Goal: Information Seeking & Learning: Compare options

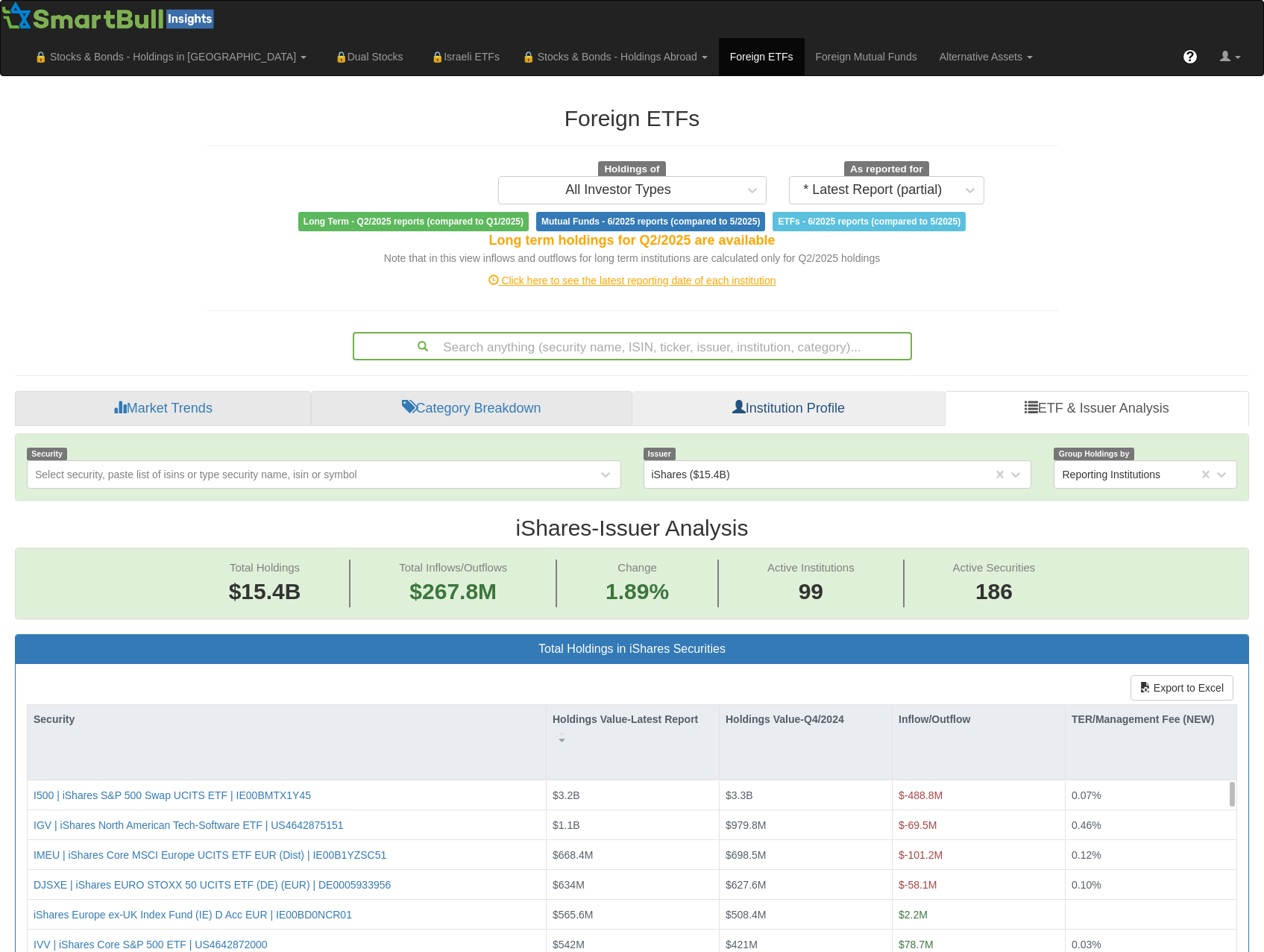
click at [665, 448] on span "Issuer" at bounding box center [660, 454] width 33 height 13
drag, startPoint x: 834, startPoint y: 382, endPoint x: 656, endPoint y: 412, distance: 180.5
click at [656, 448] on span "Issuer" at bounding box center [660, 454] width 33 height 13
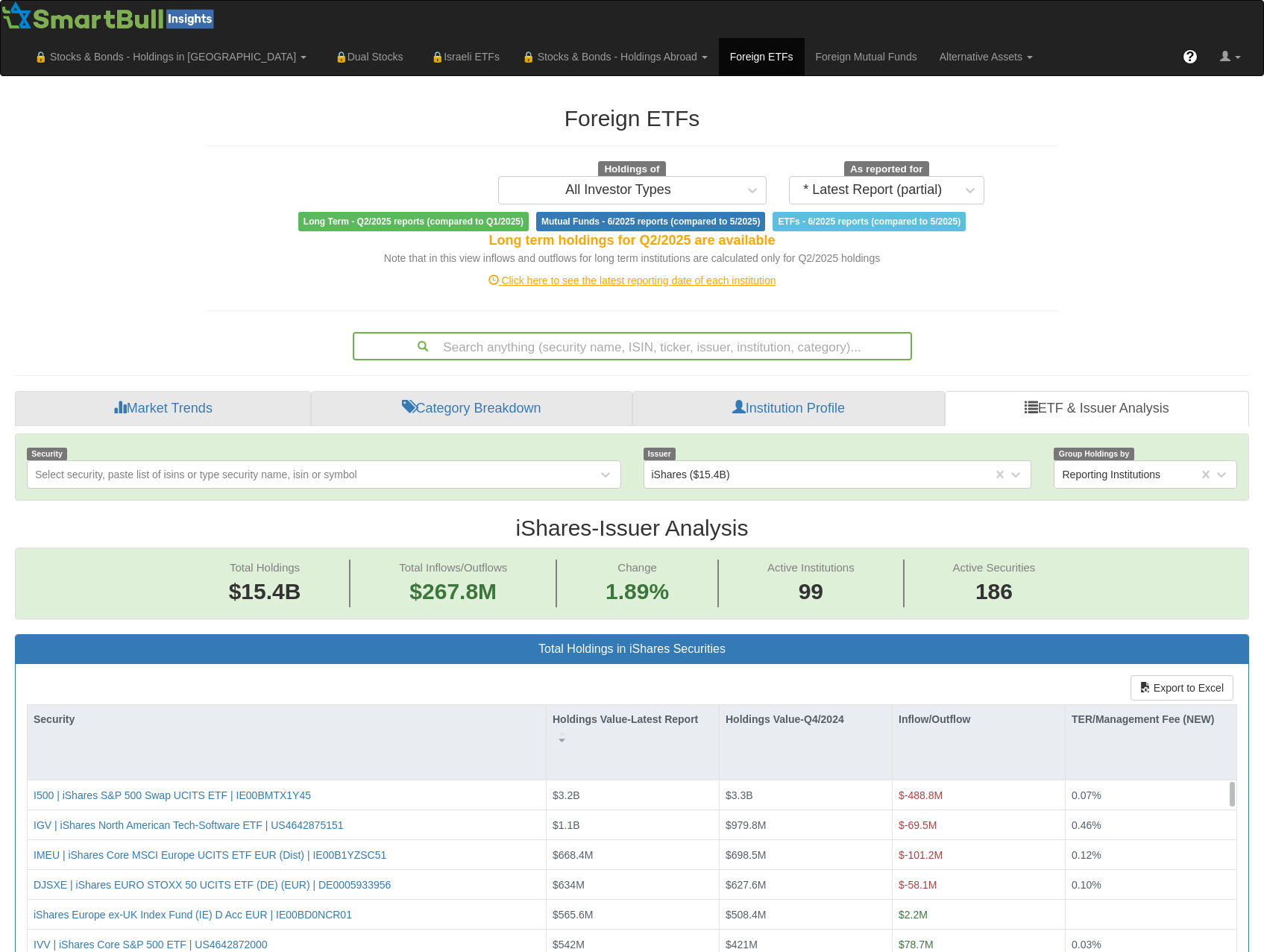
click at [656, 448] on span "Issuer" at bounding box center [660, 454] width 33 height 13
click at [709, 445] on div "Issuer iShares ($15.4B)" at bounding box center [837, 467] width 411 height 43
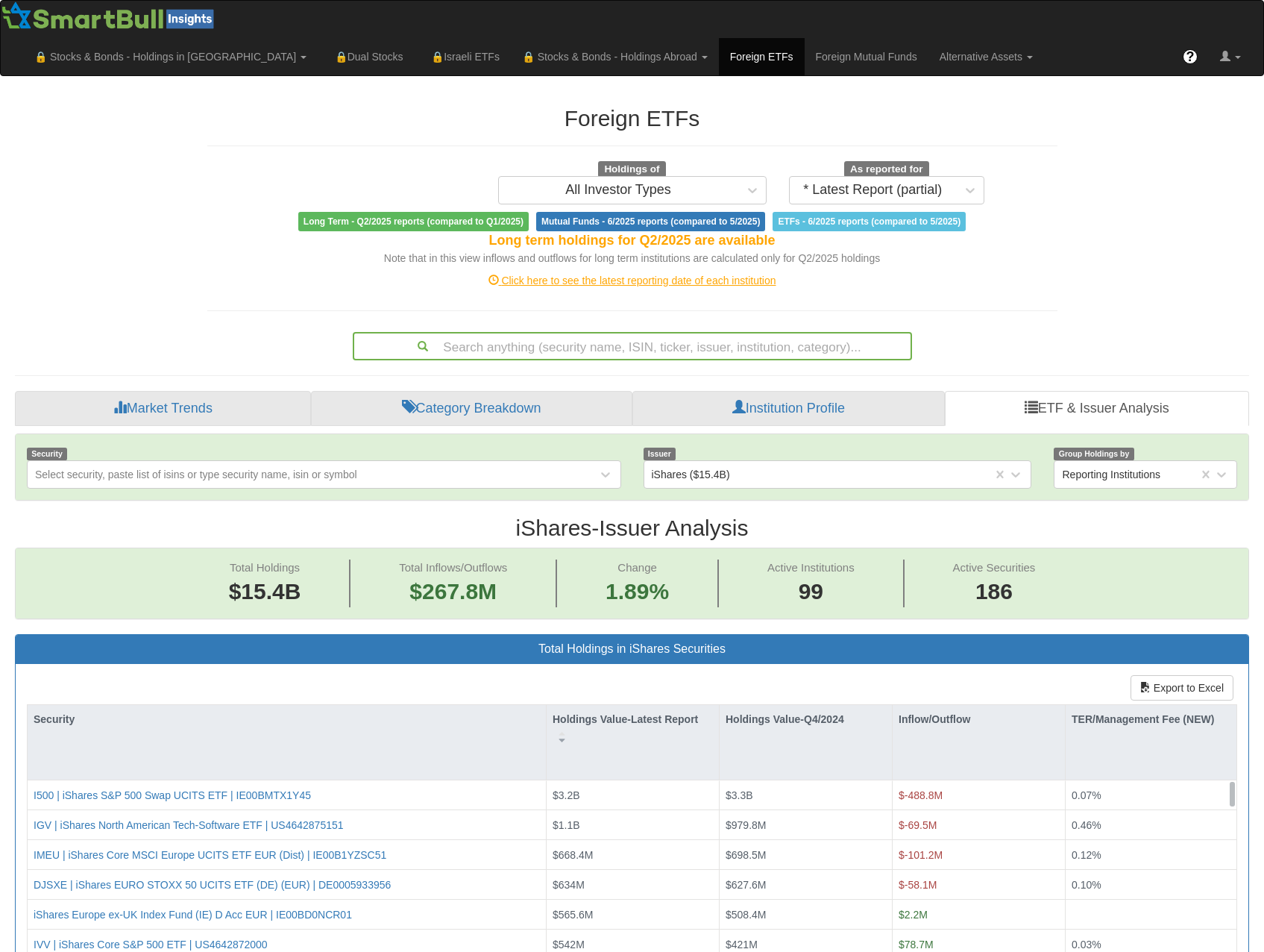
click at [709, 445] on div "Issuer iShares ($15.4B)" at bounding box center [837, 467] width 411 height 43
click at [752, 463] on div "iShares ($15.4B)" at bounding box center [819, 475] width 349 height 24
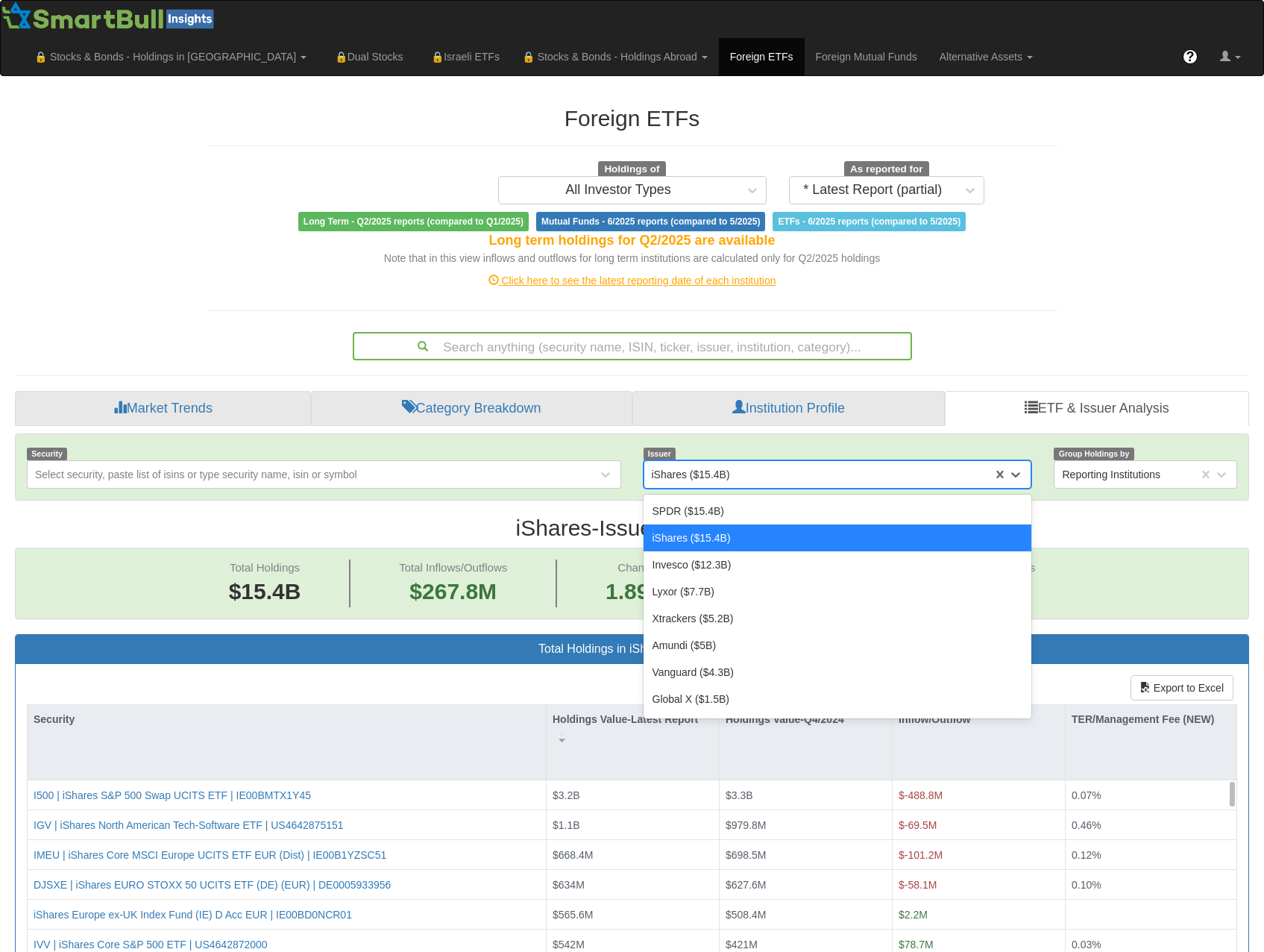
click at [752, 463] on div "iShares ($15.4B)" at bounding box center [819, 475] width 349 height 24
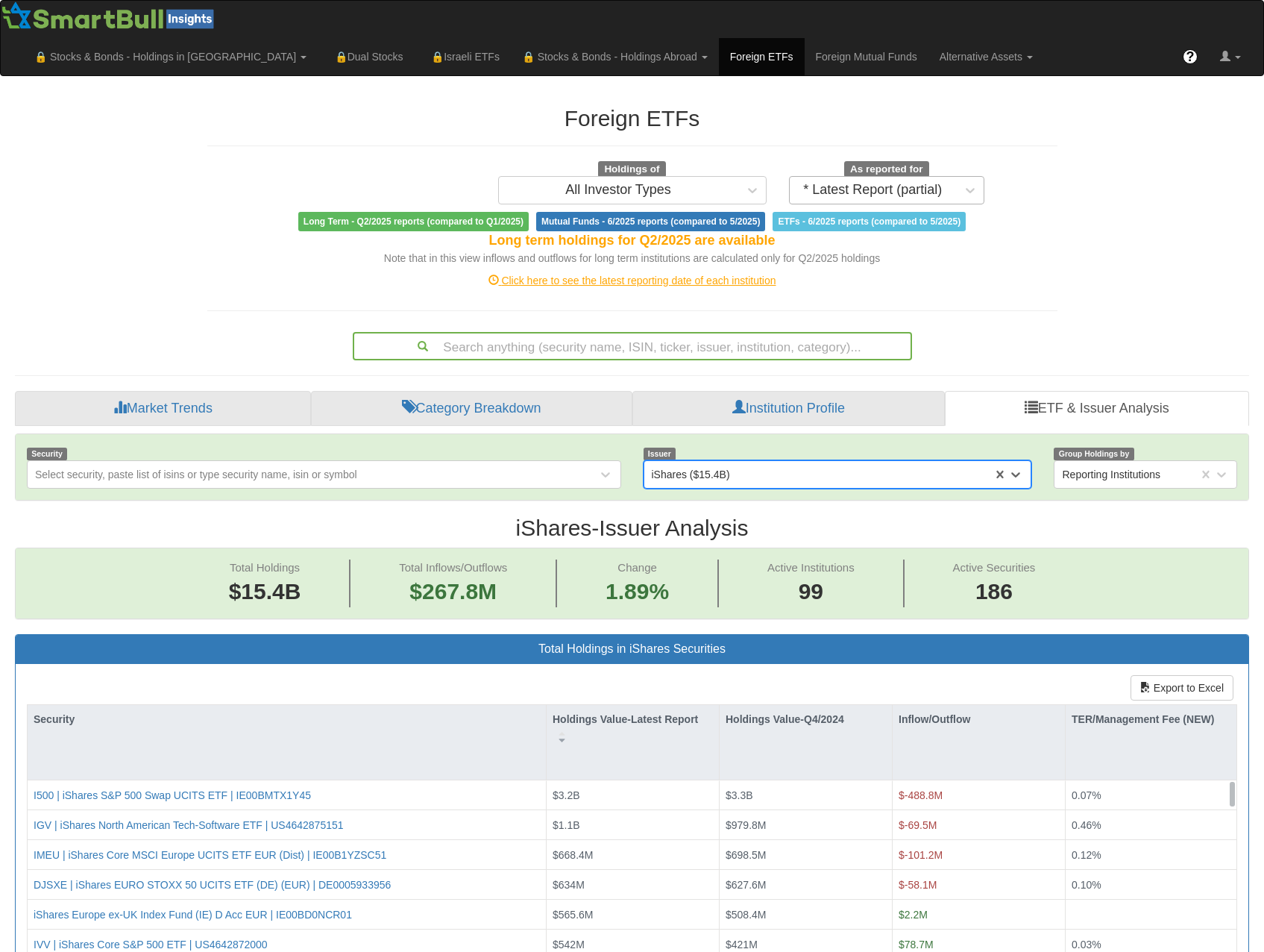
click at [918, 183] on div "* Latest Report (partial)" at bounding box center [872, 190] width 138 height 15
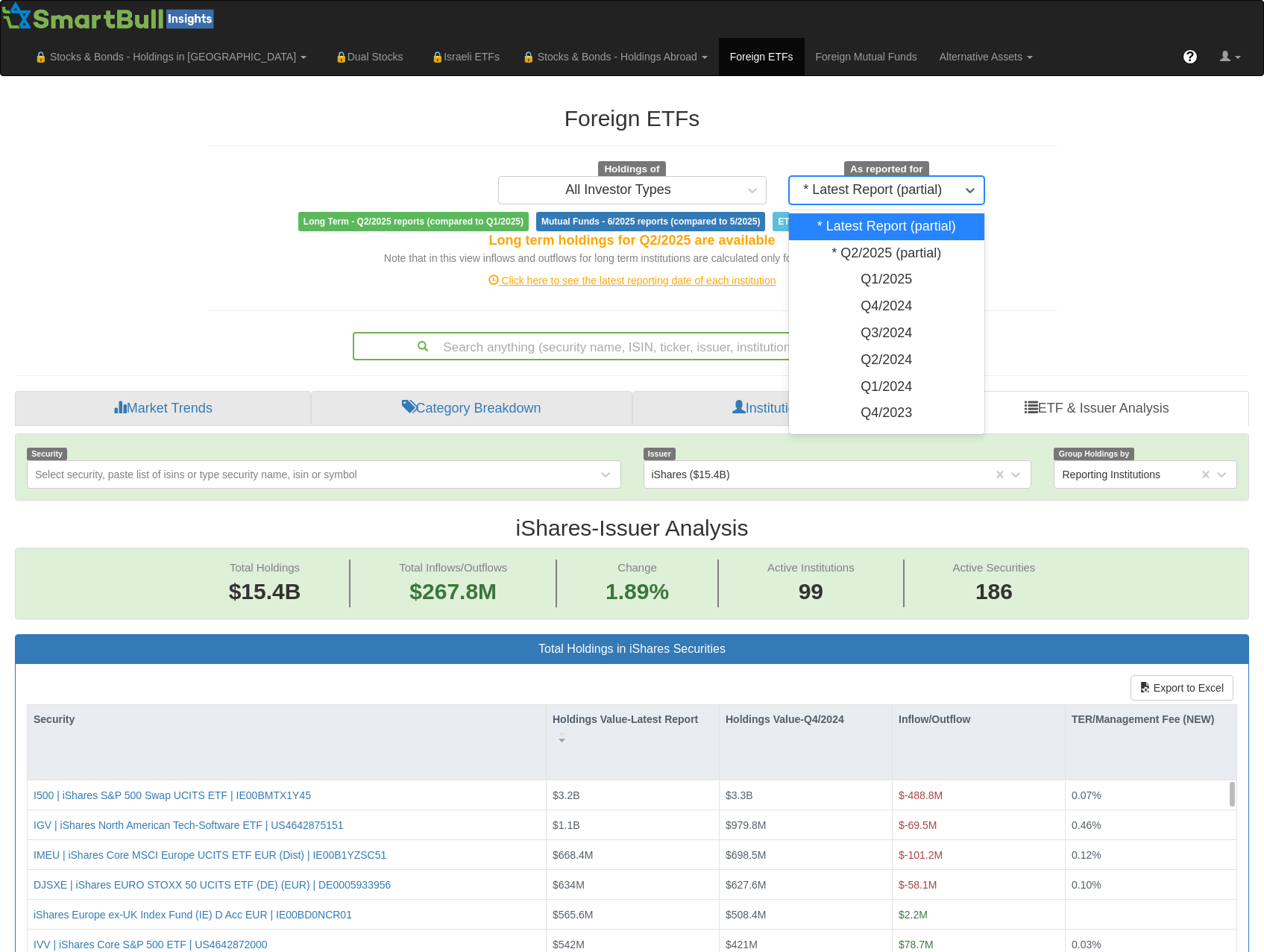
click at [918, 183] on div "* Latest Report (partial)" at bounding box center [872, 190] width 138 height 15
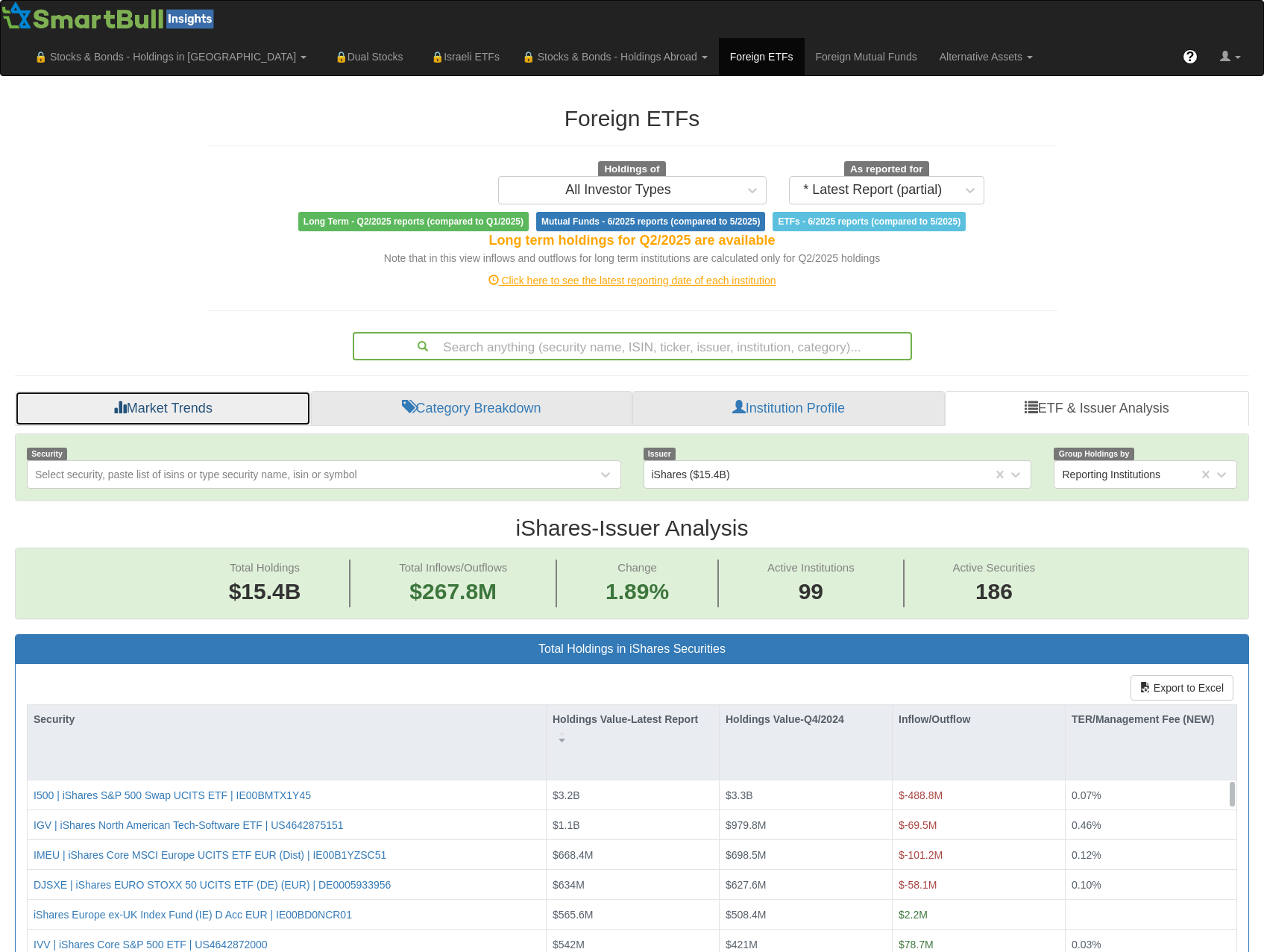
click at [123, 391] on link "Market Trends" at bounding box center [163, 409] width 296 height 36
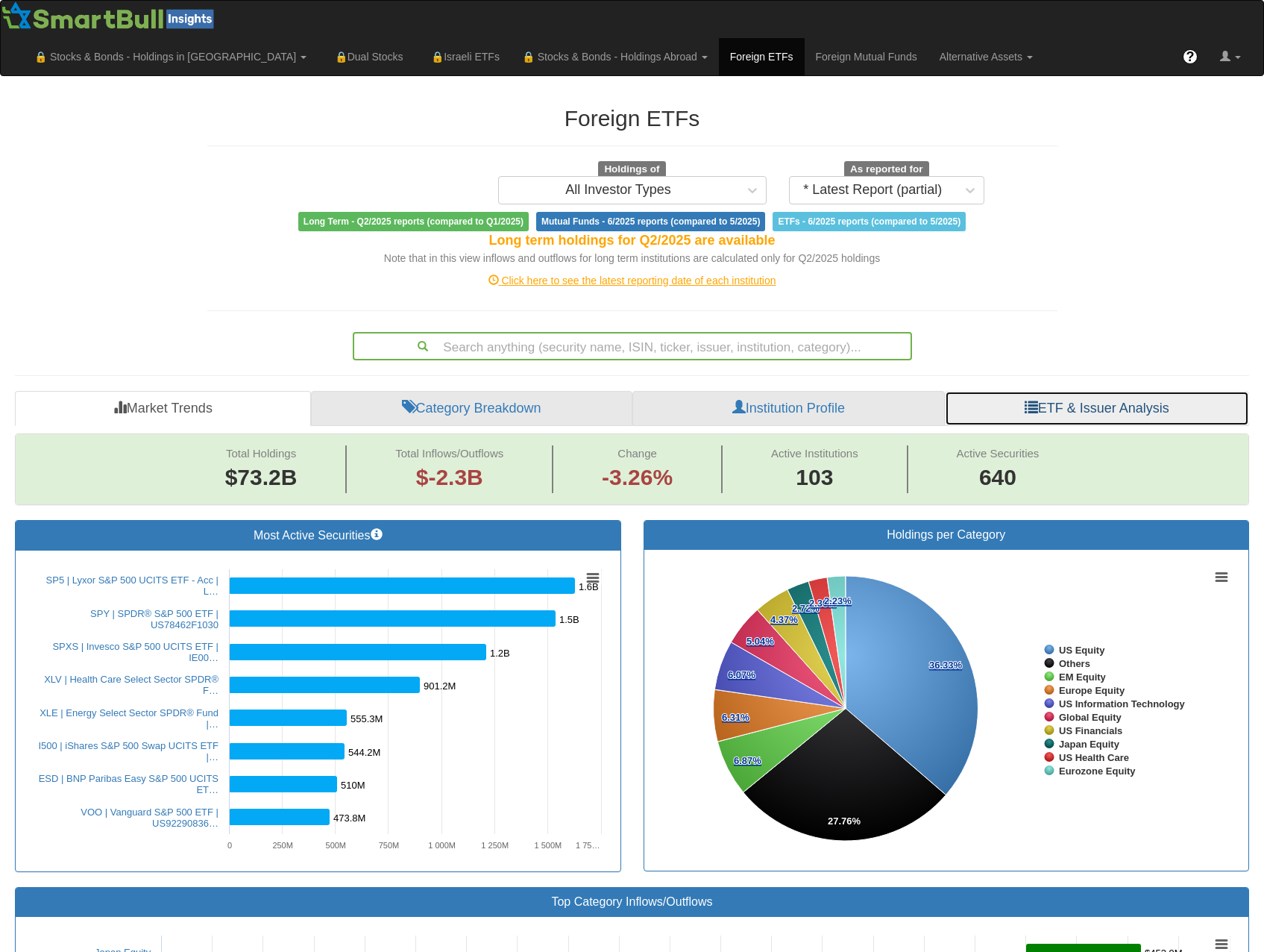
click at [1137, 391] on link "ETF & Issuer Analysis" at bounding box center [1097, 409] width 305 height 36
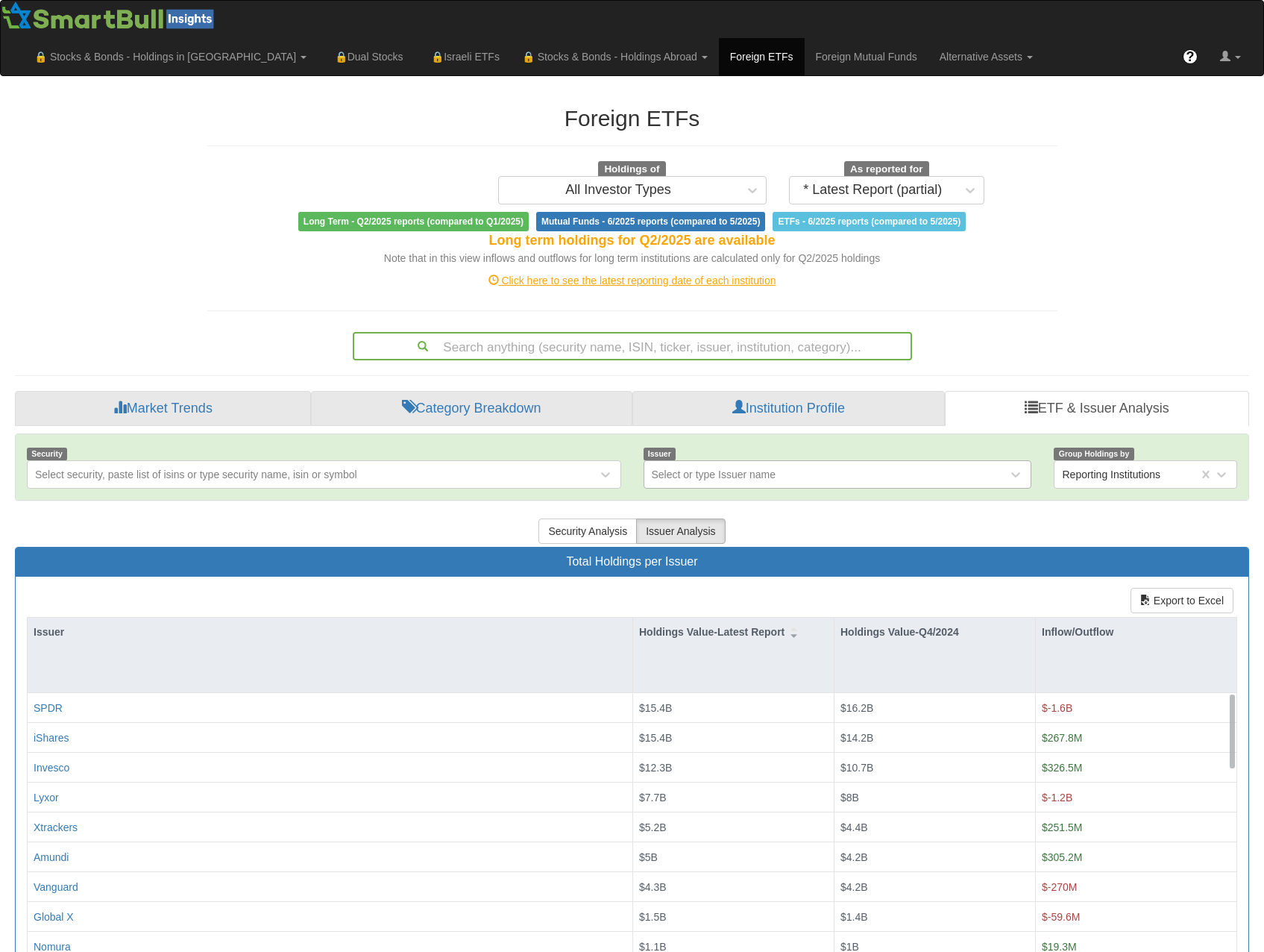
click at [742, 467] on div "Select or type Issuer name" at bounding box center [714, 475] width 124 height 15
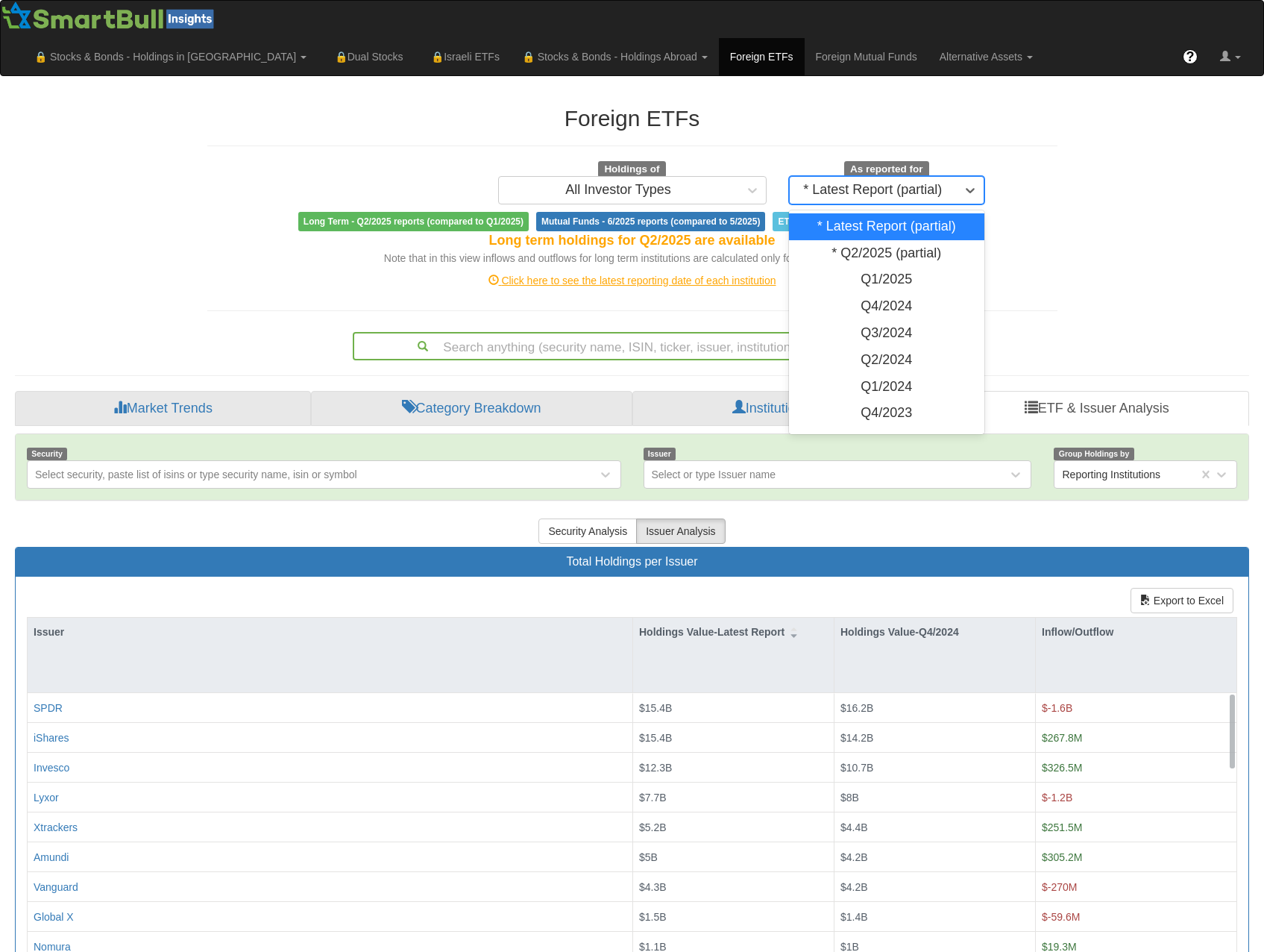
click at [867, 183] on div "* Latest Report (partial)" at bounding box center [872, 190] width 138 height 15
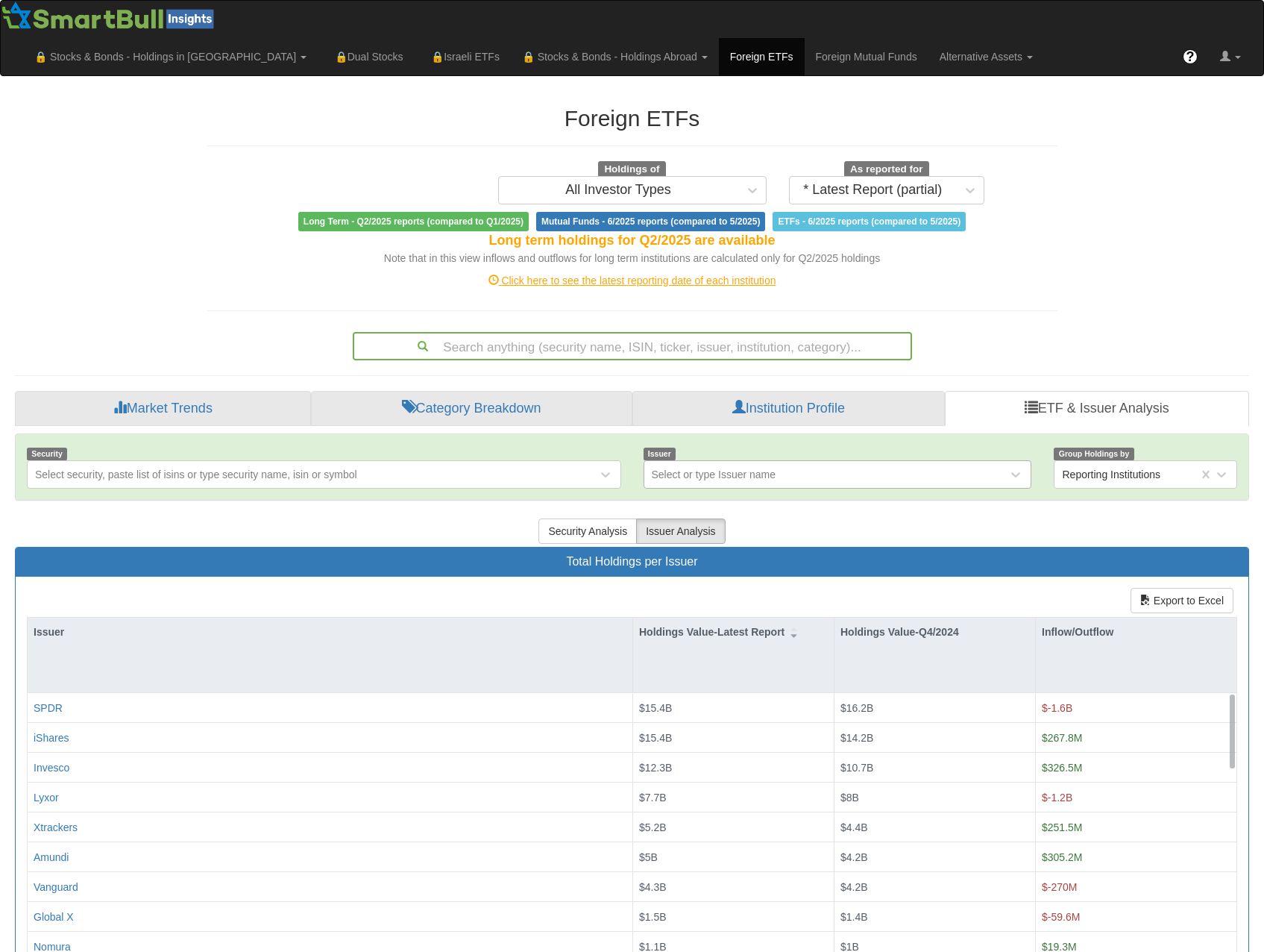
click at [774, 467] on div "Select or type Issuer name" at bounding box center [714, 475] width 124 height 15
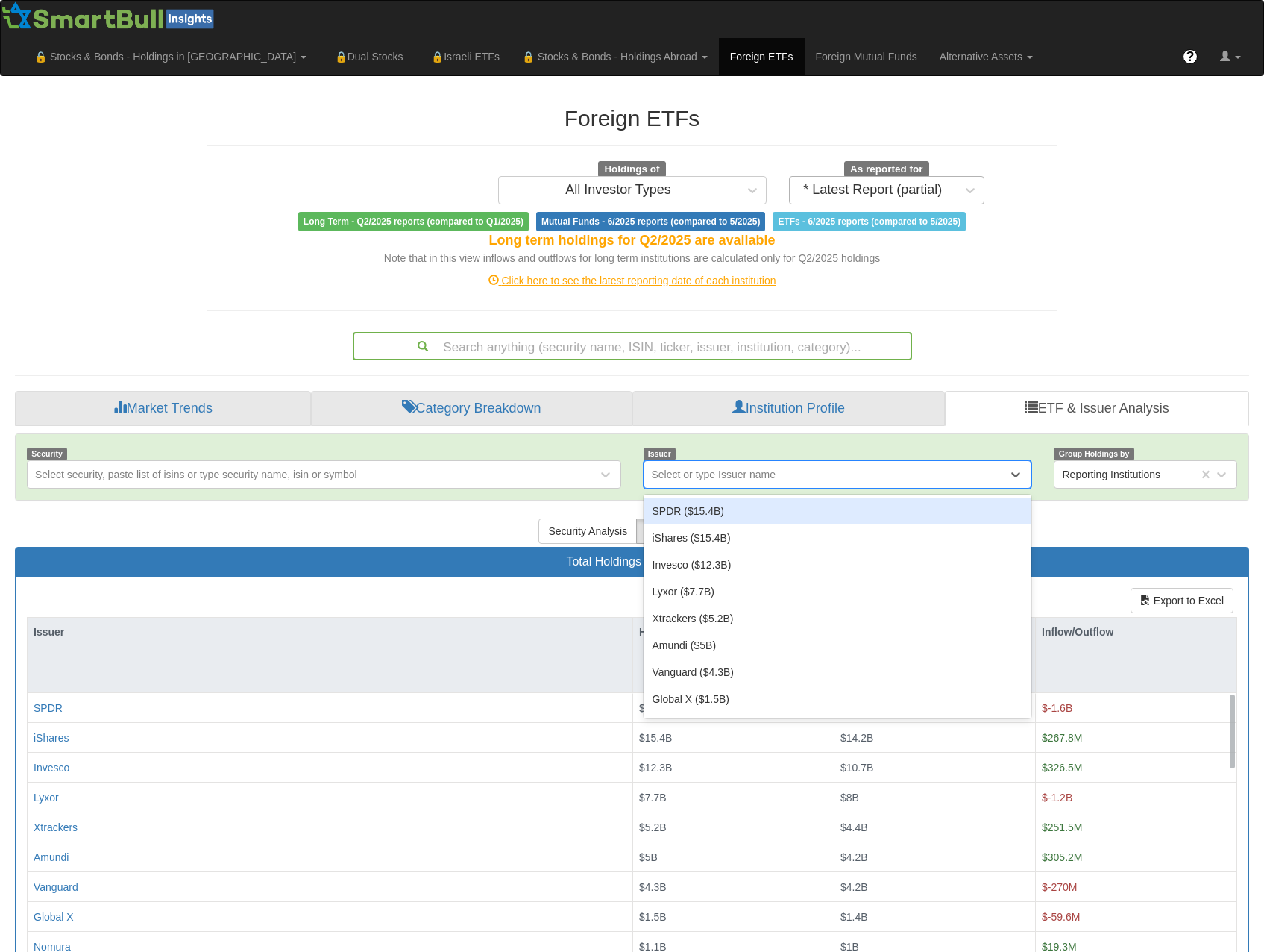
click at [874, 183] on div "* Latest Report (partial)" at bounding box center [872, 190] width 138 height 15
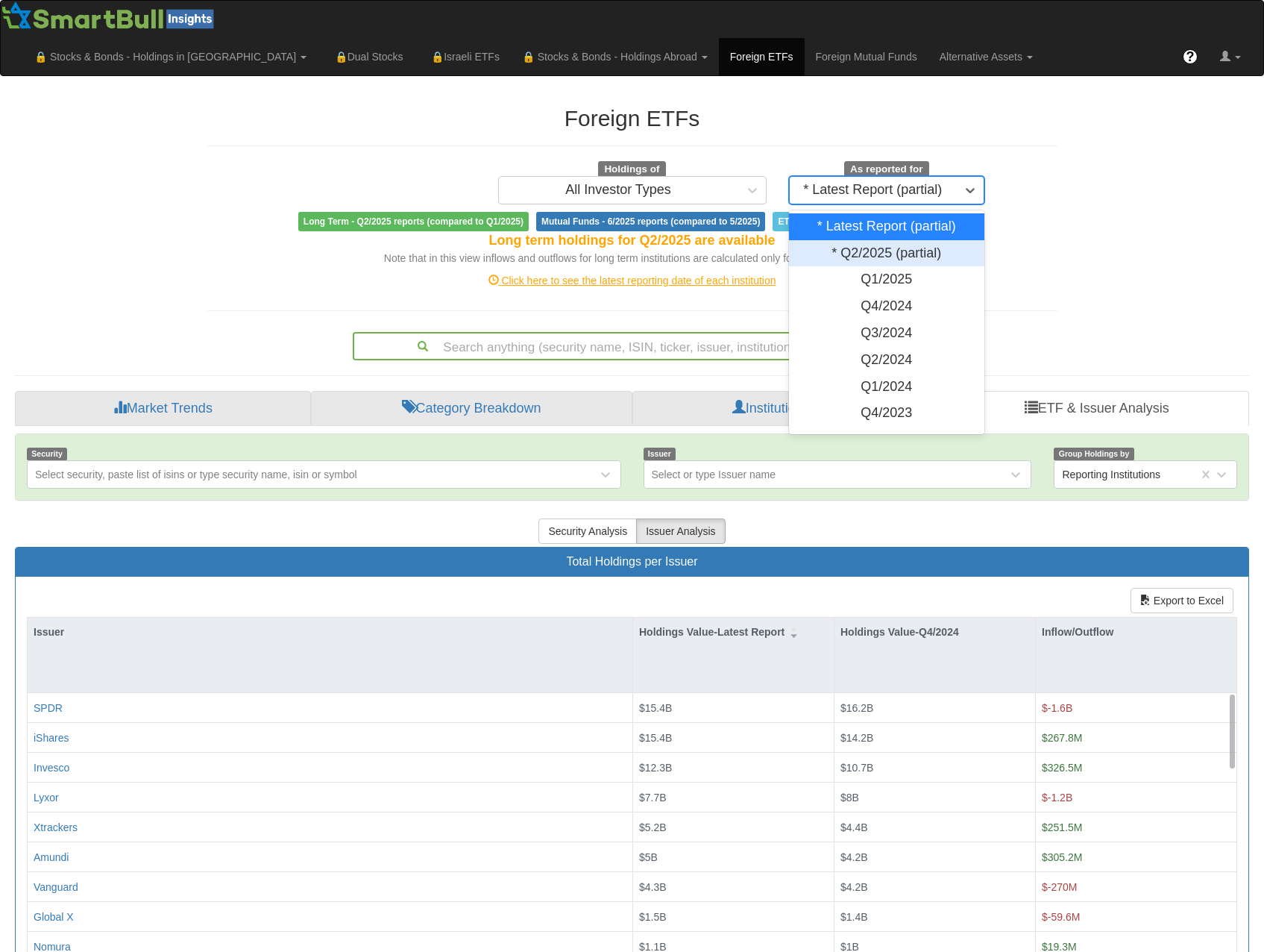
click at [920, 240] on div "* Q2/2025 (partial)" at bounding box center [887, 254] width 196 height 27
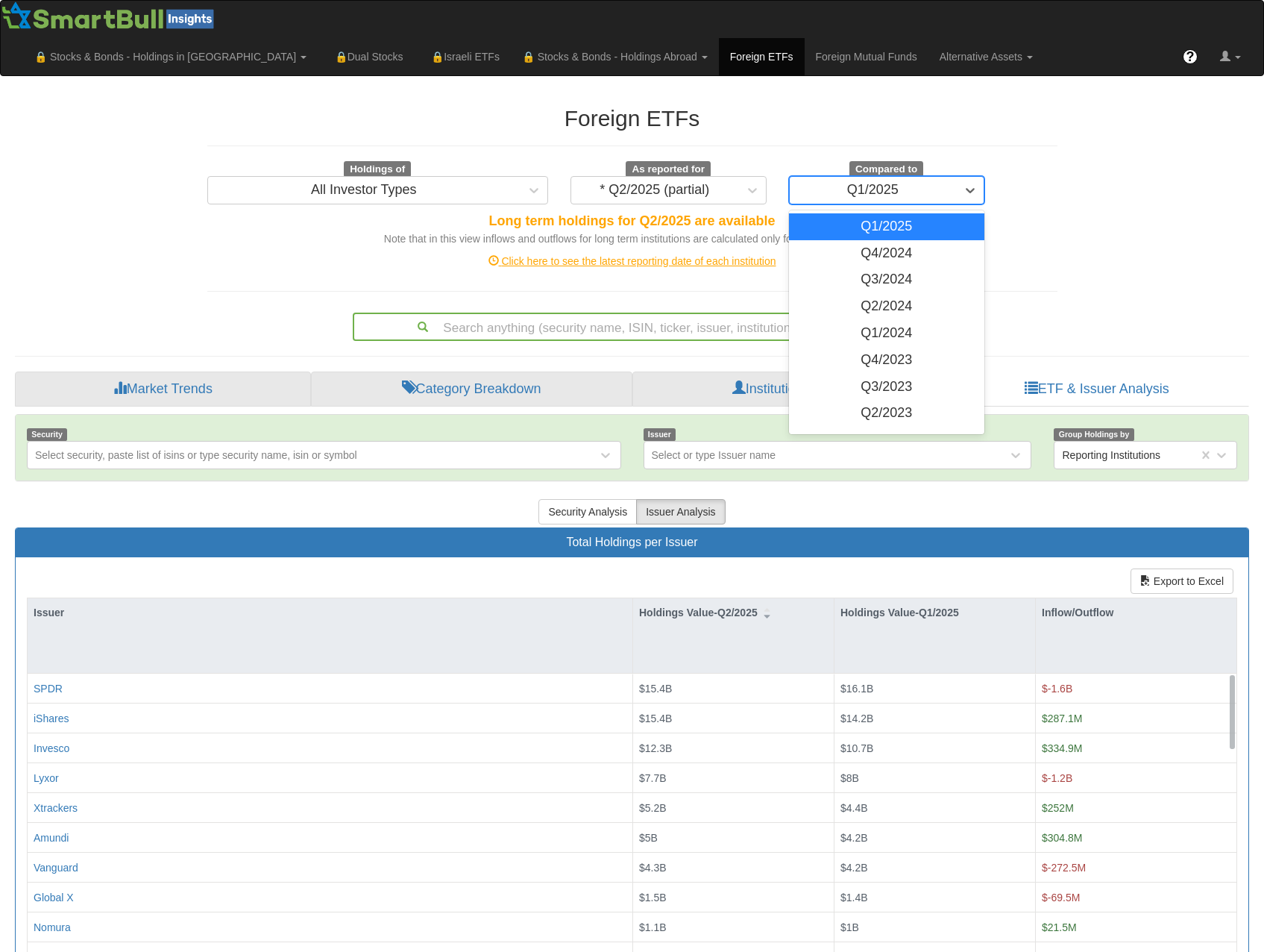
click at [909, 178] on div "Q1/2025" at bounding box center [873, 190] width 167 height 24
click at [900, 293] on div "Q2/2024" at bounding box center [887, 307] width 196 height 27
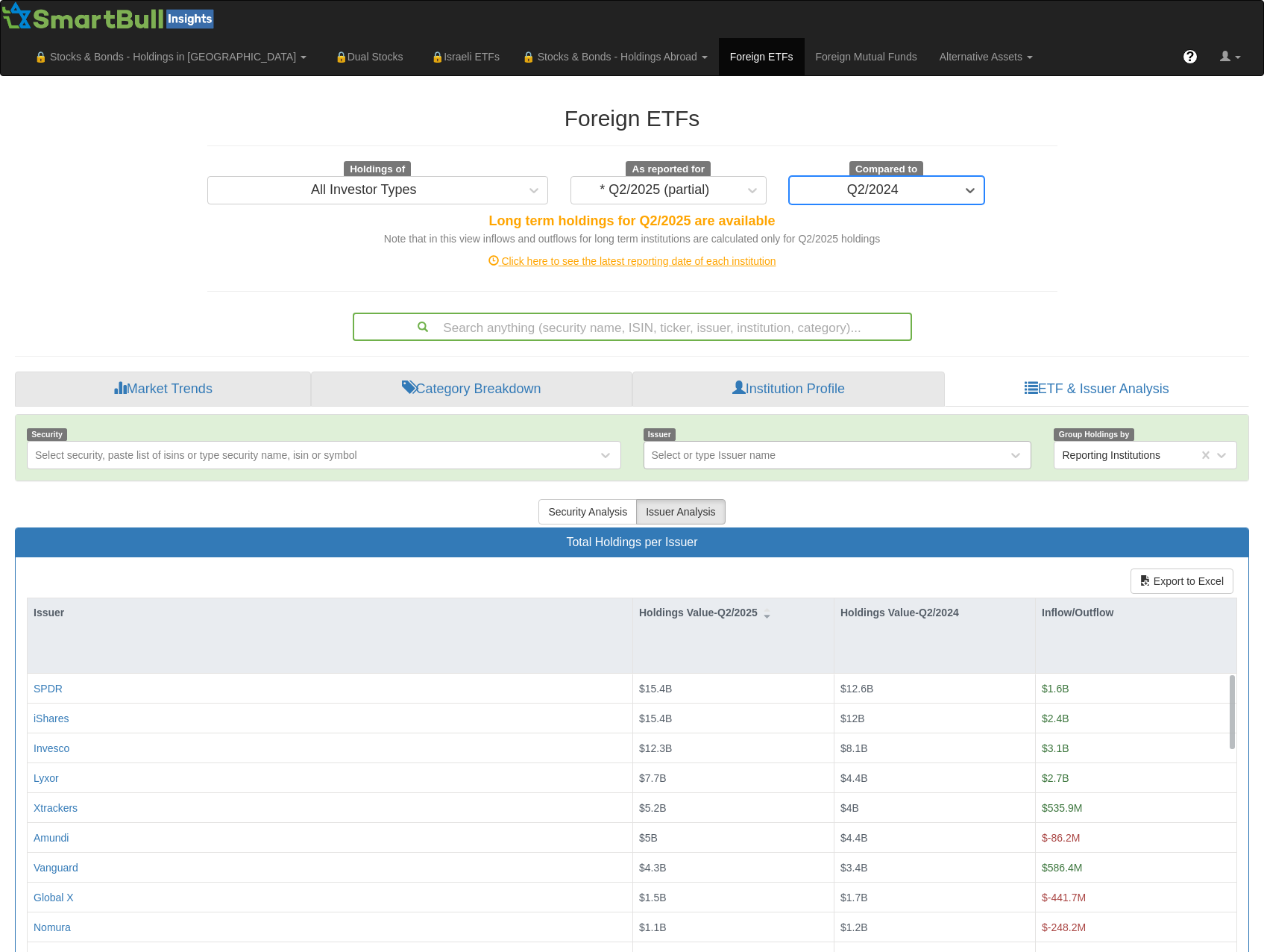
click at [743, 448] on div "Select or type Issuer name" at bounding box center [714, 455] width 124 height 15
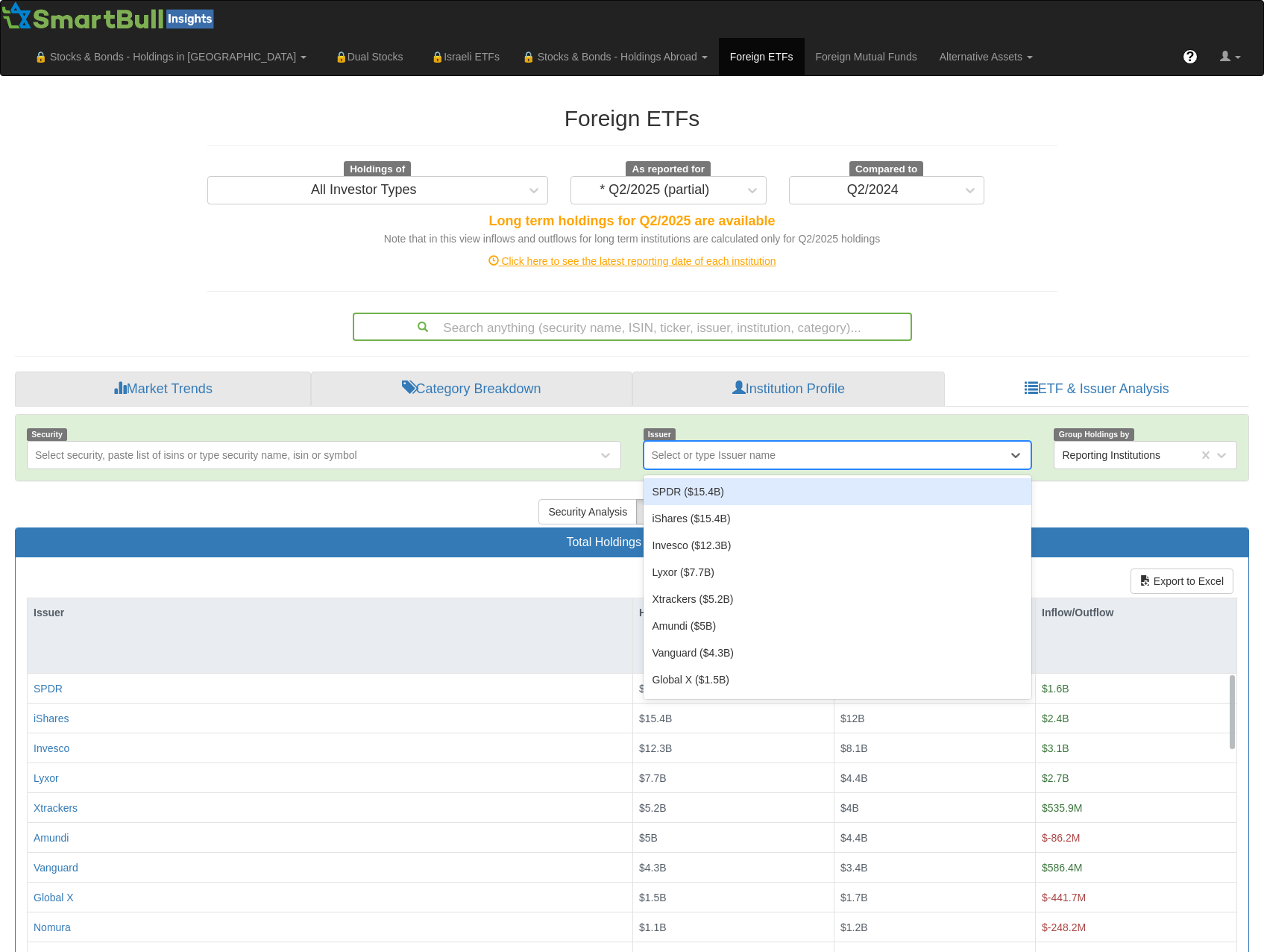
click at [727, 478] on div "SPDR ($15.4B)" at bounding box center [837, 492] width 388 height 27
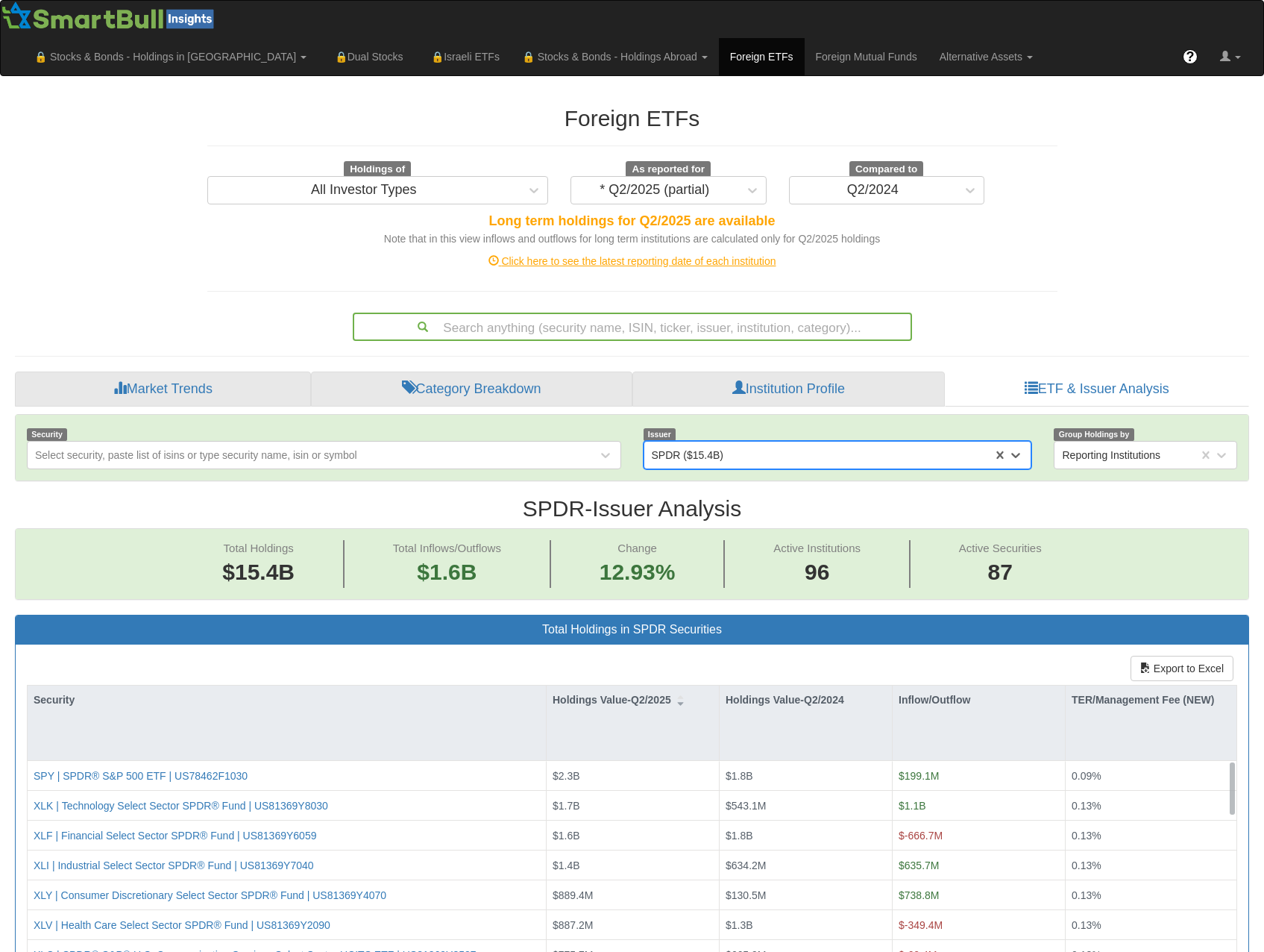
scroll to position [31, 1207]
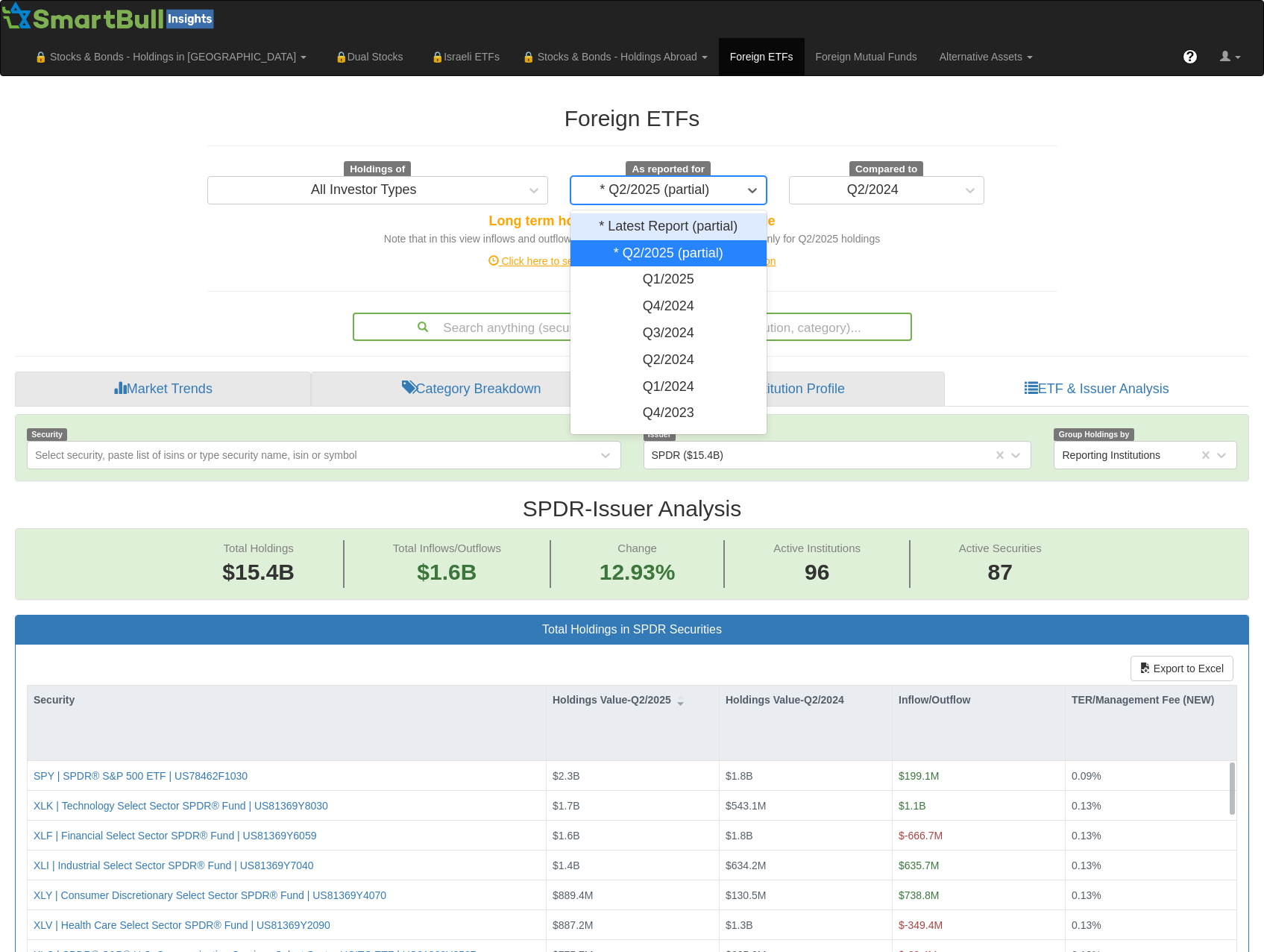
click at [688, 183] on div "* Q2/2025 (partial)" at bounding box center [654, 190] width 110 height 15
click at [671, 347] on div "Q2/2024" at bounding box center [668, 360] width 196 height 27
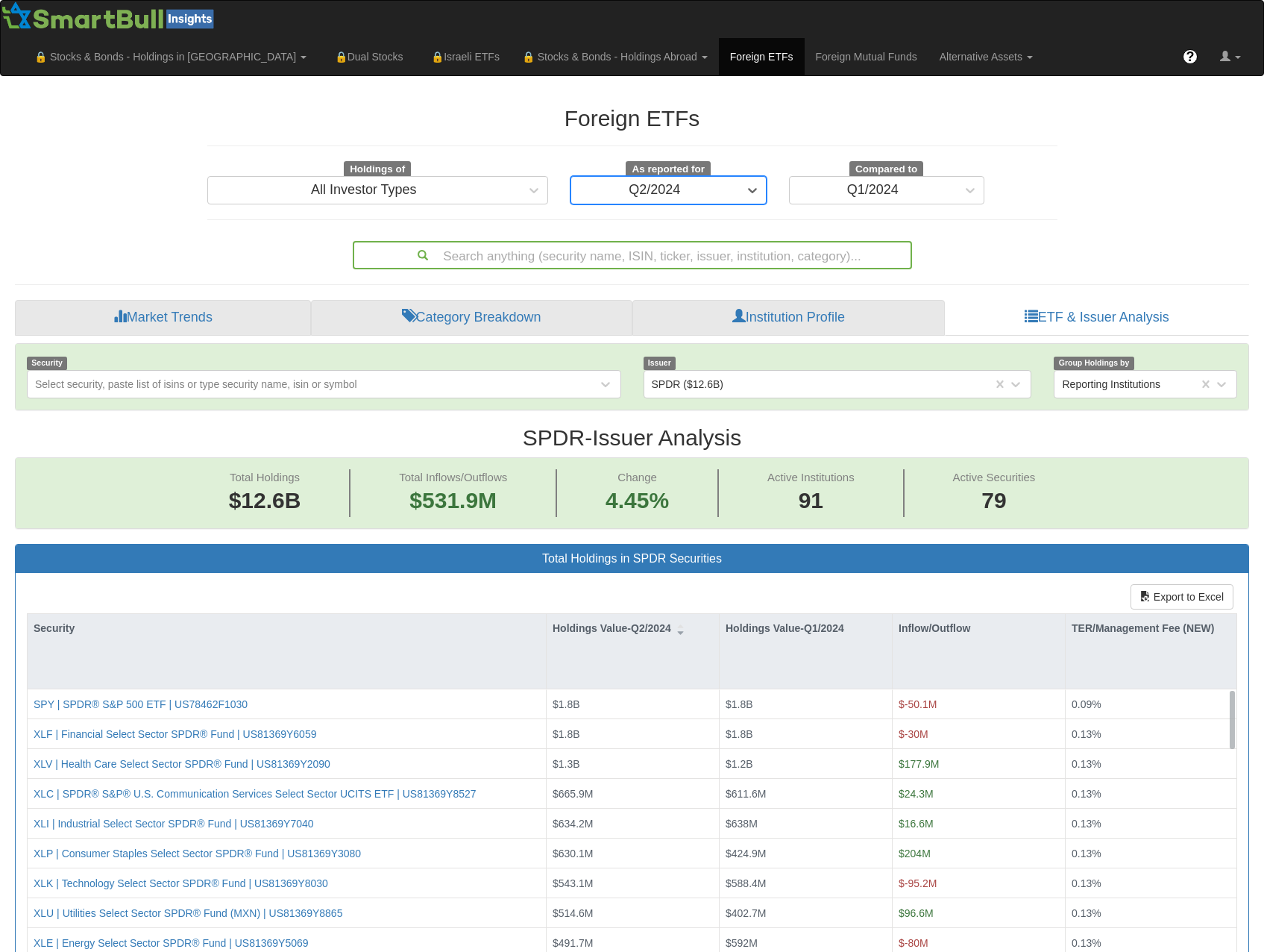
scroll to position [31, 1207]
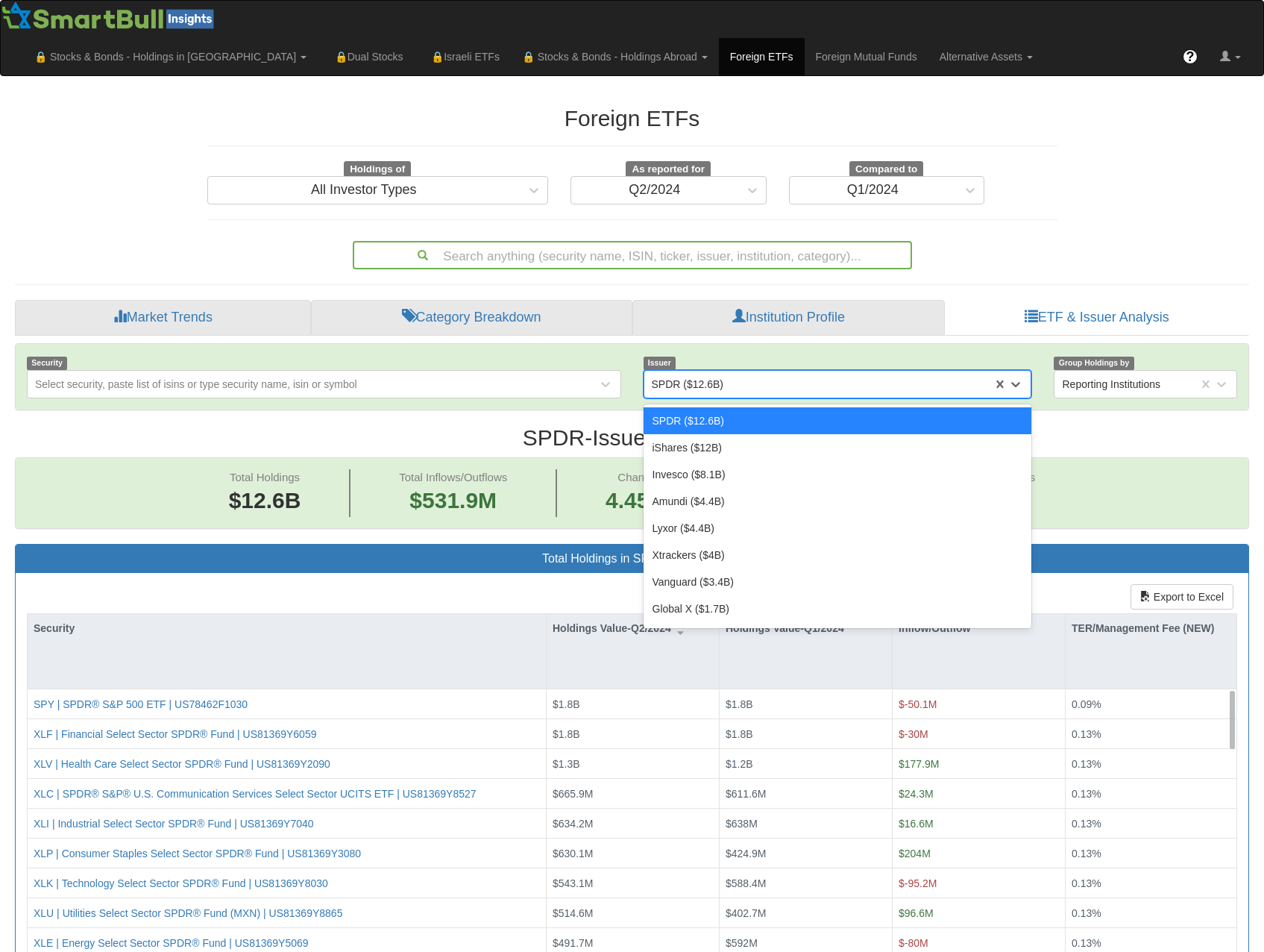
click at [807, 372] on div "SPDR ($12.6B)" at bounding box center [819, 384] width 349 height 24
click at [734, 434] on div "iShares ($12B)" at bounding box center [837, 448] width 388 height 27
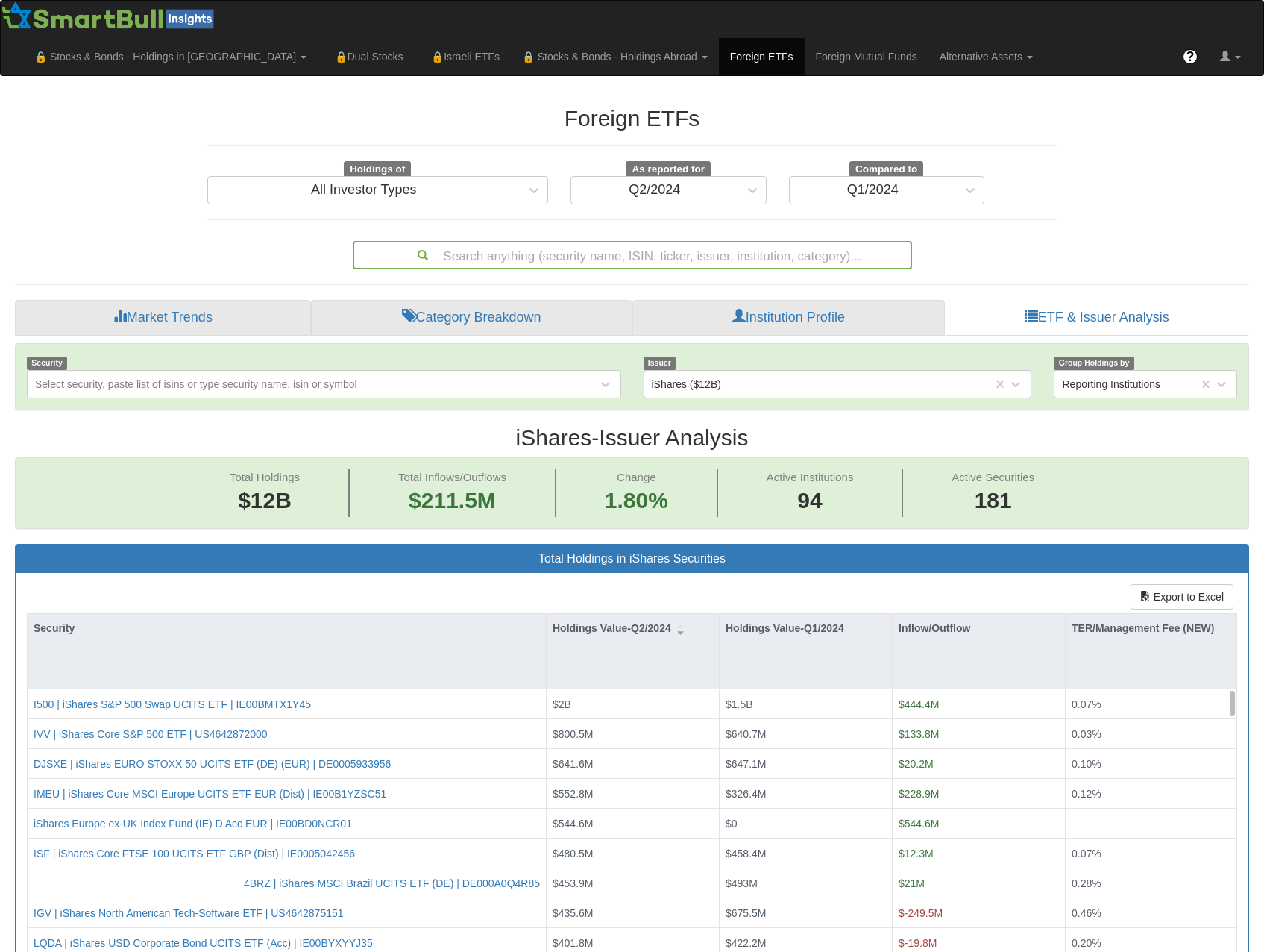
scroll to position [31, 1207]
click at [715, 376] on div "iShares ($12B)" at bounding box center [686, 384] width 70 height 15
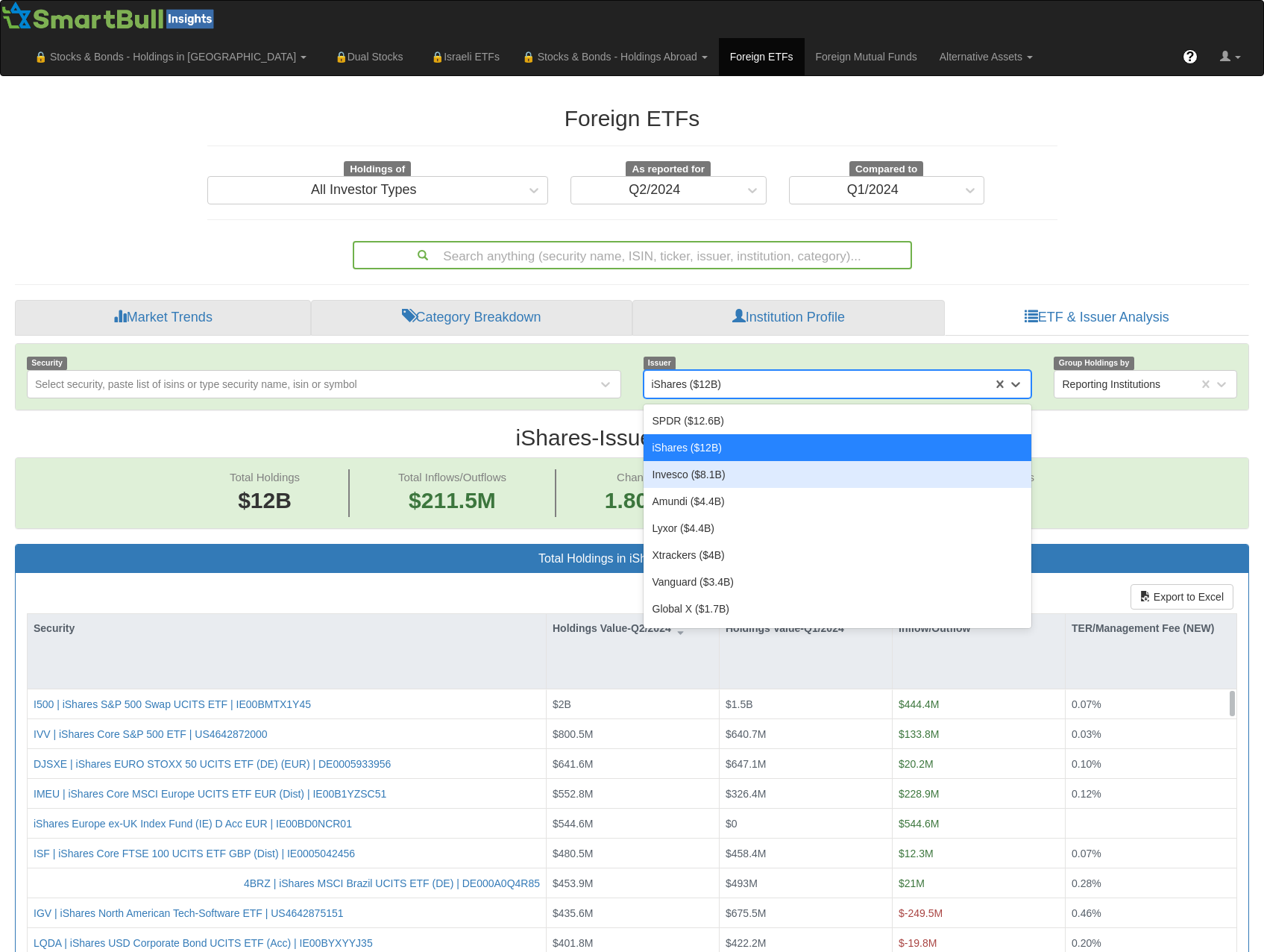
click at [731, 461] on div "Invesco ($8.1B)" at bounding box center [837, 475] width 388 height 27
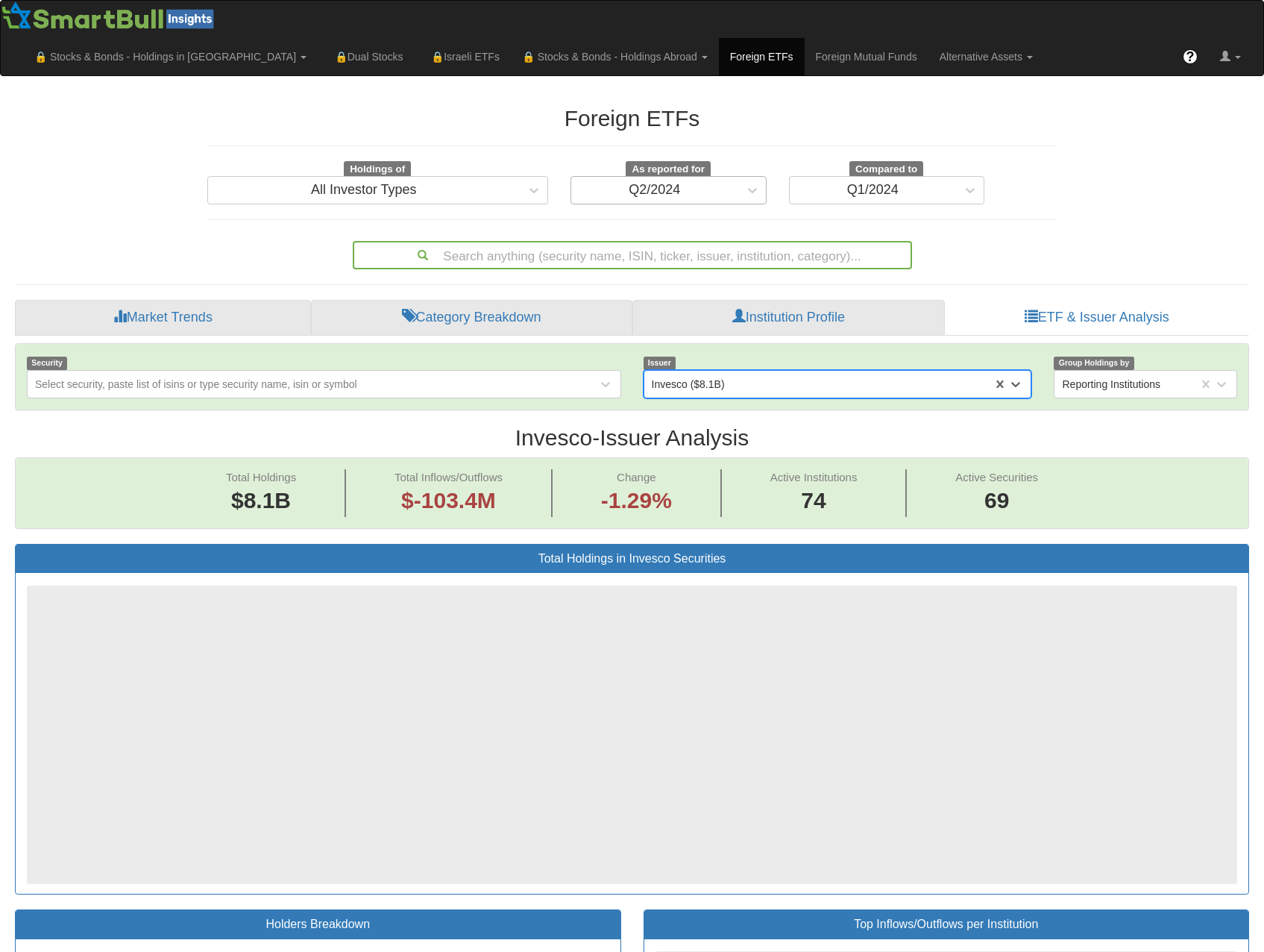
click at [697, 178] on div "Q2/2024" at bounding box center [654, 190] width 167 height 24
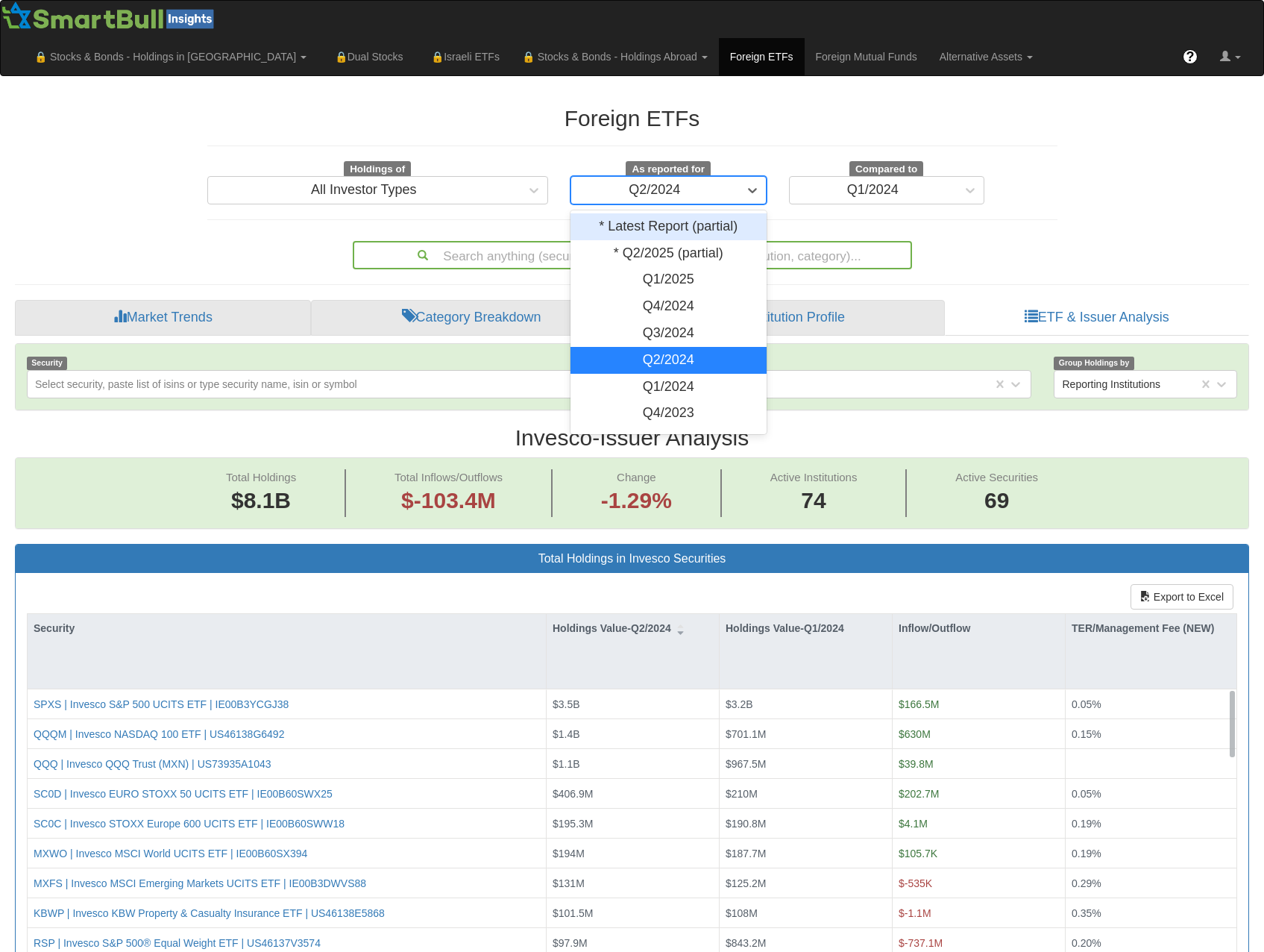
scroll to position [31, 1207]
click at [678, 240] on div "* Q2/2025 (partial)" at bounding box center [668, 254] width 196 height 27
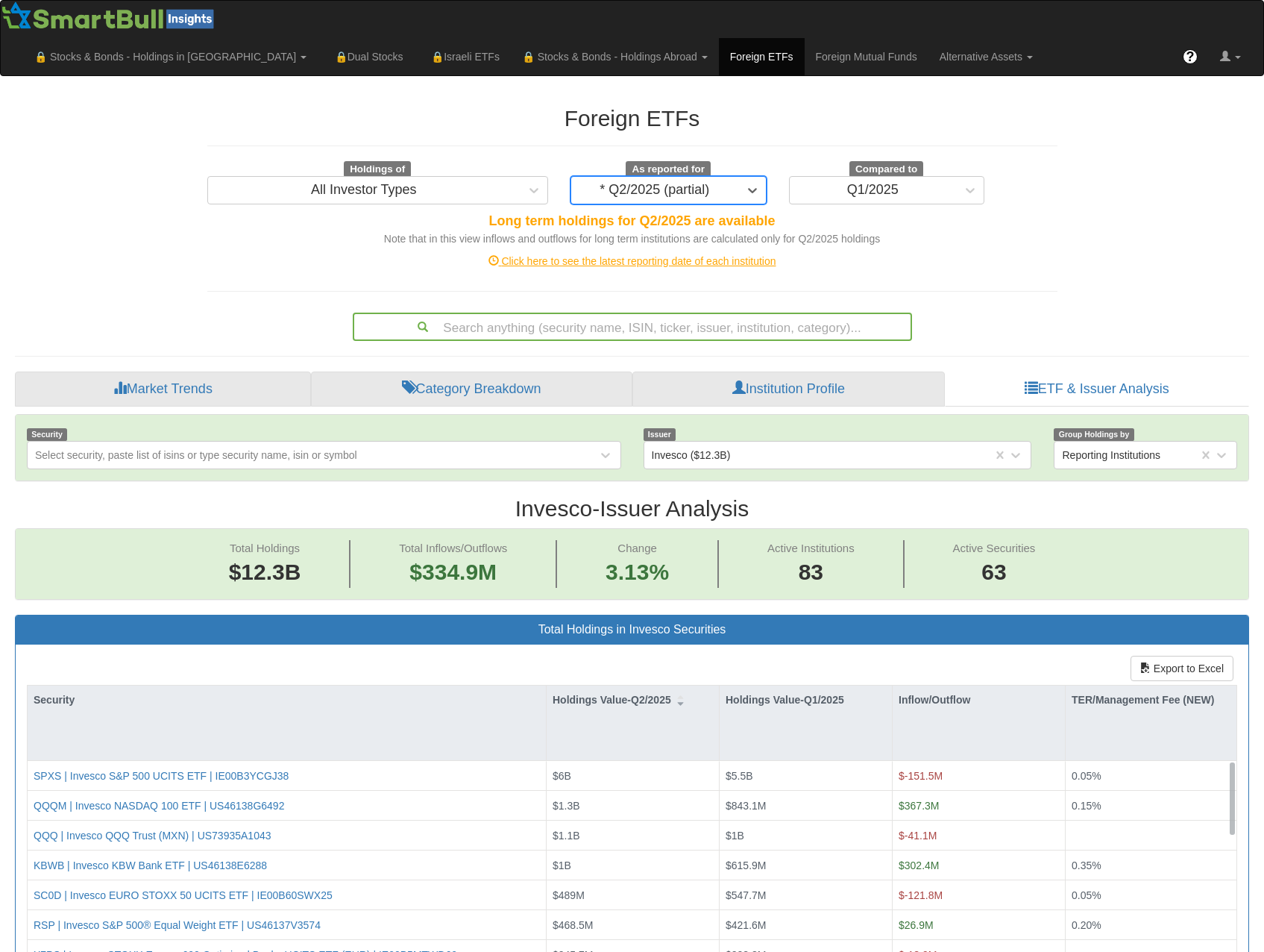
scroll to position [31, 1207]
click at [751, 443] on div "Invesco ($12.3B)" at bounding box center [819, 455] width 349 height 24
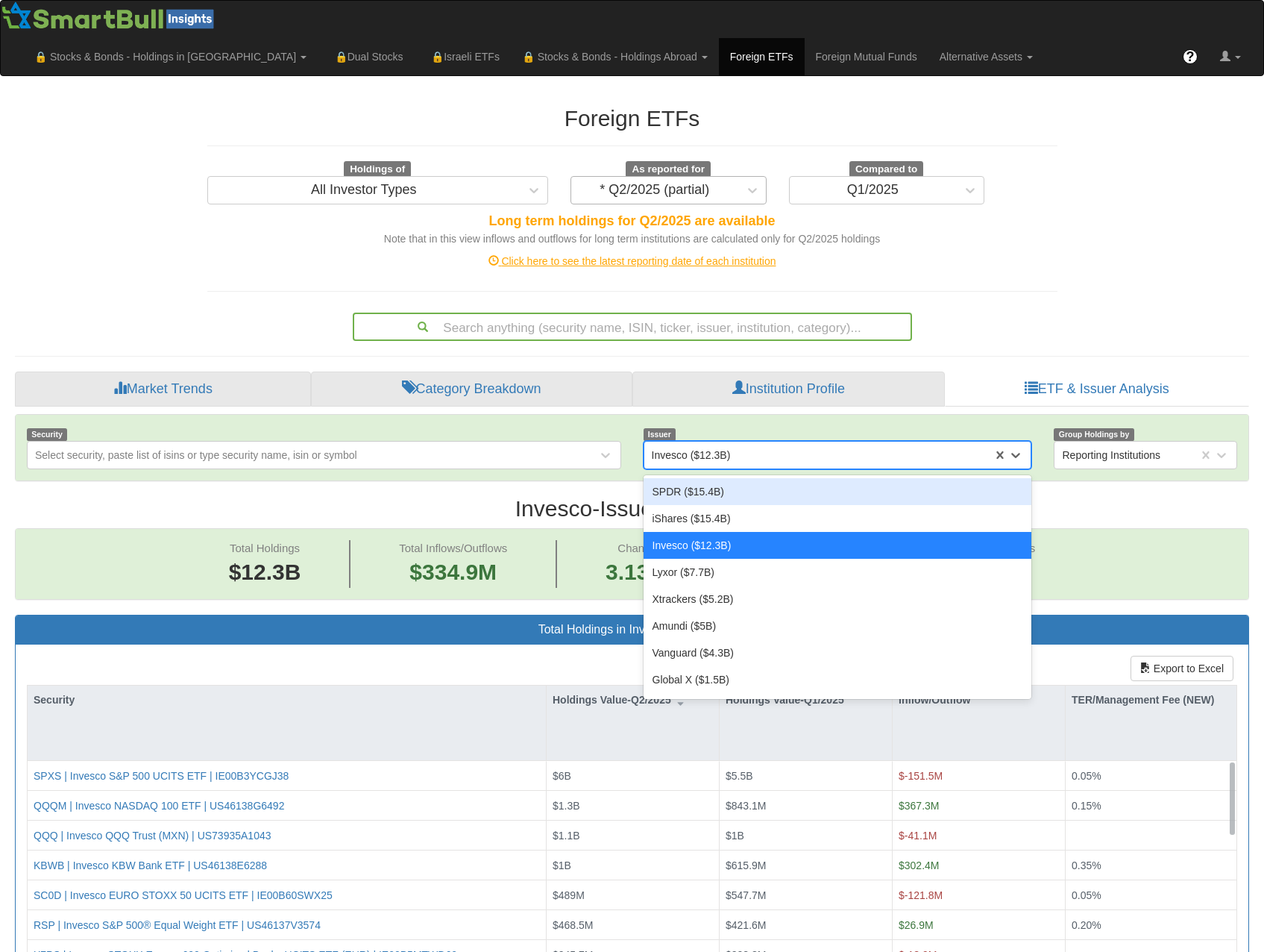
click at [717, 178] on div "* Q2/2025 (partial)" at bounding box center [654, 190] width 167 height 24
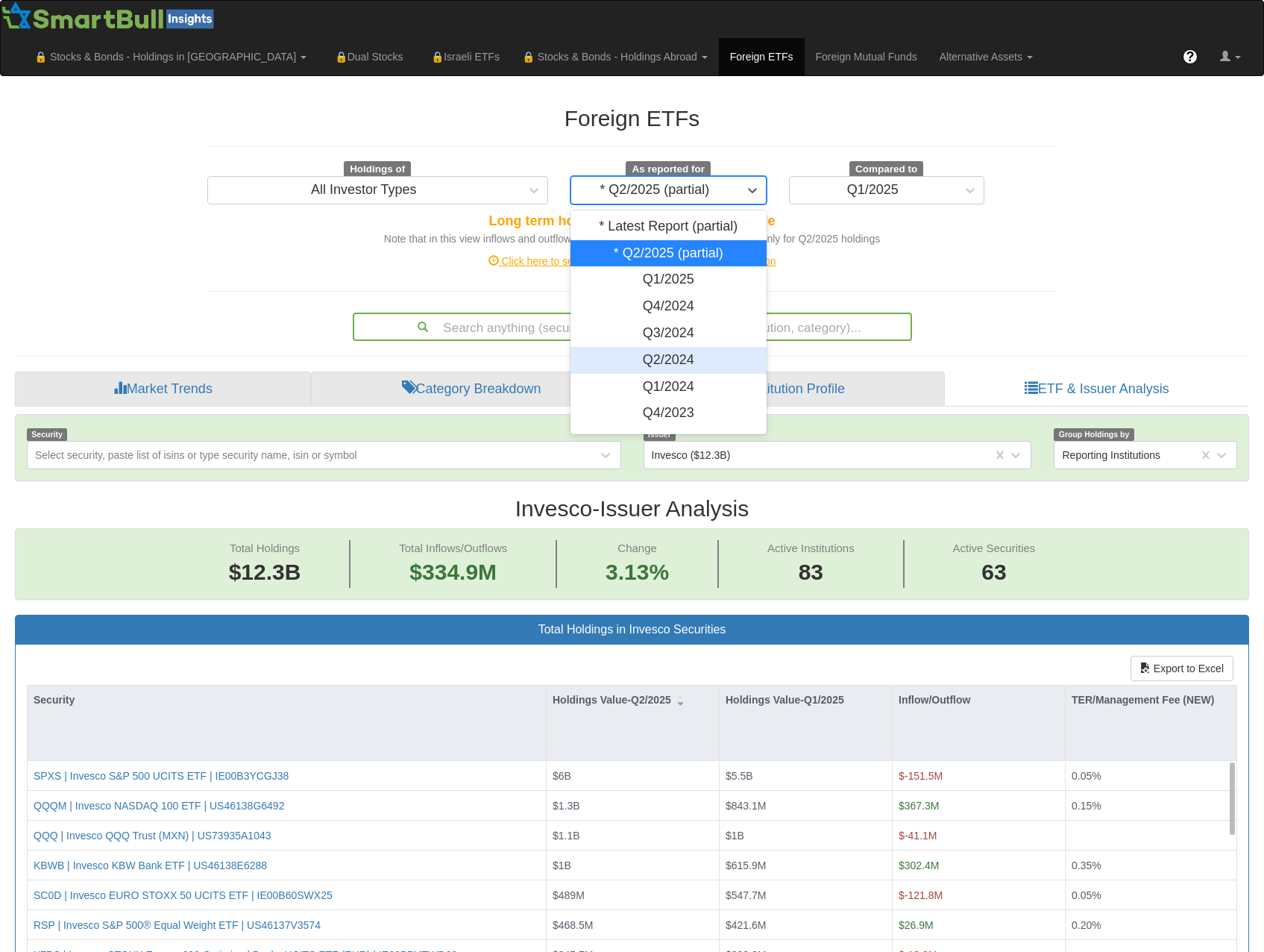
click at [692, 347] on div "Q2/2024" at bounding box center [668, 360] width 196 height 27
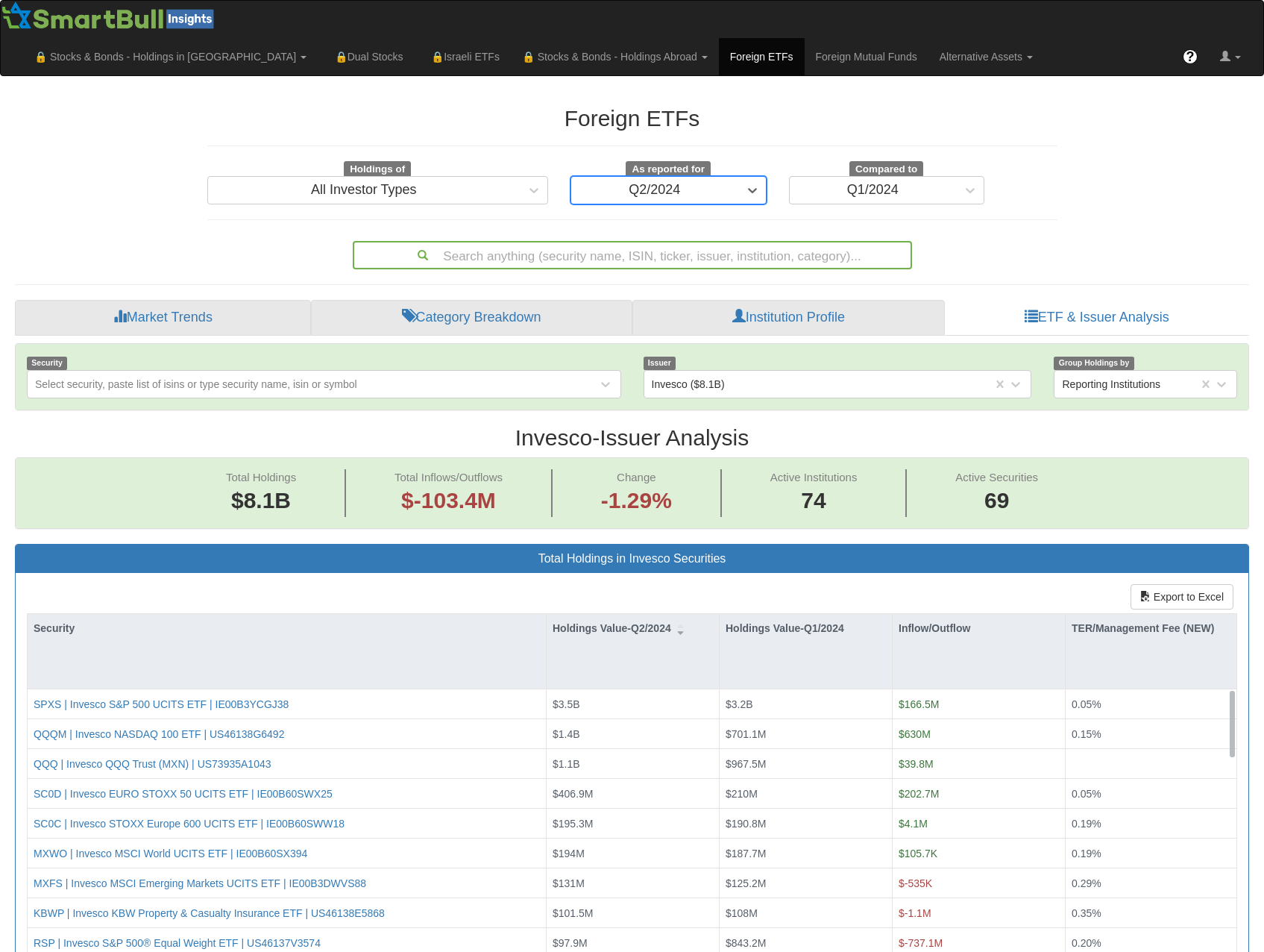
scroll to position [31, 1207]
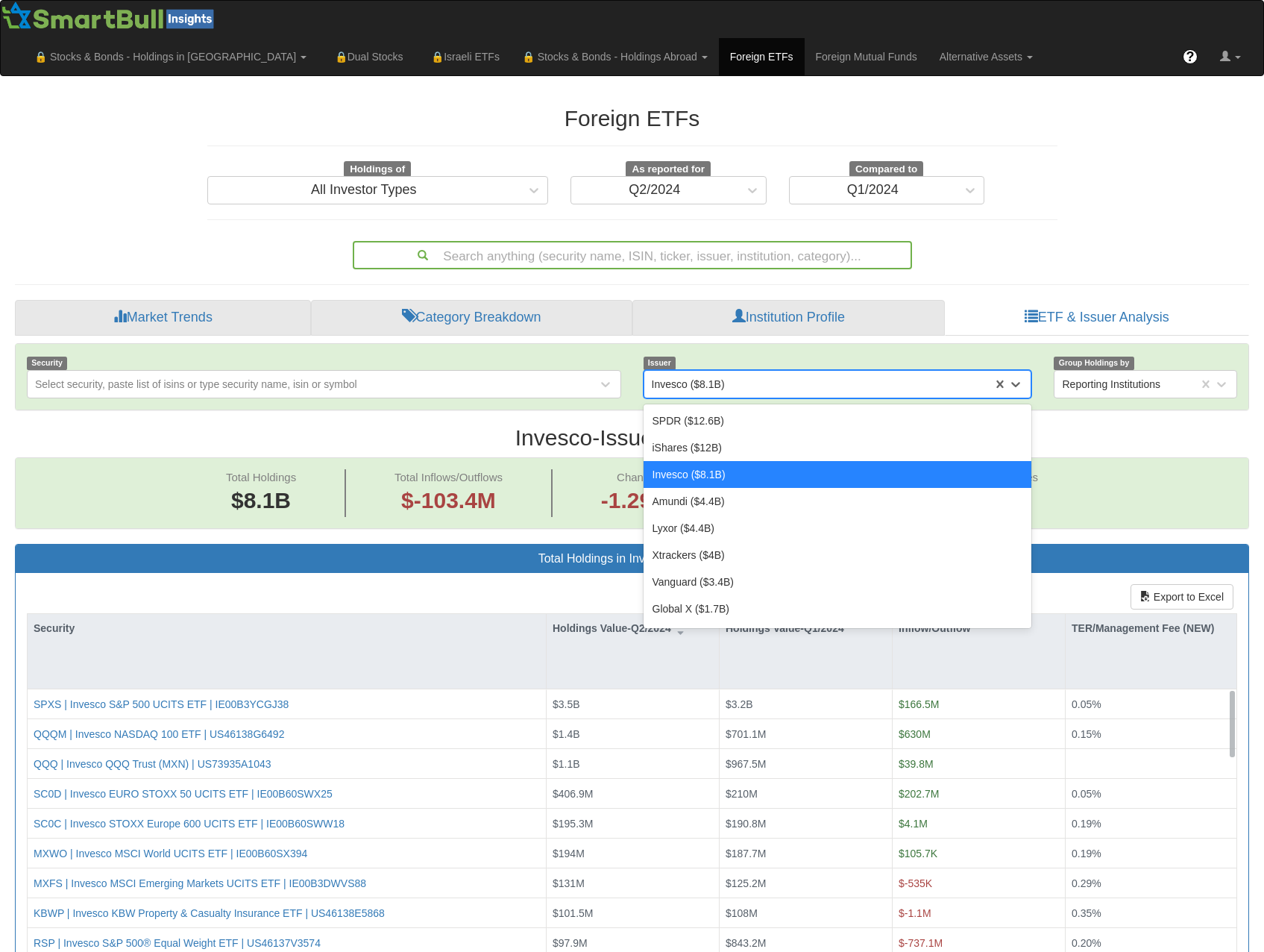
click at [737, 372] on div "Invesco ($8.1B)" at bounding box center [819, 384] width 349 height 24
click at [707, 515] on div "Lyxor ($4.4B)" at bounding box center [837, 528] width 388 height 27
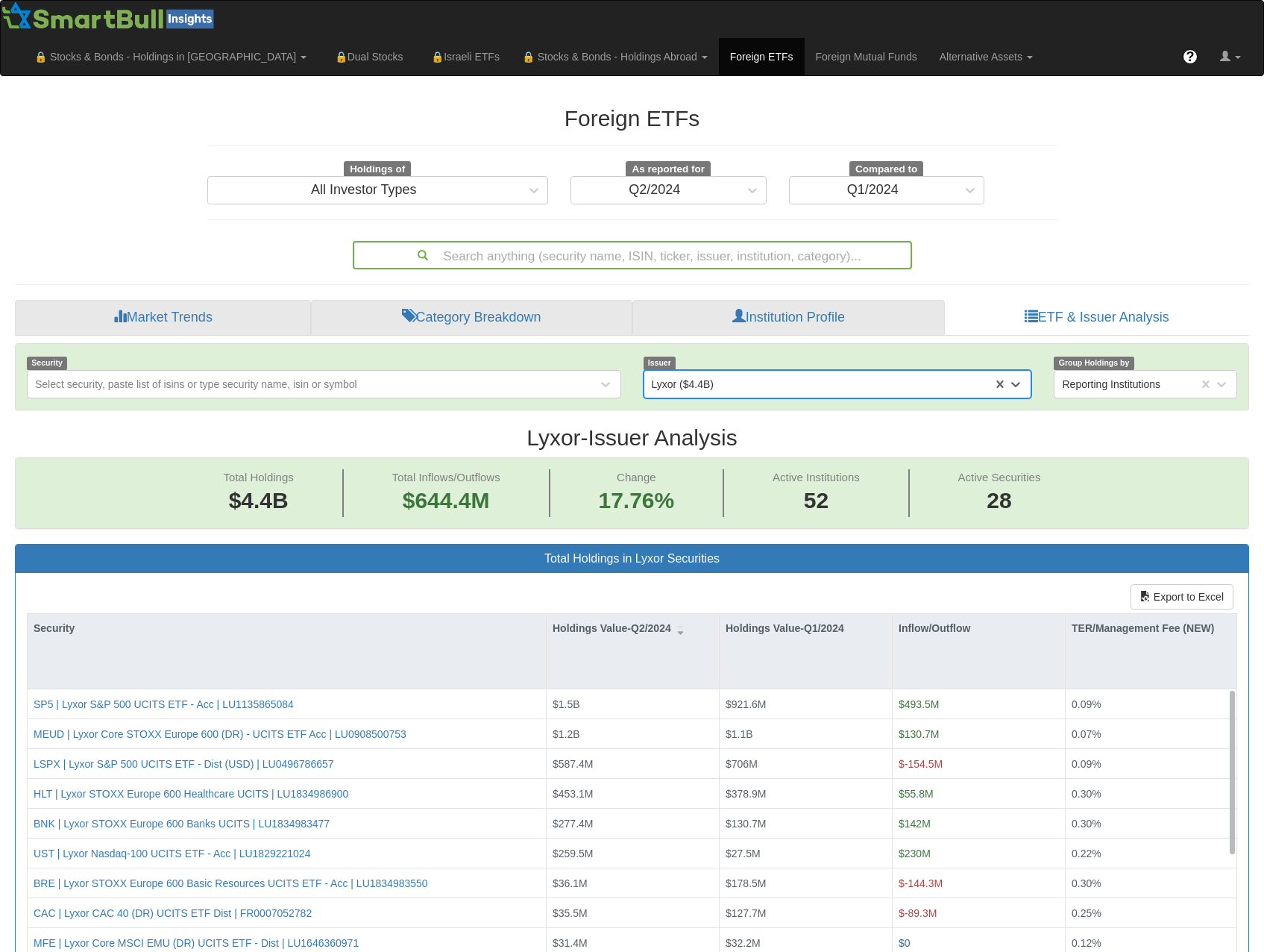
scroll to position [31, 1207]
click at [799, 372] on div "Lyxor ($4.4B)" at bounding box center [819, 384] width 349 height 24
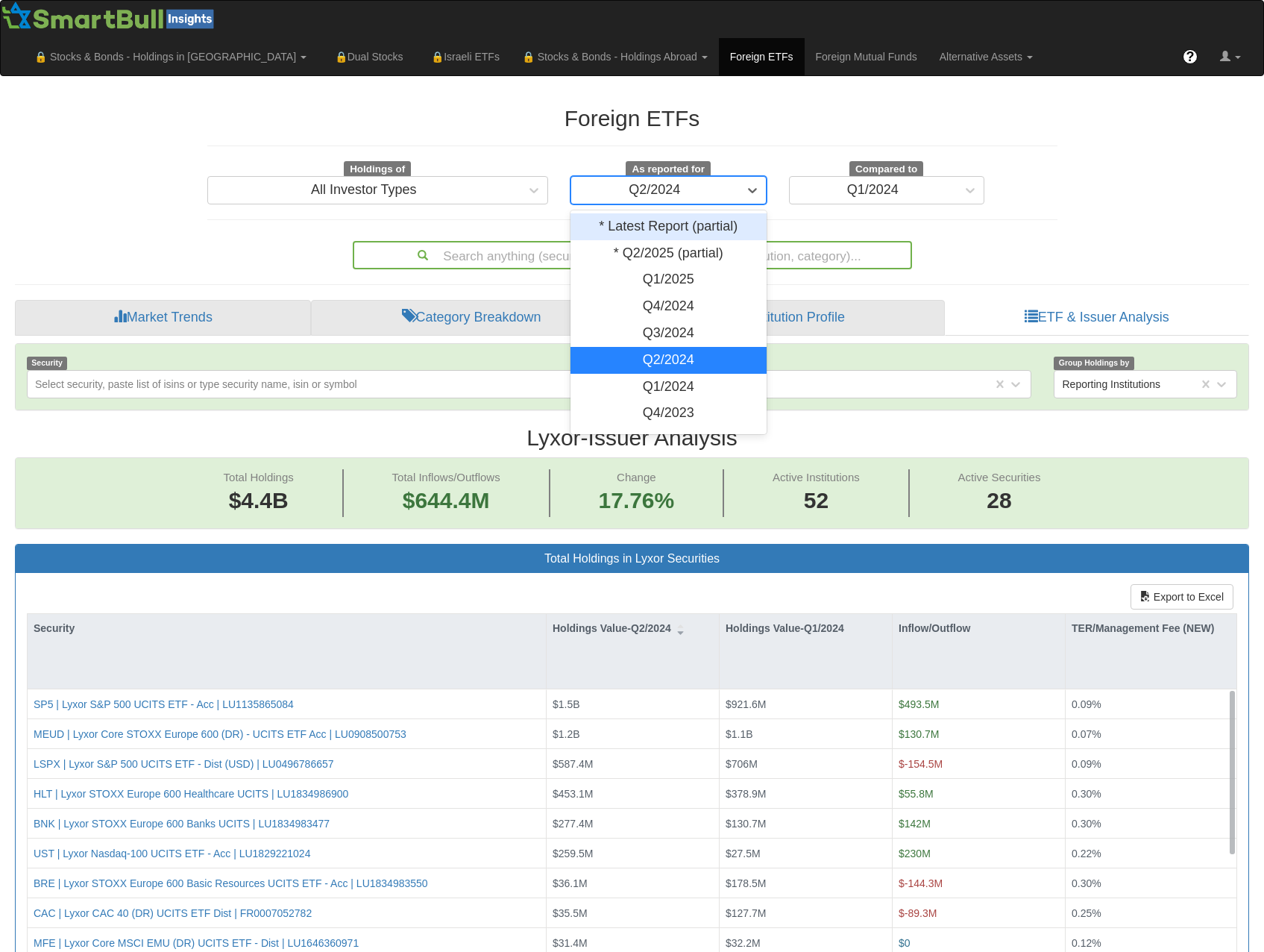
click at [653, 178] on div "Q2/2024" at bounding box center [654, 190] width 167 height 24
click at [685, 240] on div "* Q2/2025 (partial)" at bounding box center [668, 254] width 196 height 27
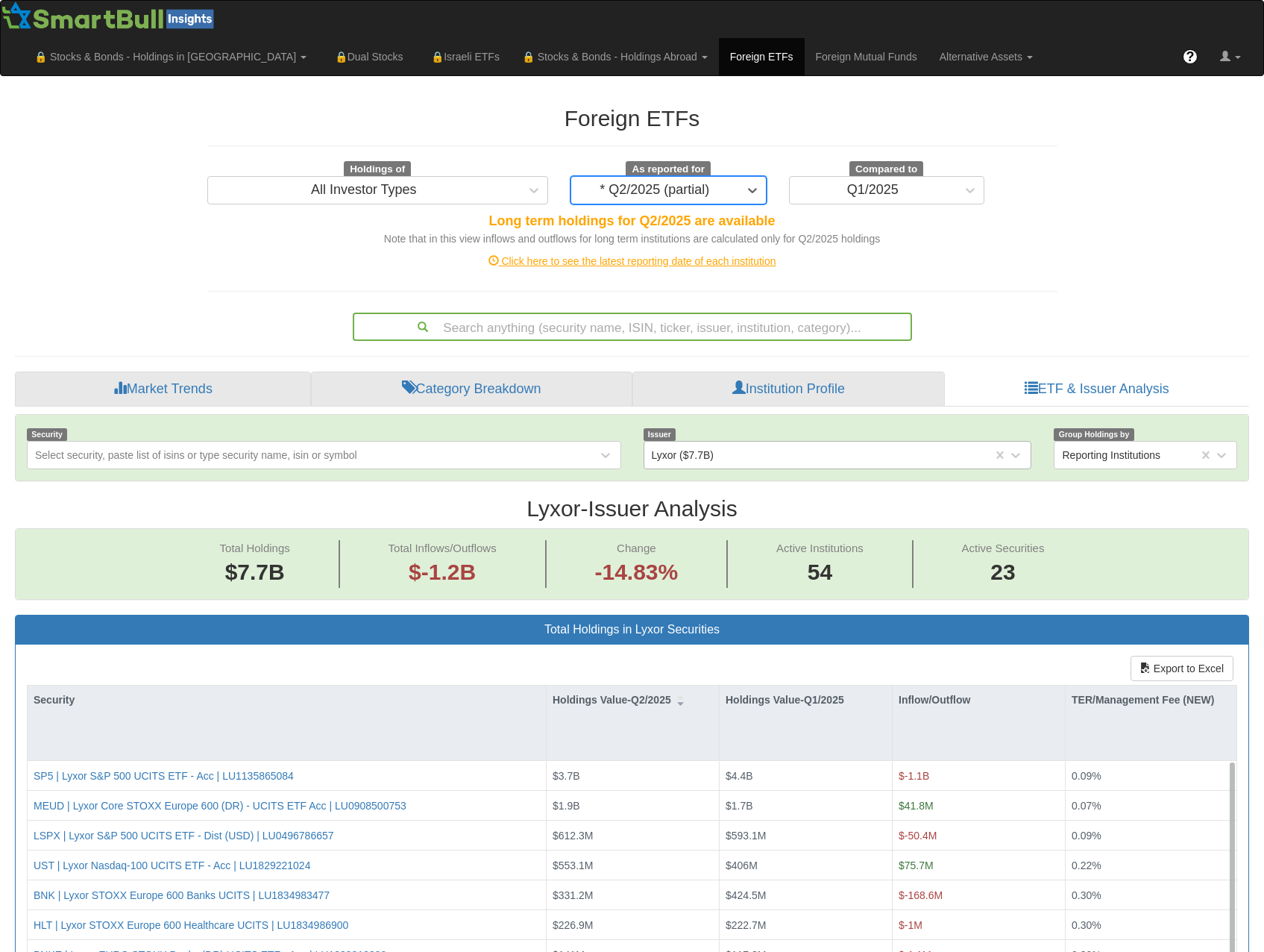
scroll to position [31, 1207]
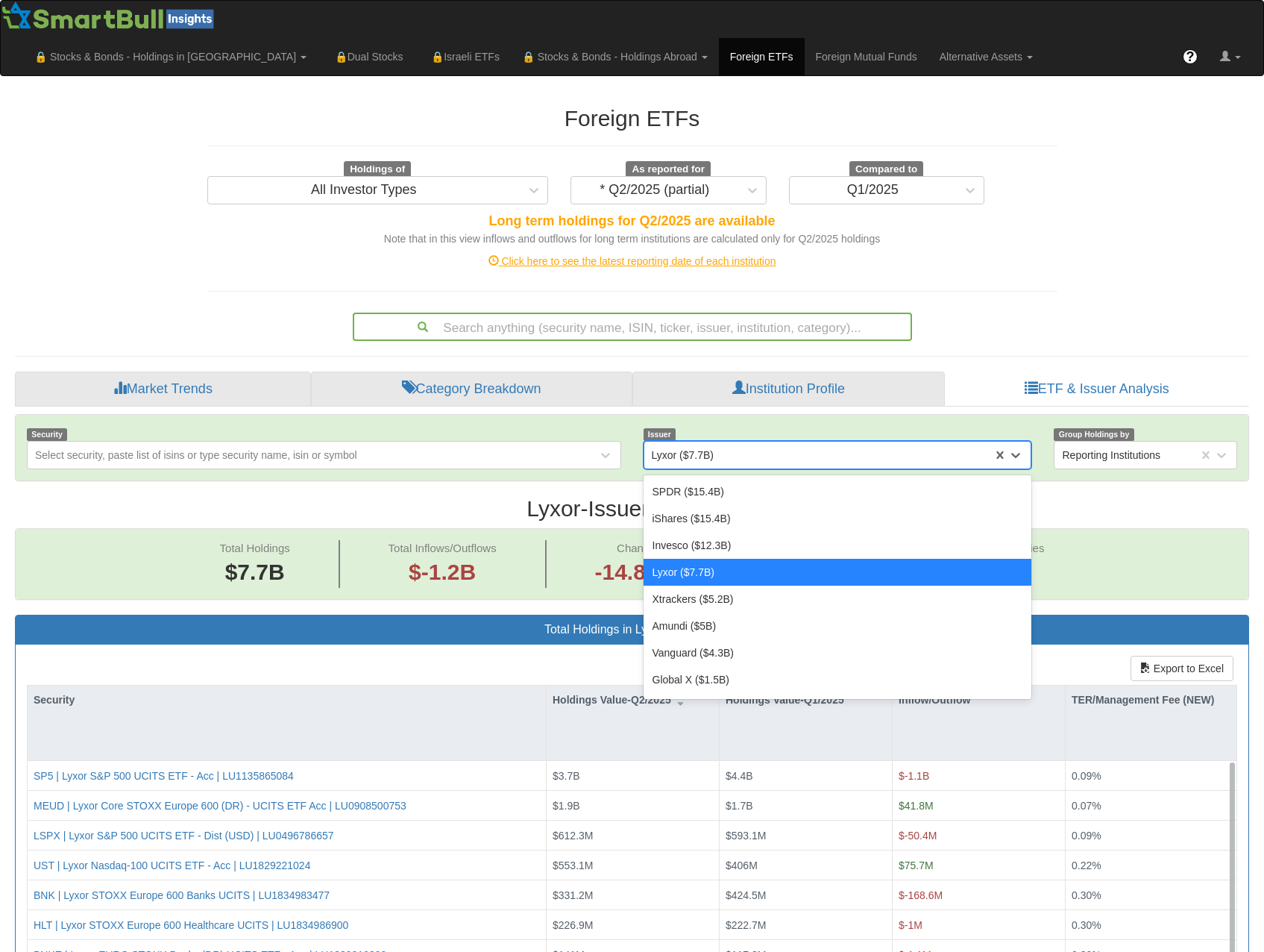
click at [739, 443] on div "Lyxor ($7.7B)" at bounding box center [819, 455] width 349 height 24
click at [723, 612] on div "Amundi ($5B)" at bounding box center [837, 626] width 388 height 27
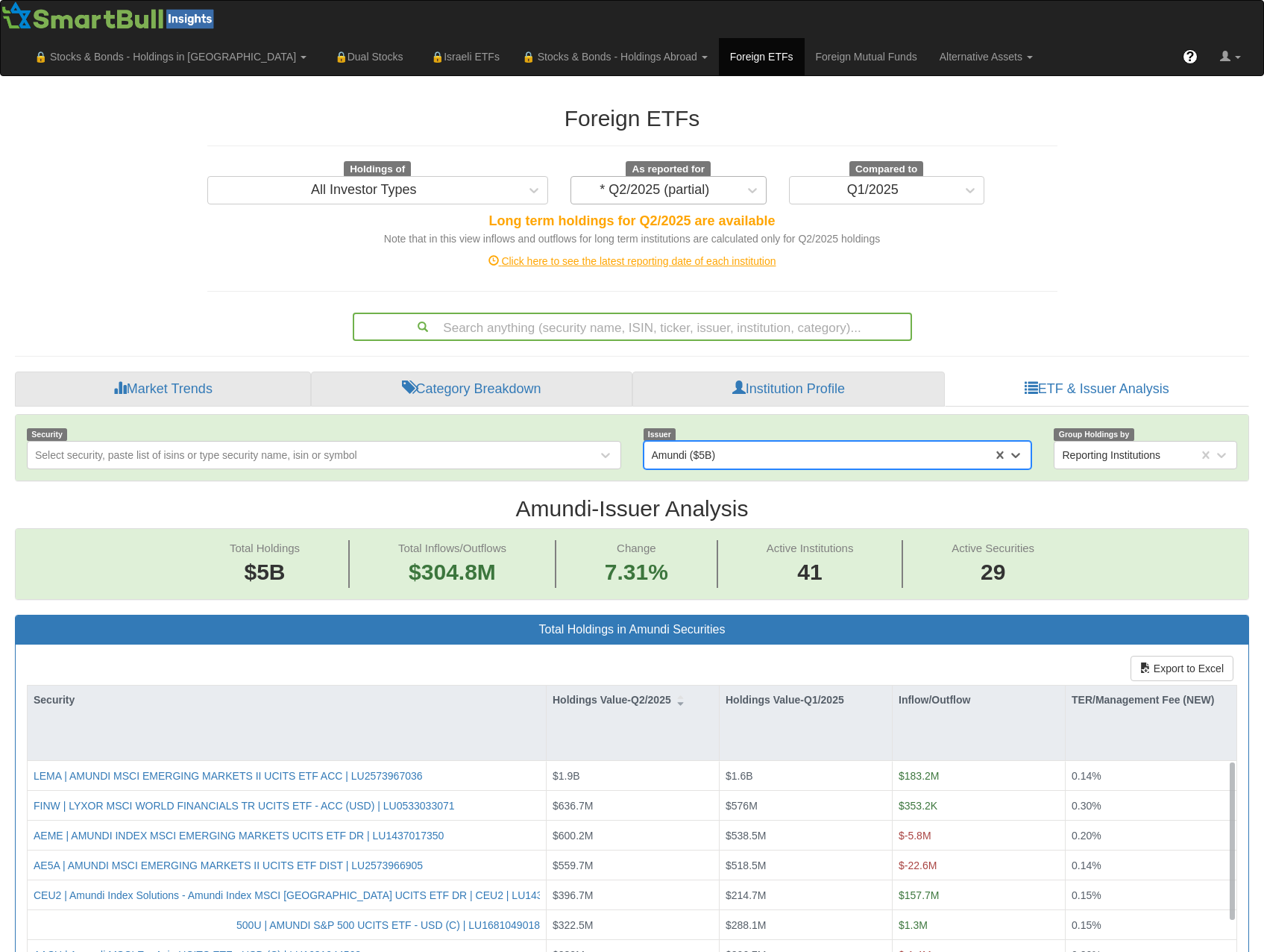
scroll to position [31, 1207]
click at [676, 183] on div "* Q2/2025 (partial)" at bounding box center [654, 190] width 110 height 15
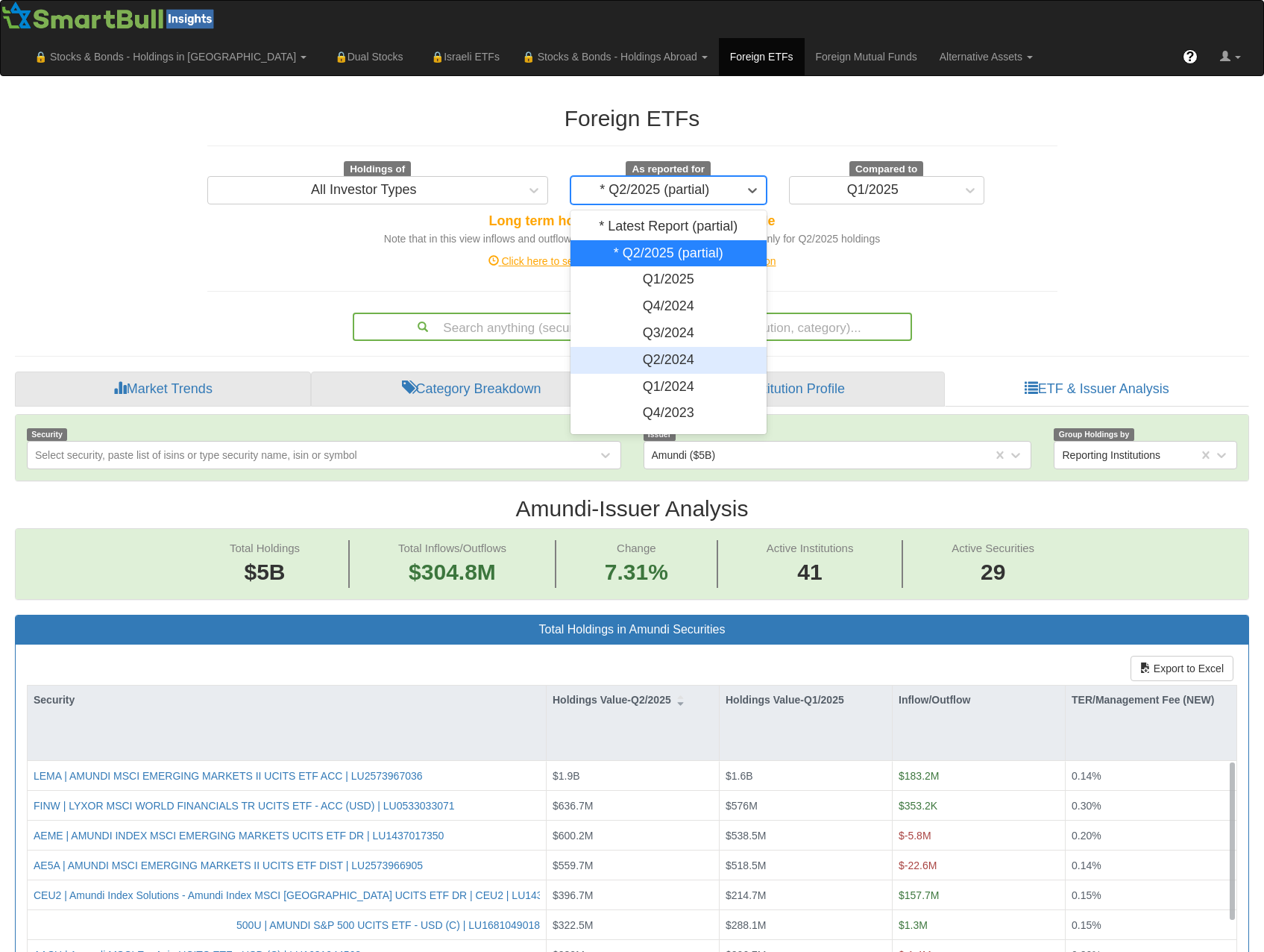
click at [662, 347] on div "Q2/2024" at bounding box center [668, 360] width 196 height 27
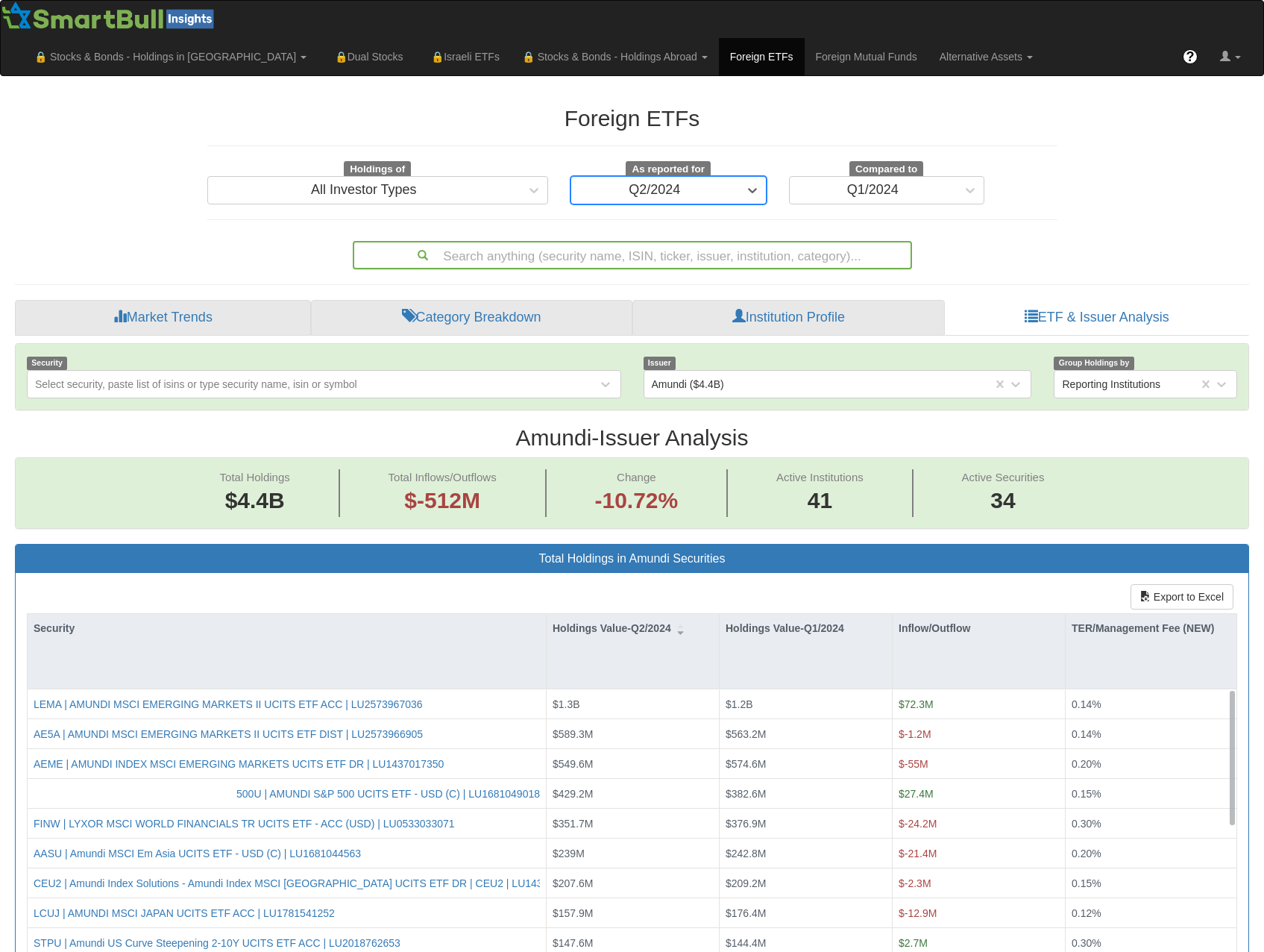
scroll to position [31, 1207]
click at [749, 372] on div "Amundi ($4.4B)" at bounding box center [819, 384] width 349 height 24
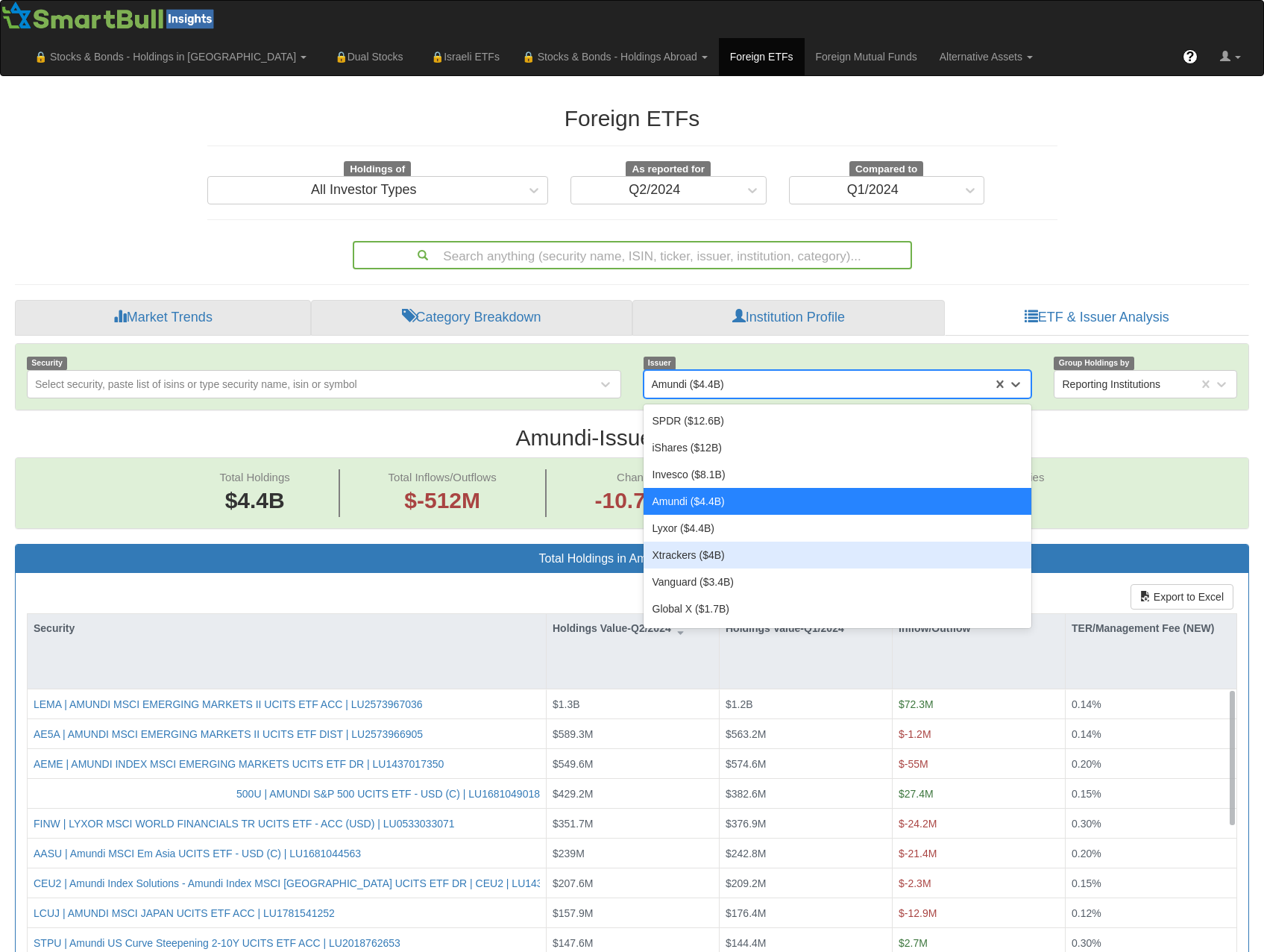
click at [729, 542] on div "Xtrackers ($4B)" at bounding box center [837, 555] width 388 height 27
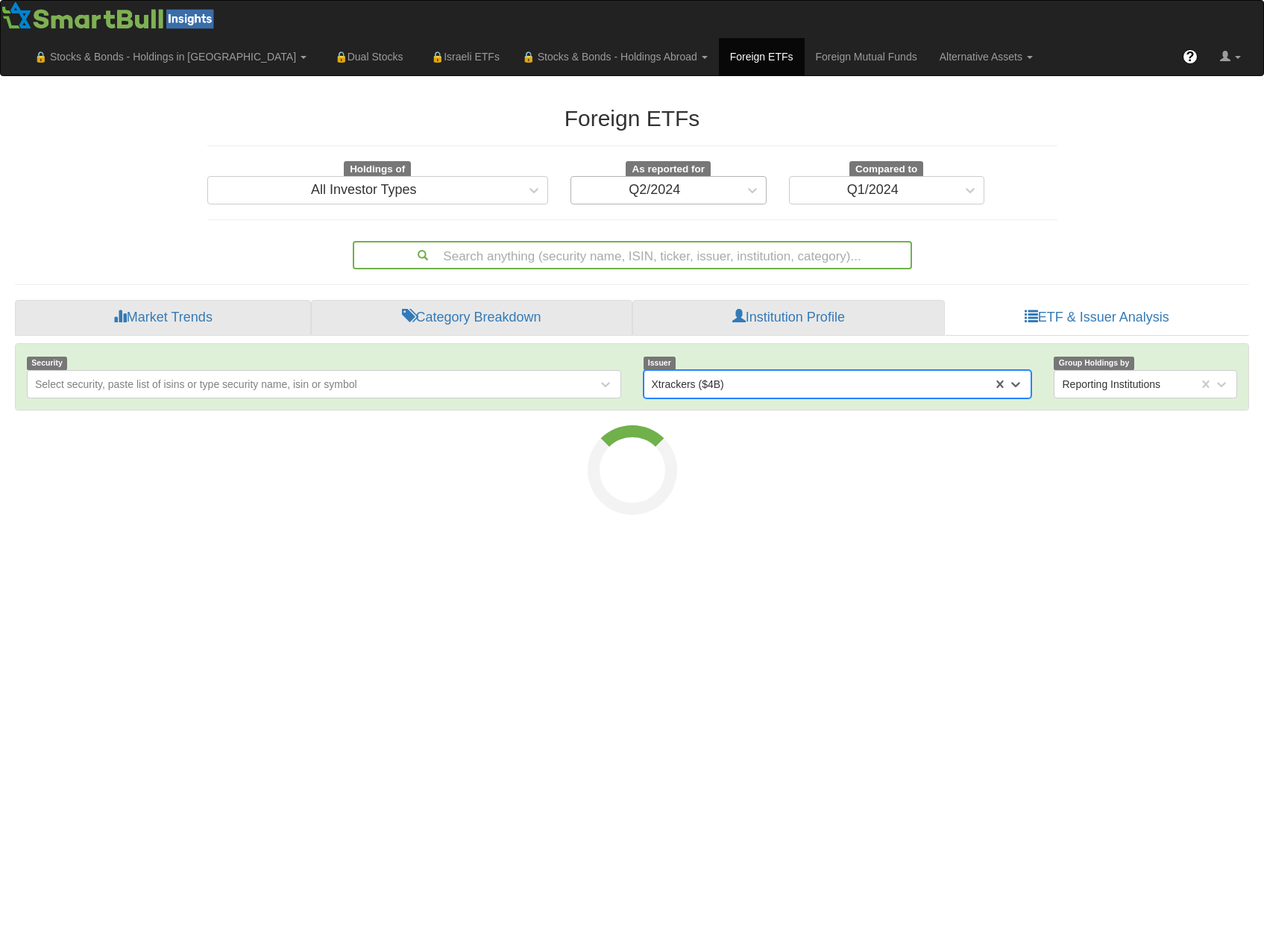
click at [687, 178] on div "Q2/2024" at bounding box center [654, 190] width 167 height 24
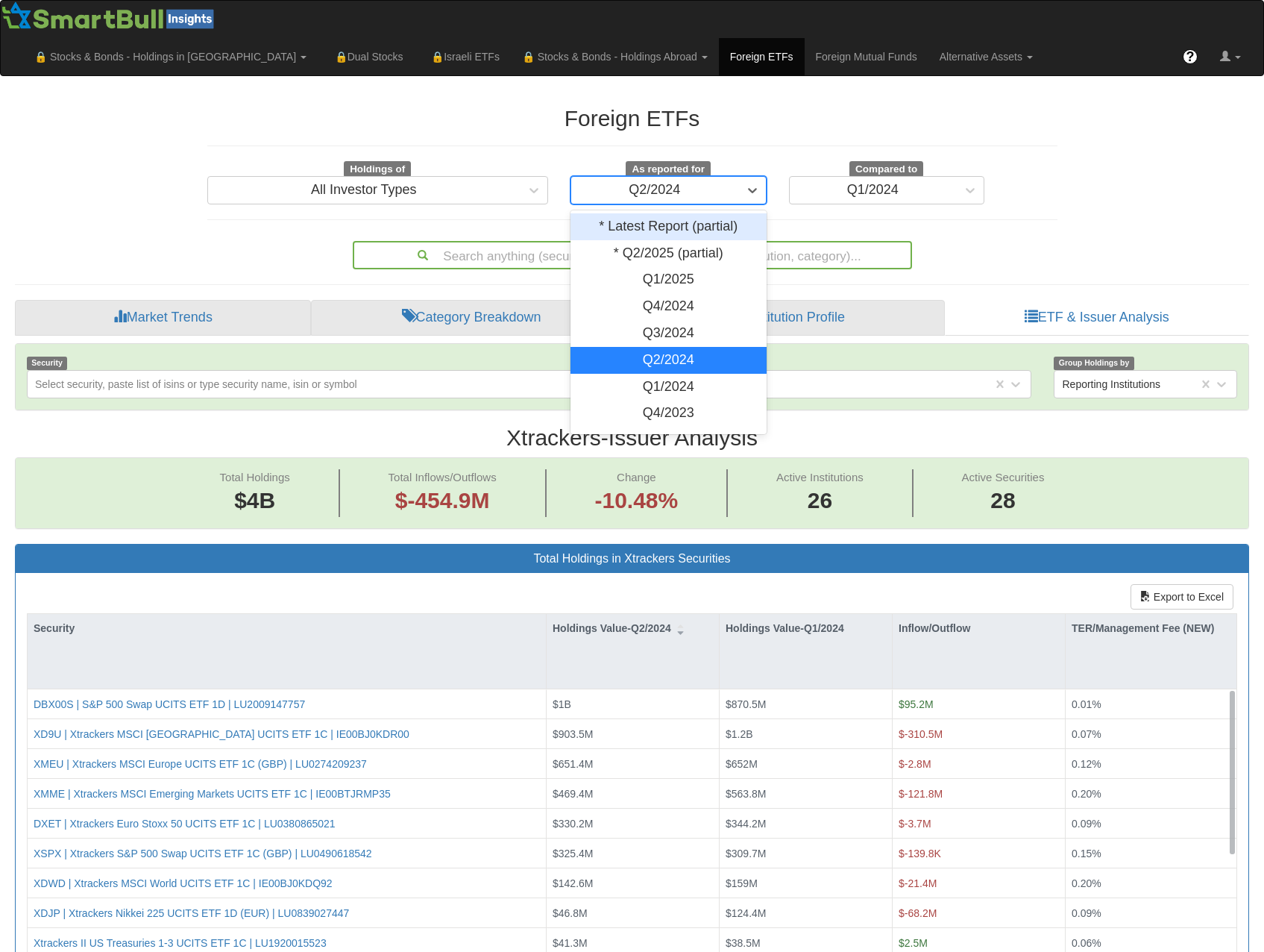
click at [666, 240] on div "* Q2/2025 (partial)" at bounding box center [668, 254] width 196 height 27
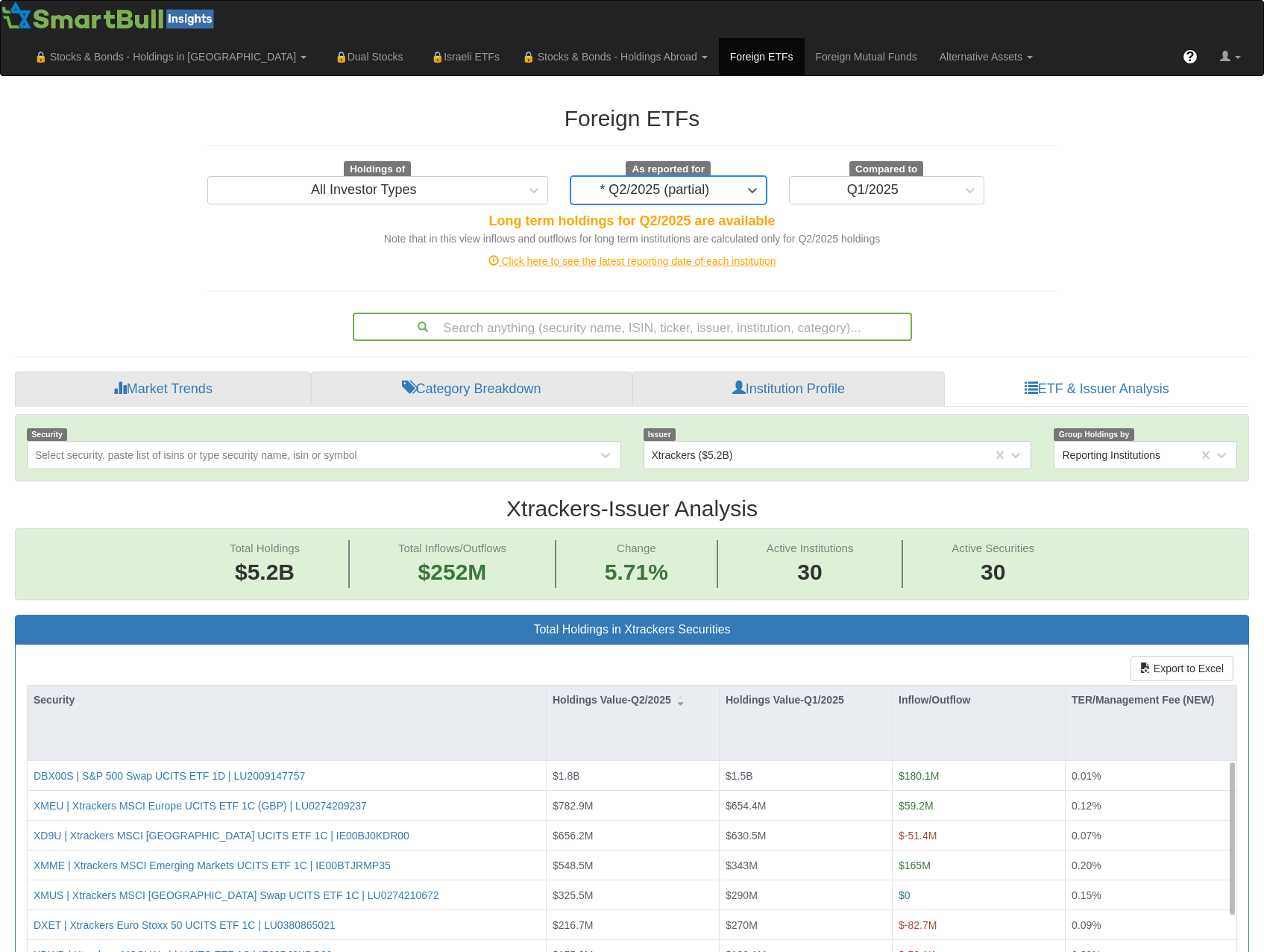
scroll to position [31, 1207]
click at [806, 443] on div "Xtrackers ($5.2B)" at bounding box center [819, 455] width 349 height 24
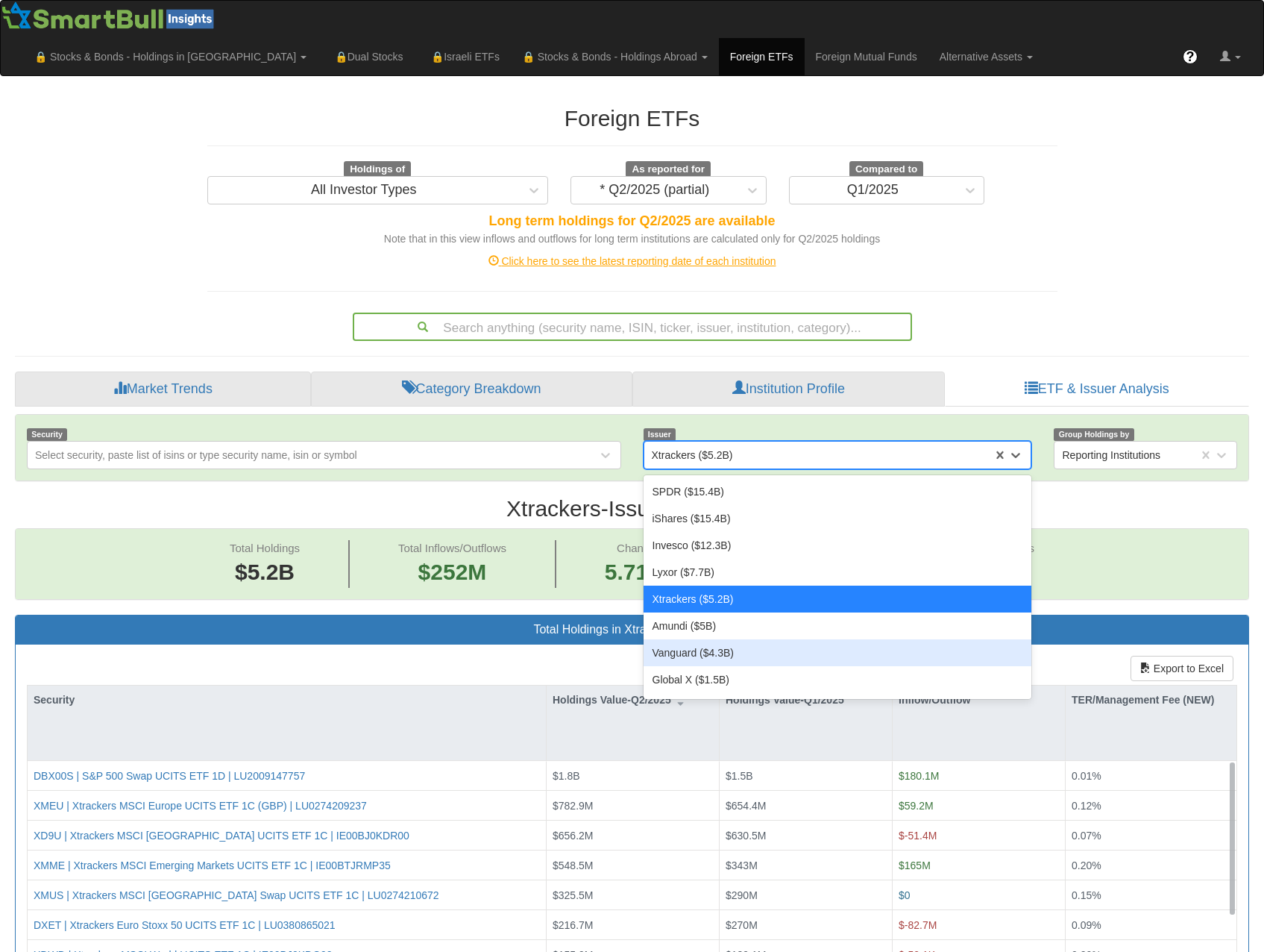
click at [747, 639] on div "Vanguard ($4.3B)" at bounding box center [837, 653] width 388 height 27
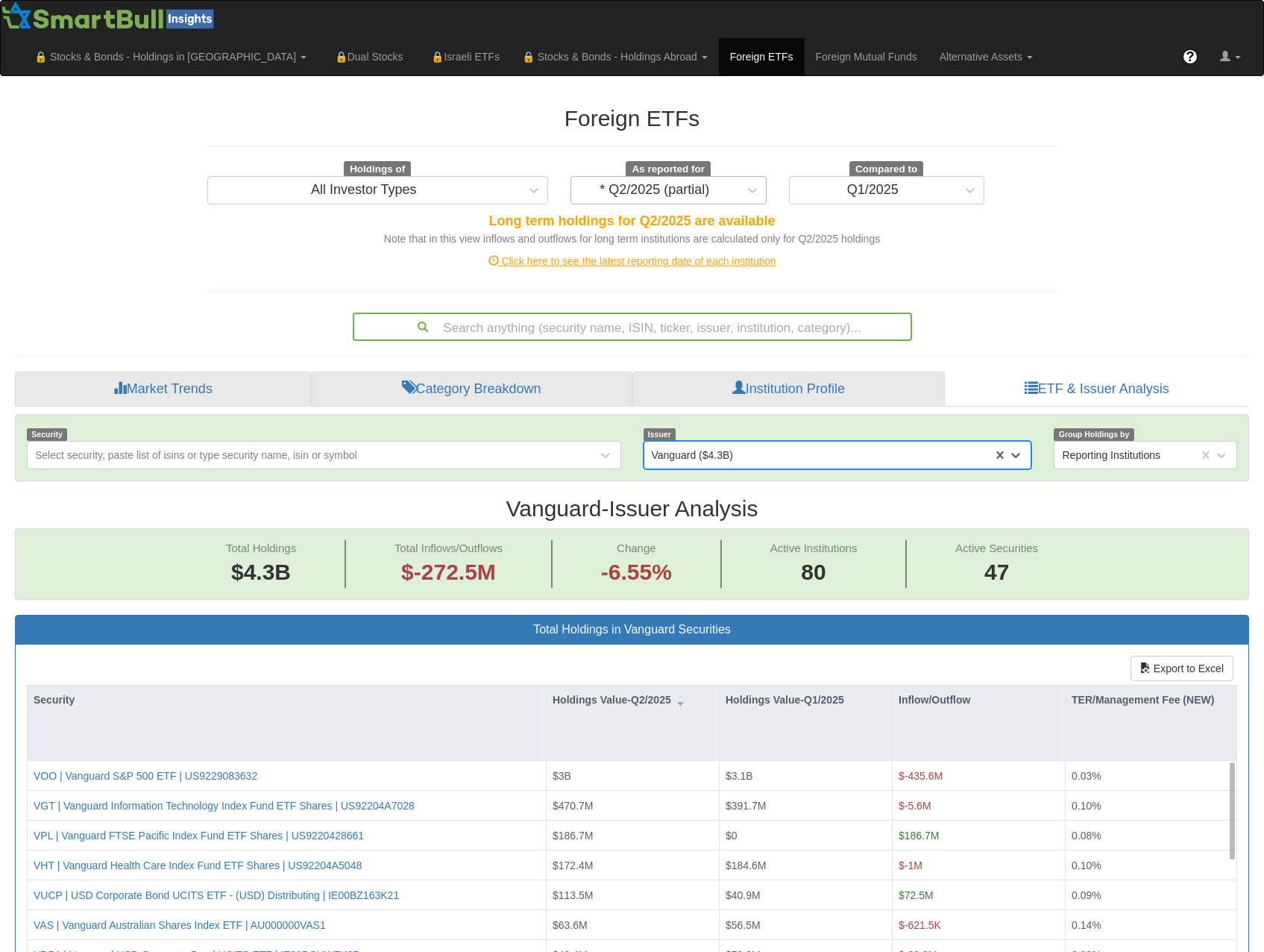
click at [706, 183] on div "* Q2/2025 (partial)" at bounding box center [654, 190] width 110 height 15
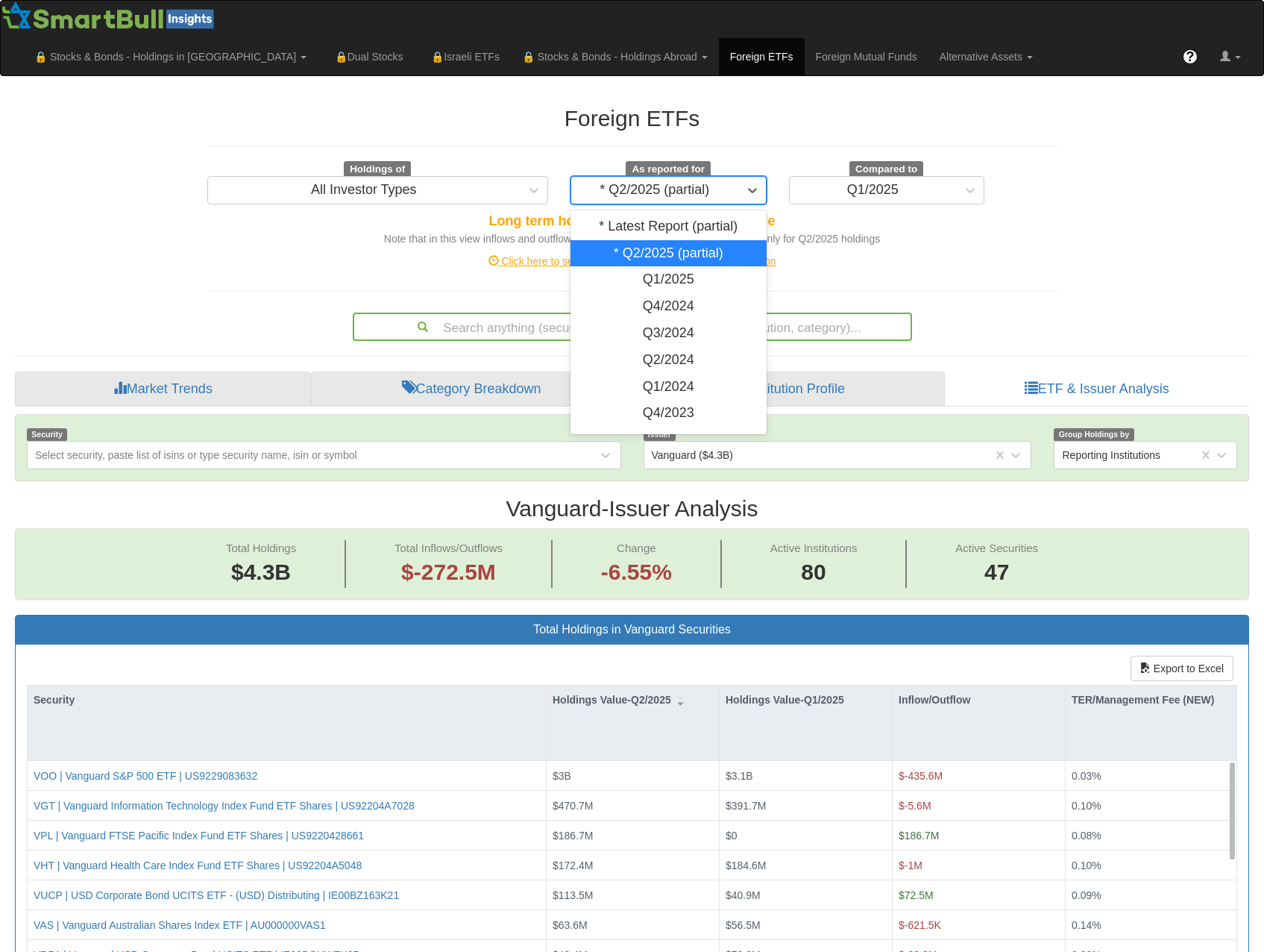
scroll to position [31, 1207]
click at [677, 347] on div "Q2/2024" at bounding box center [668, 360] width 196 height 27
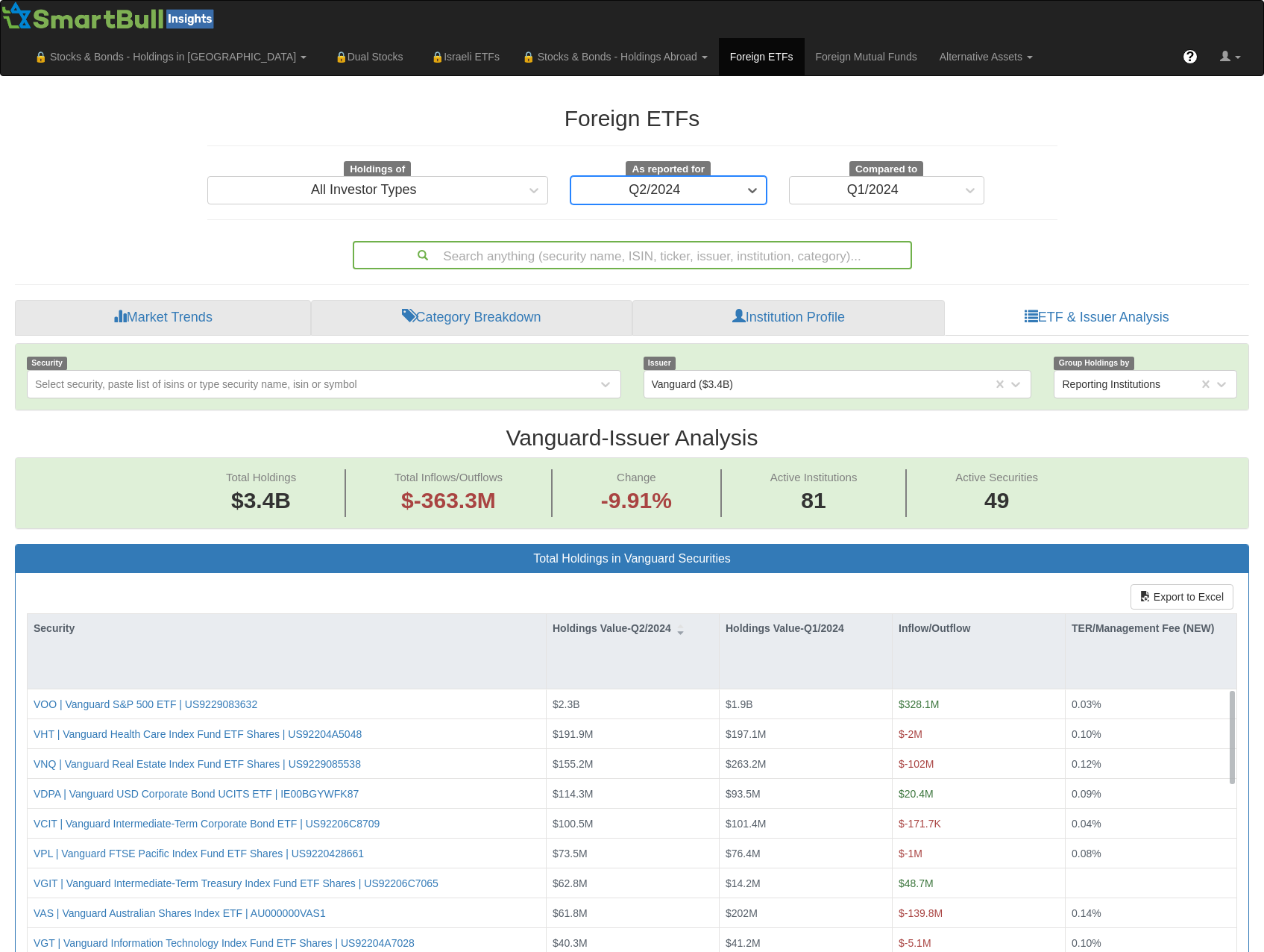
scroll to position [31, 1207]
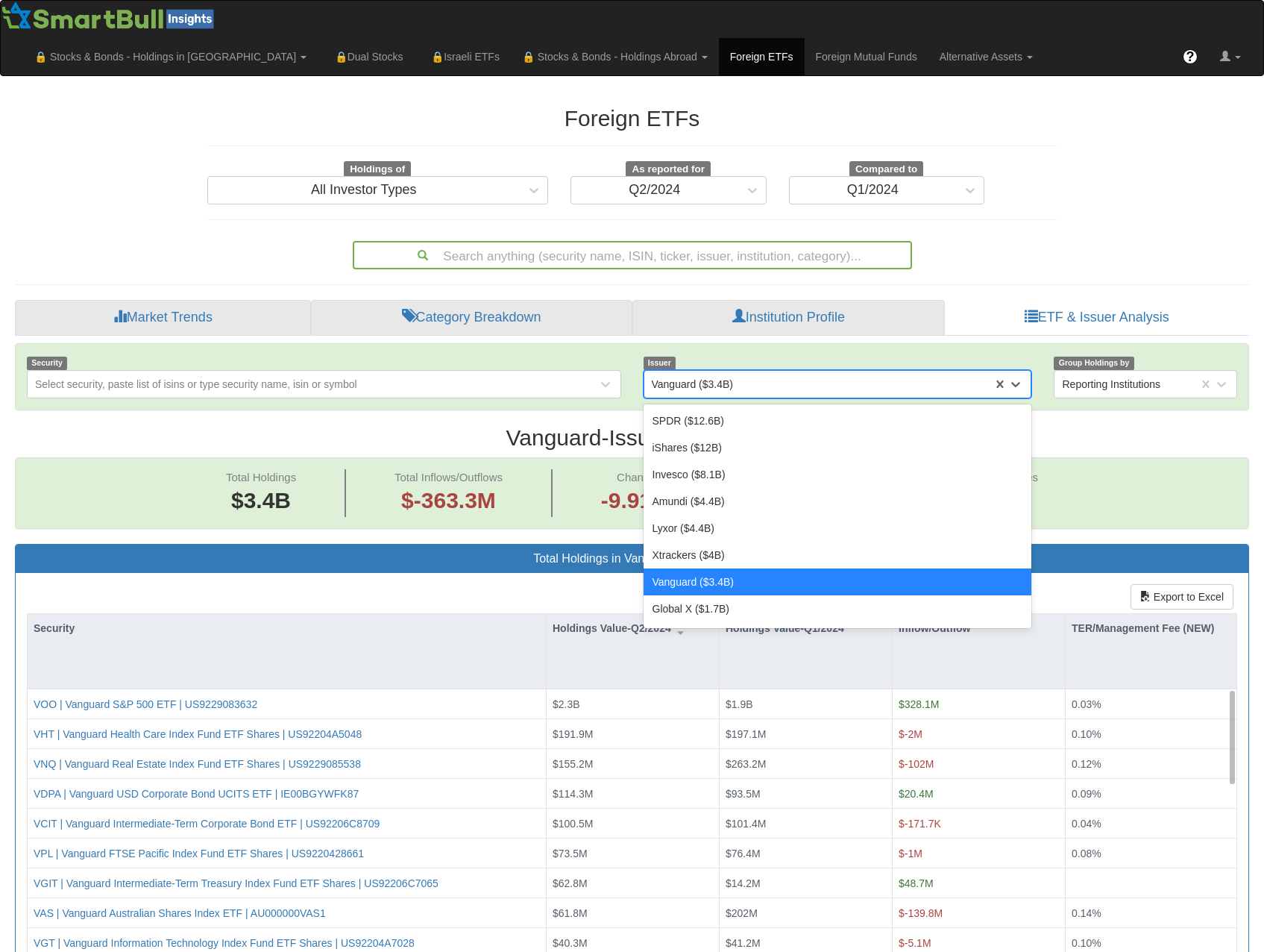
click at [745, 372] on div "Vanguard ($3.4B)" at bounding box center [819, 384] width 349 height 24
click at [749, 595] on div "Global X ($1.7B)" at bounding box center [837, 608] width 388 height 27
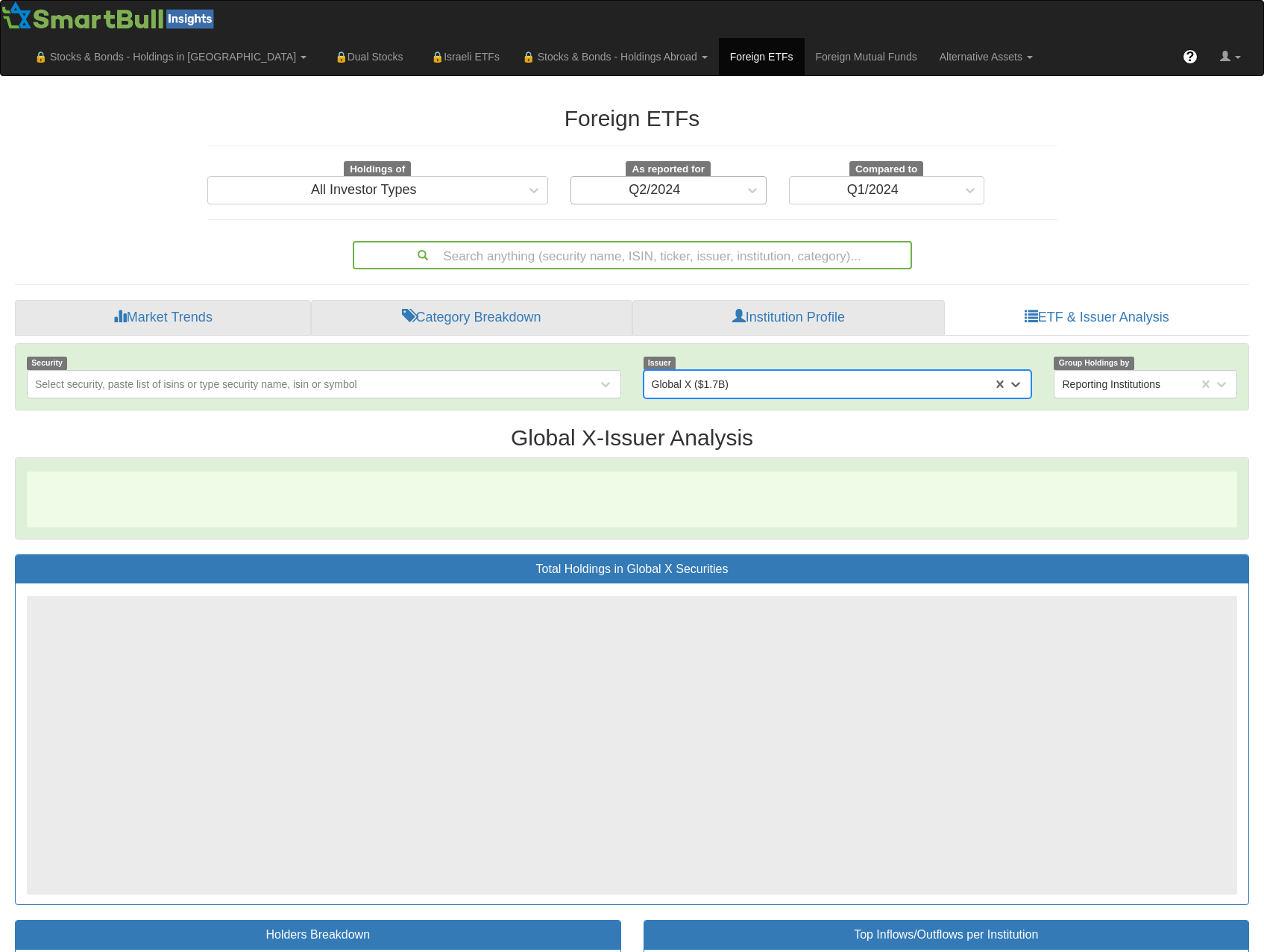
click at [693, 178] on div "Q2/2024" at bounding box center [654, 190] width 167 height 24
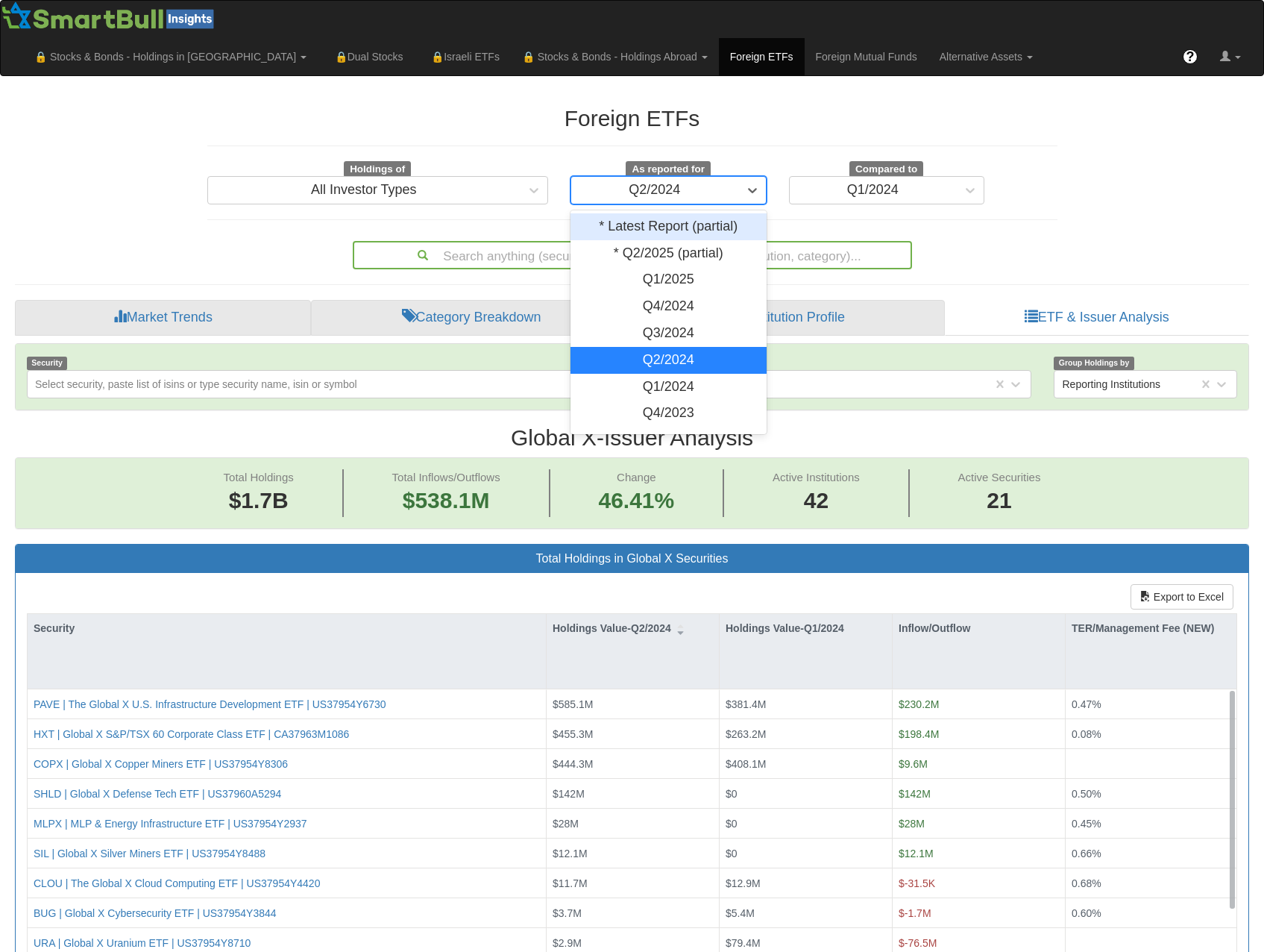
scroll to position [31, 1207]
click at [653, 240] on div "* Q2/2025 (partial)" at bounding box center [668, 254] width 196 height 27
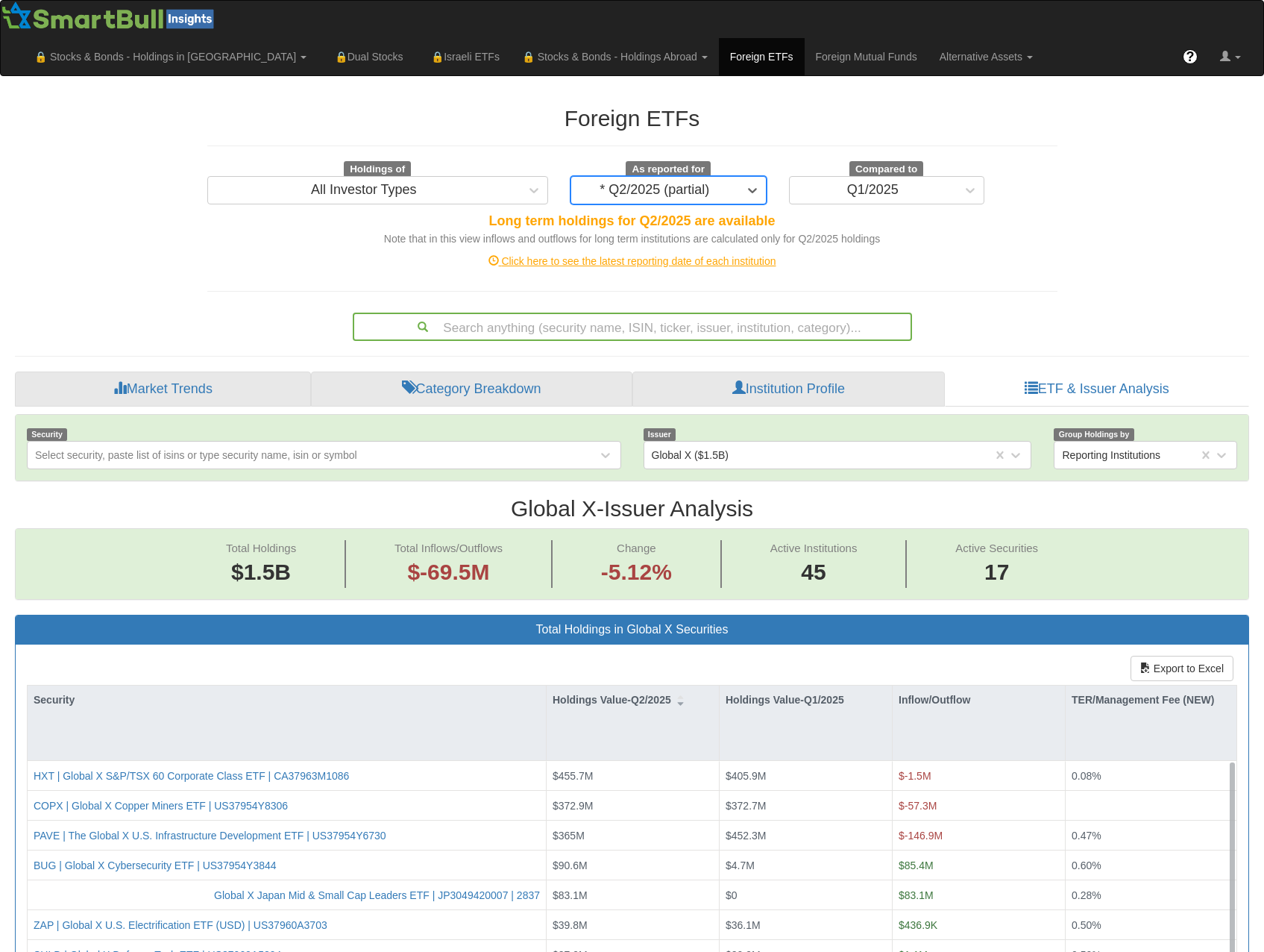
scroll to position [31, 1207]
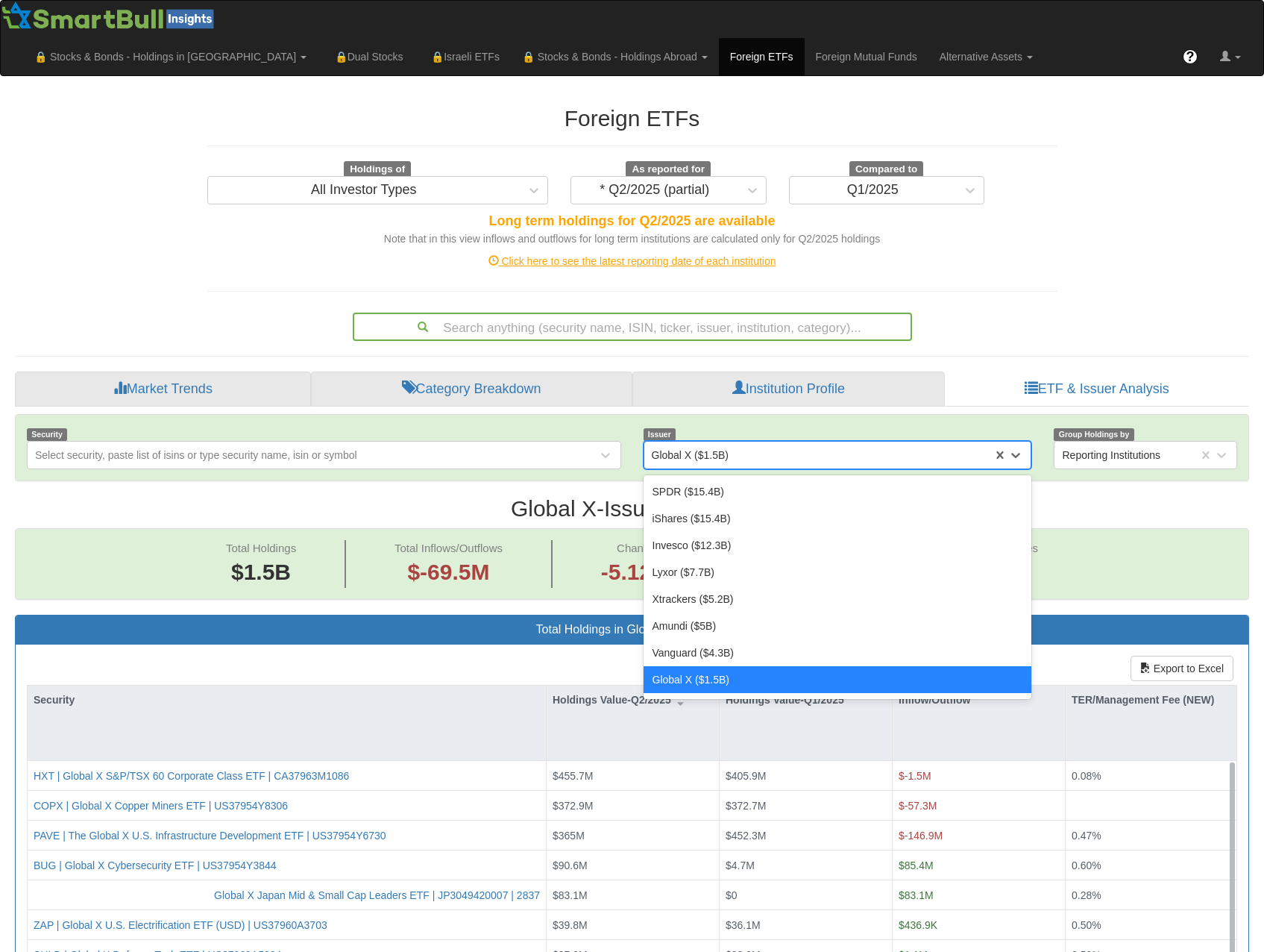
click at [768, 443] on div "Global X ($1.5B)" at bounding box center [819, 455] width 349 height 24
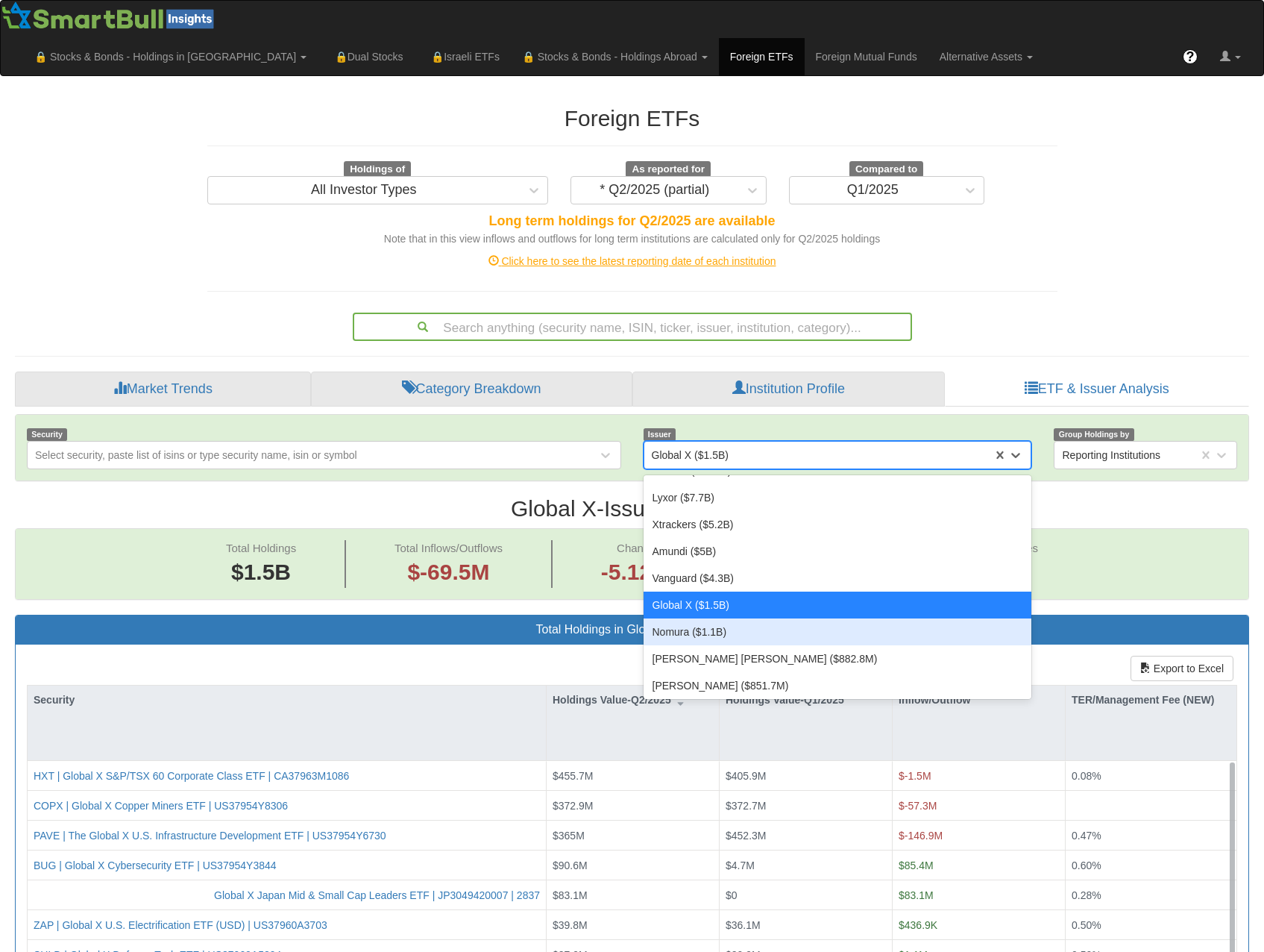
click at [713, 618] on div "Nomura ($1.1B)" at bounding box center [837, 632] width 388 height 27
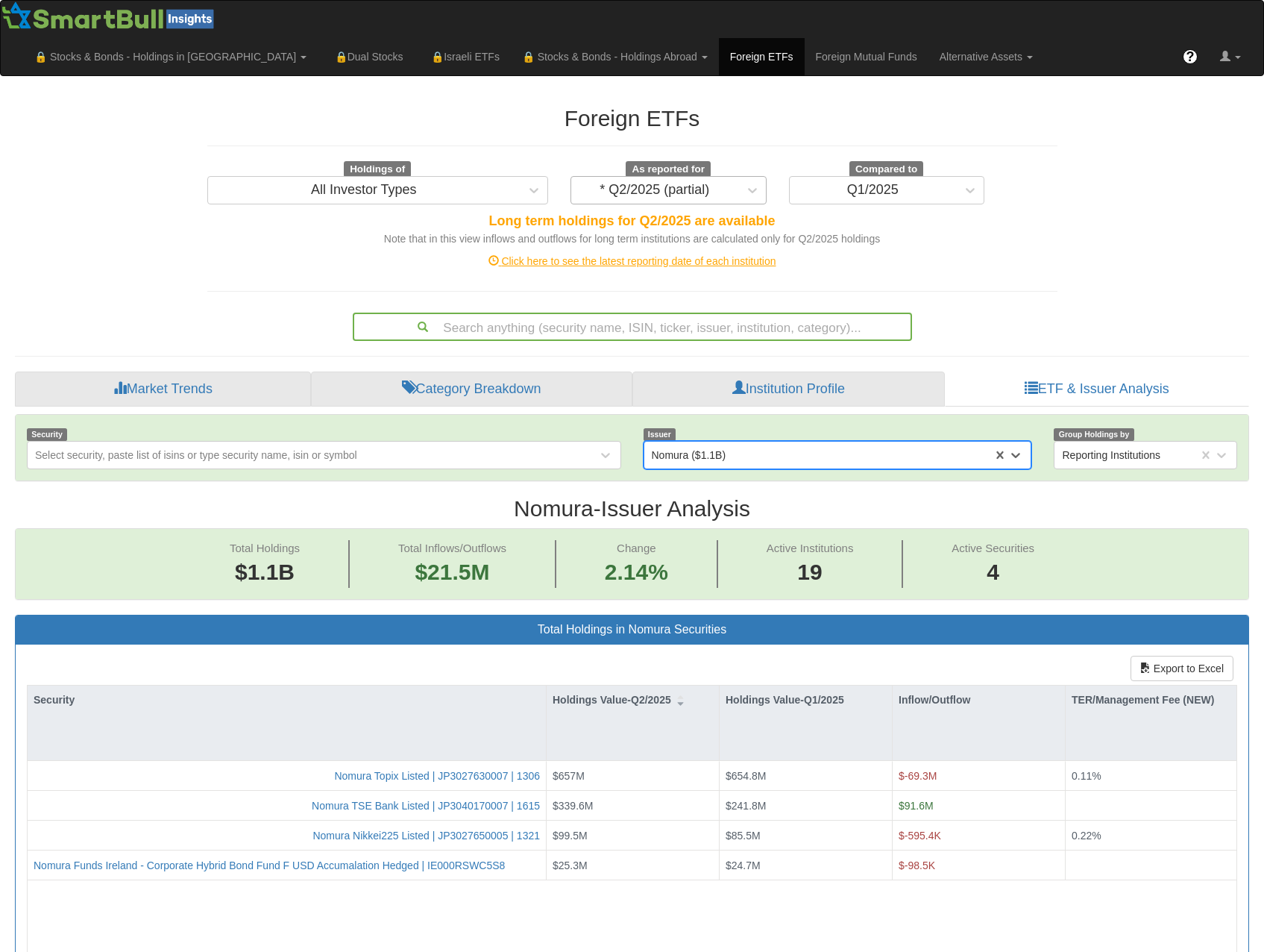
scroll to position [31, 1207]
click at [703, 183] on div "* Q2/2025 (partial)" at bounding box center [654, 190] width 110 height 15
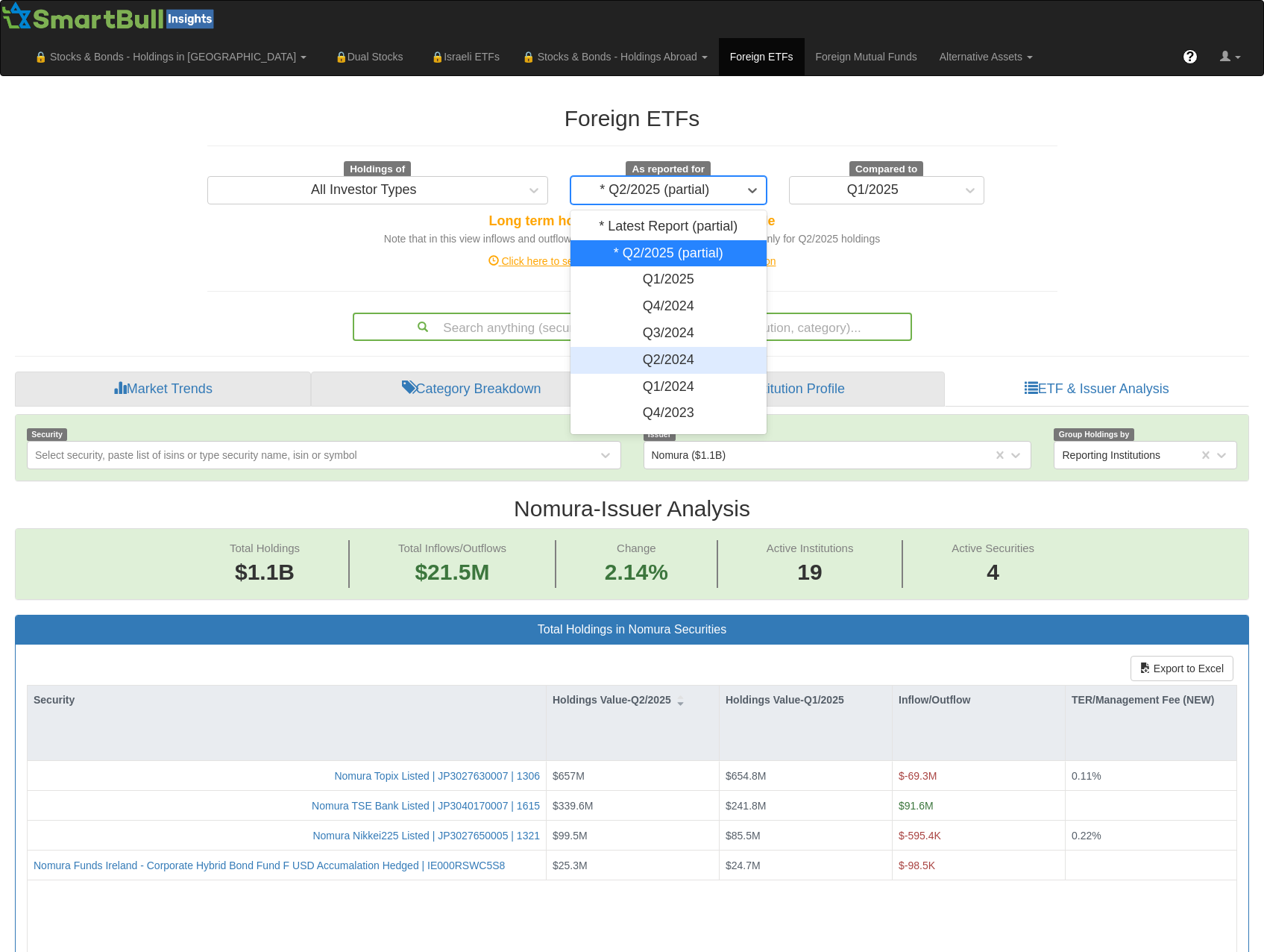
click at [675, 347] on div "Q2/2024" at bounding box center [668, 360] width 196 height 27
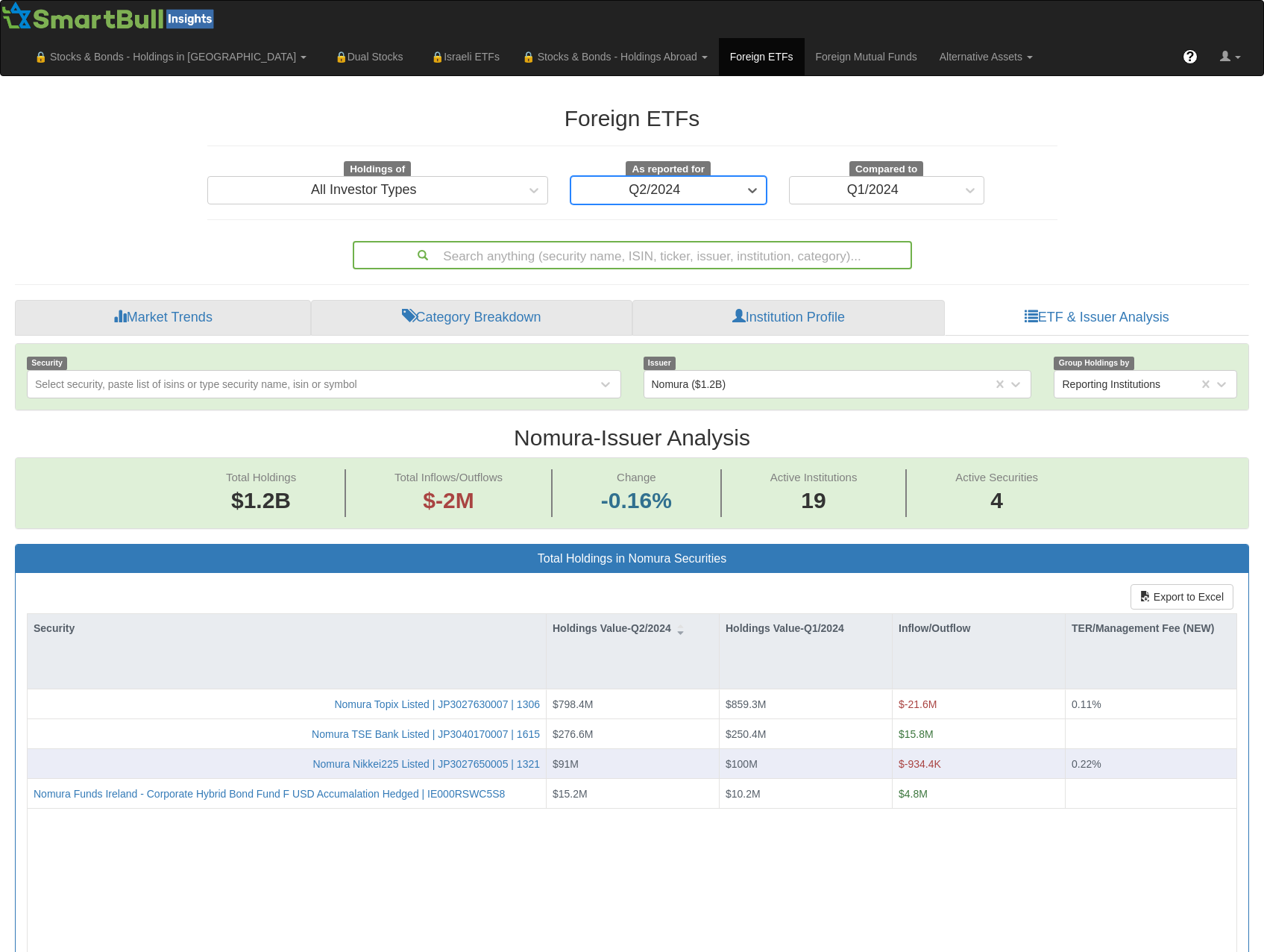
scroll to position [31, 1207]
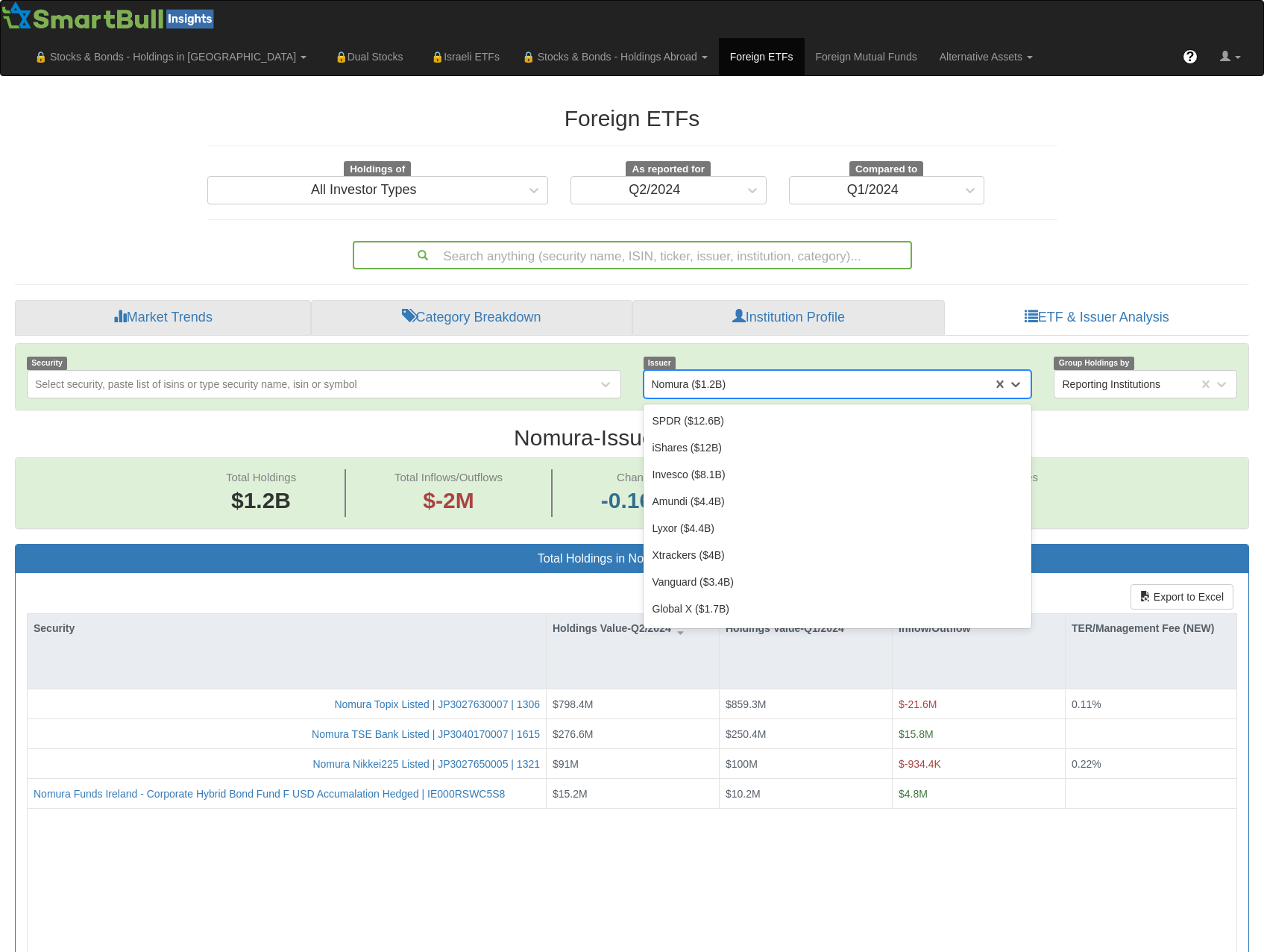
click at [757, 372] on div "Nomura ($1.2B)" at bounding box center [819, 384] width 349 height 24
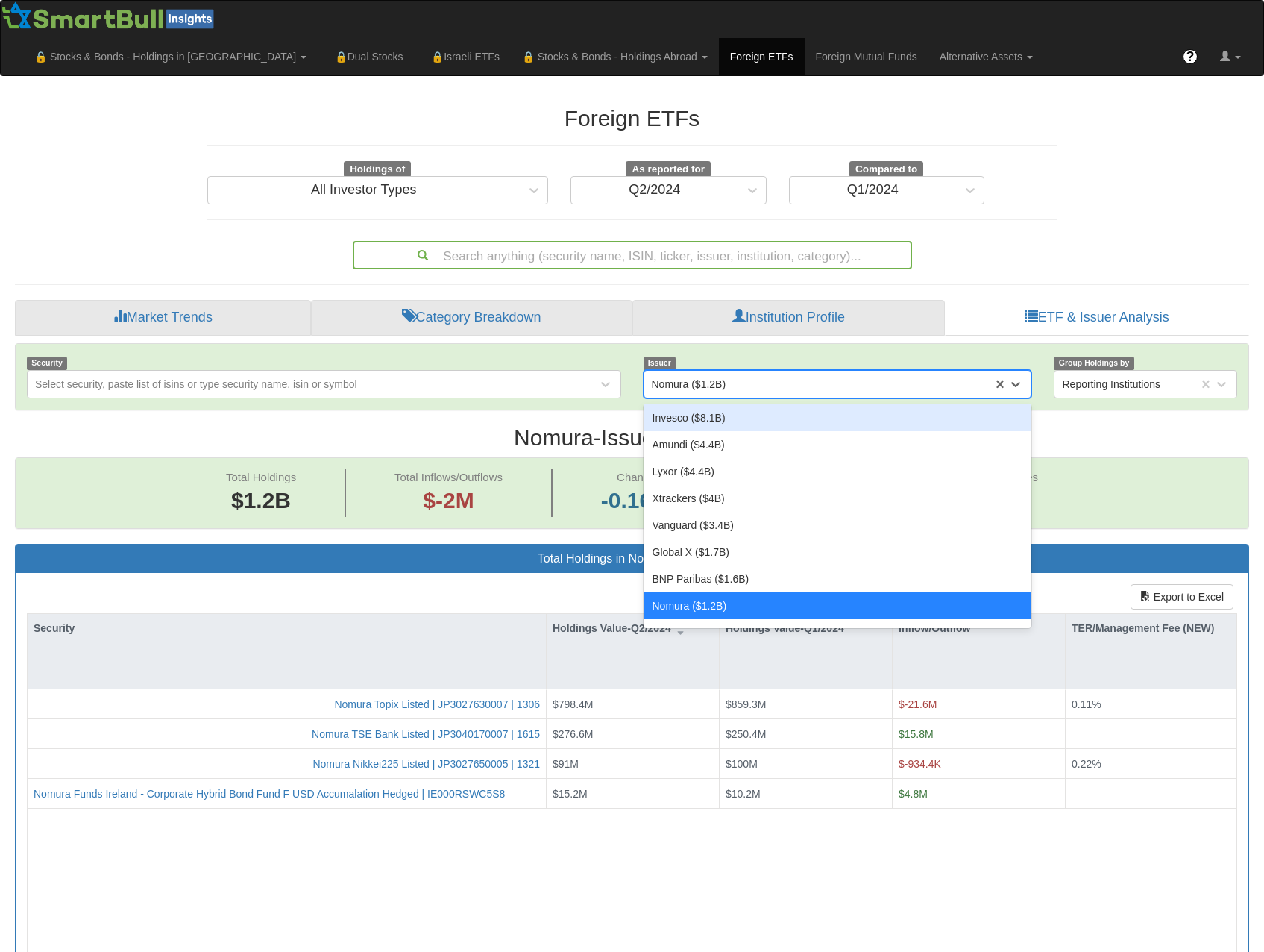
click at [688, 167] on div "Foreign ETFs Holdings of All Investor Types As reported for Q2/2024 Compared to…" at bounding box center [632, 180] width 873 height 178
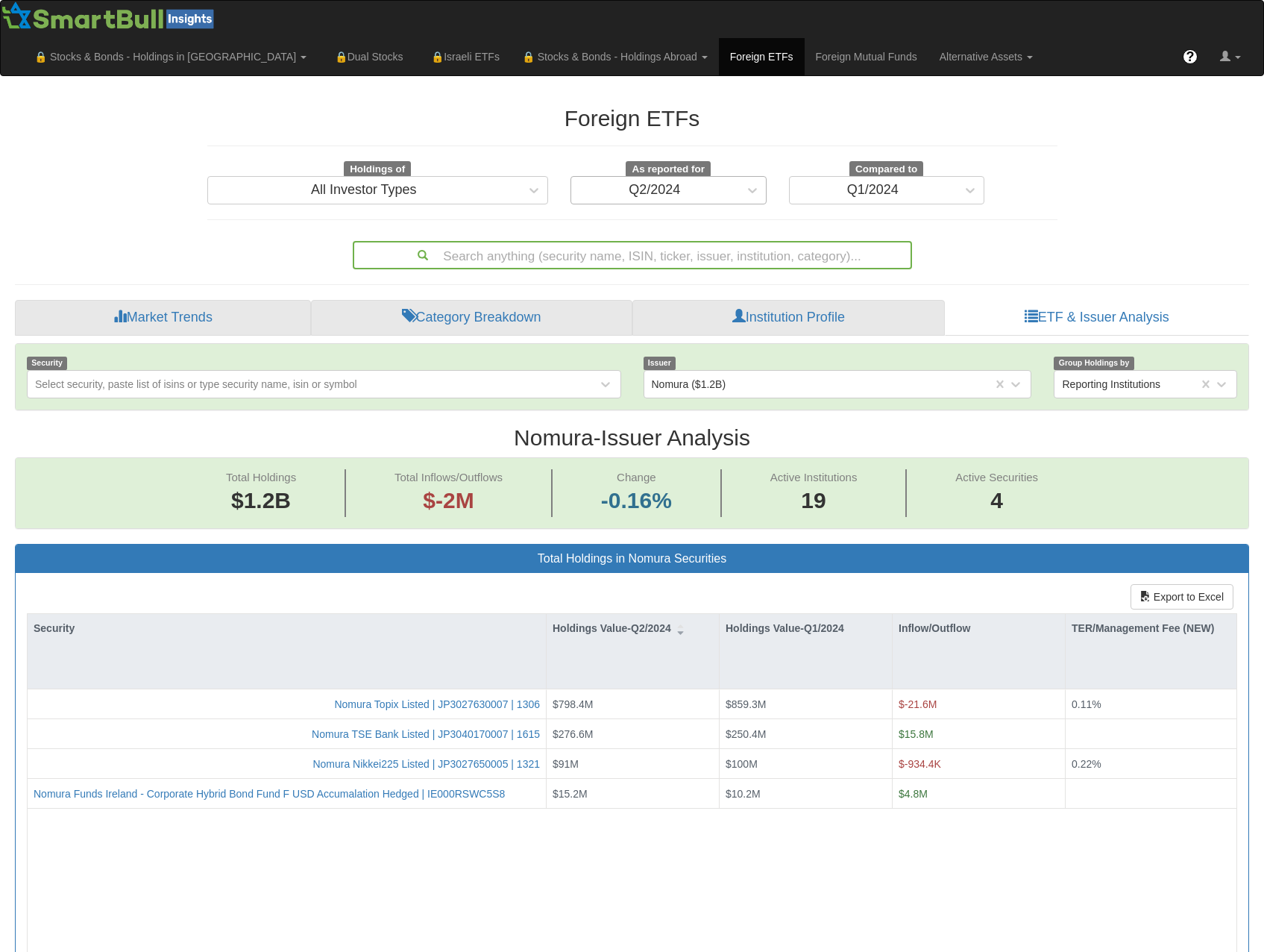
click at [681, 178] on div "Q2/2024" at bounding box center [654, 190] width 167 height 24
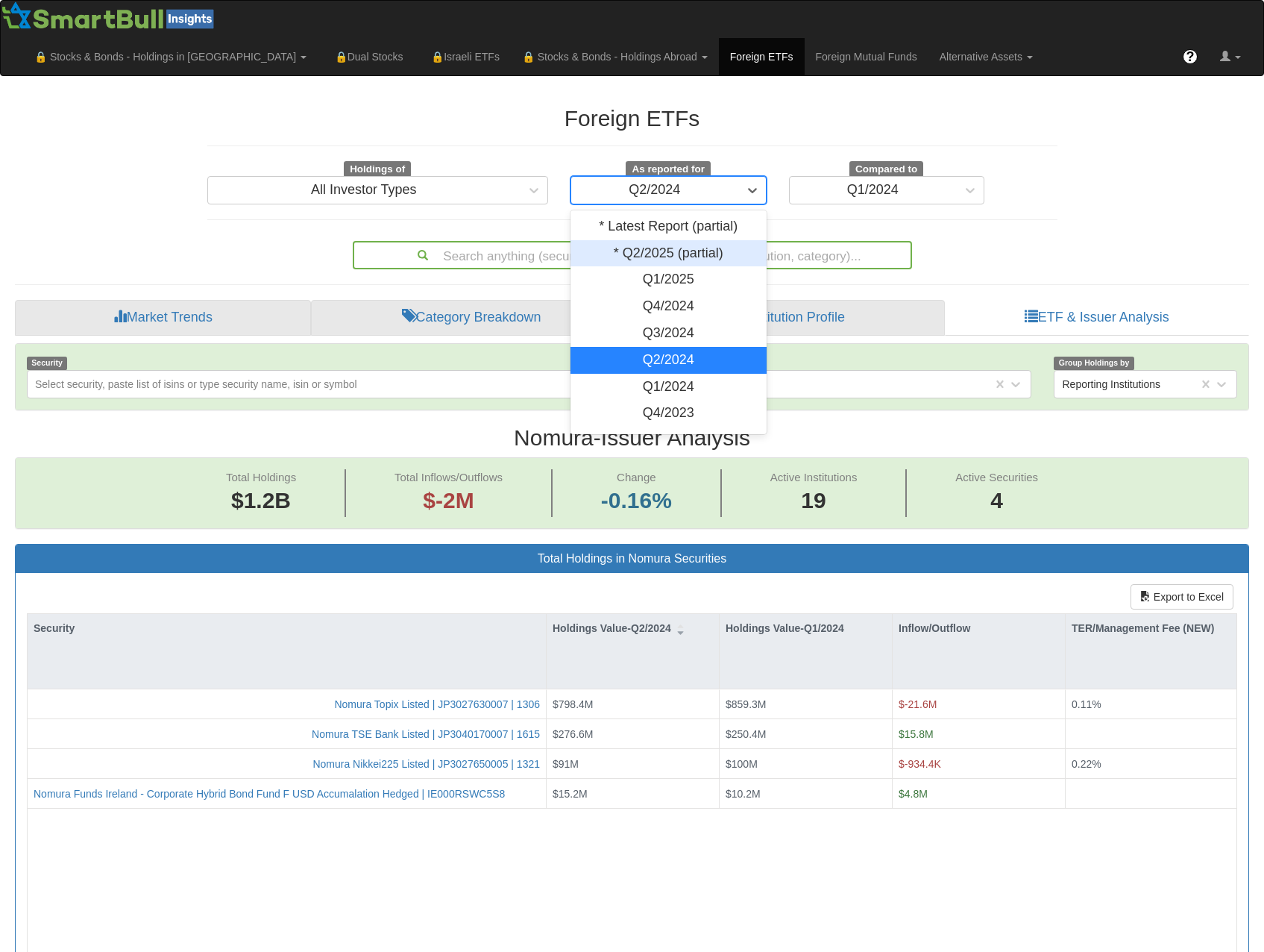
click at [671, 240] on div "* Q2/2025 (partial)" at bounding box center [668, 254] width 196 height 27
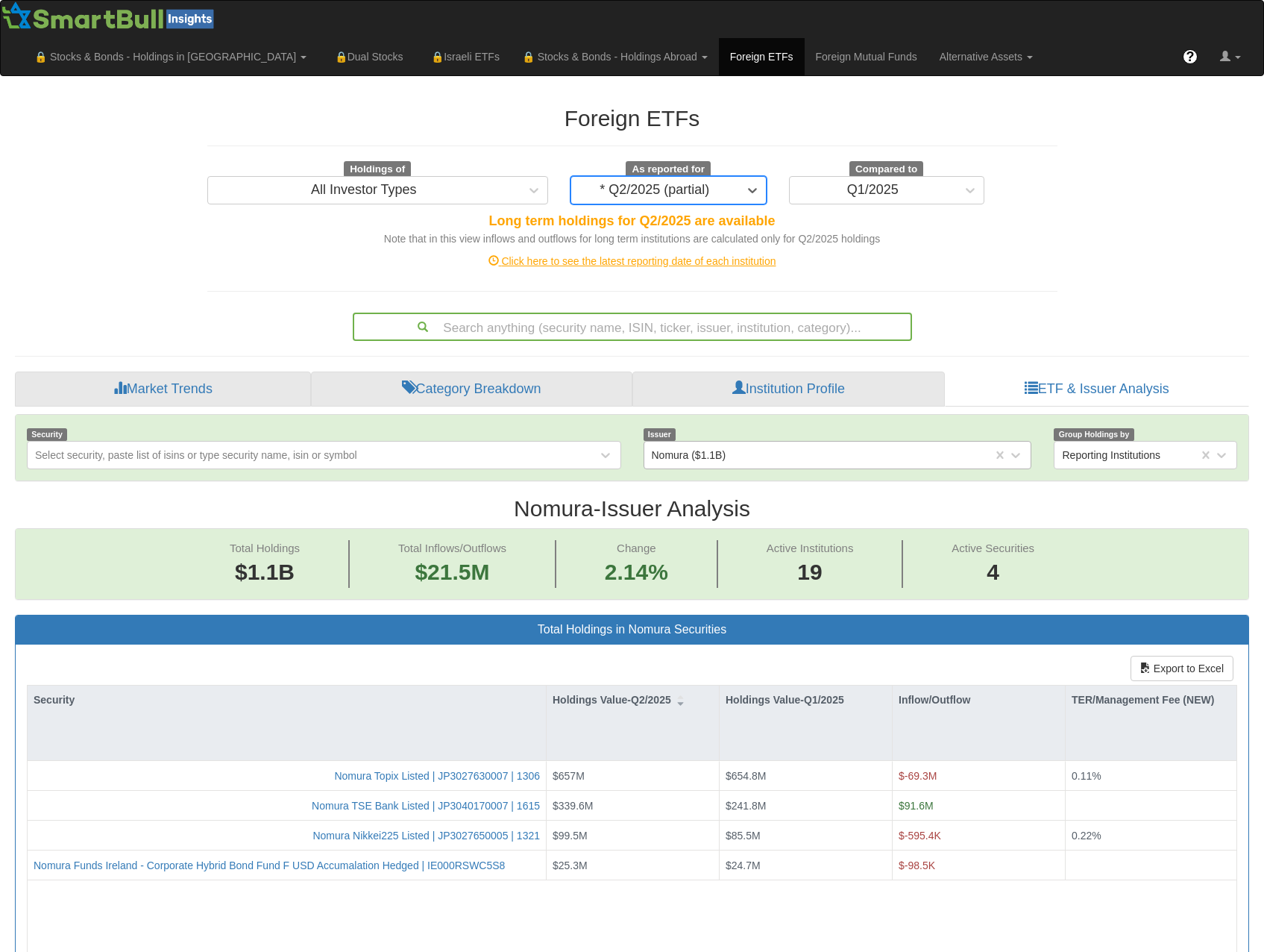
click at [715, 448] on div "Nomura ($1.1B)" at bounding box center [689, 455] width 75 height 15
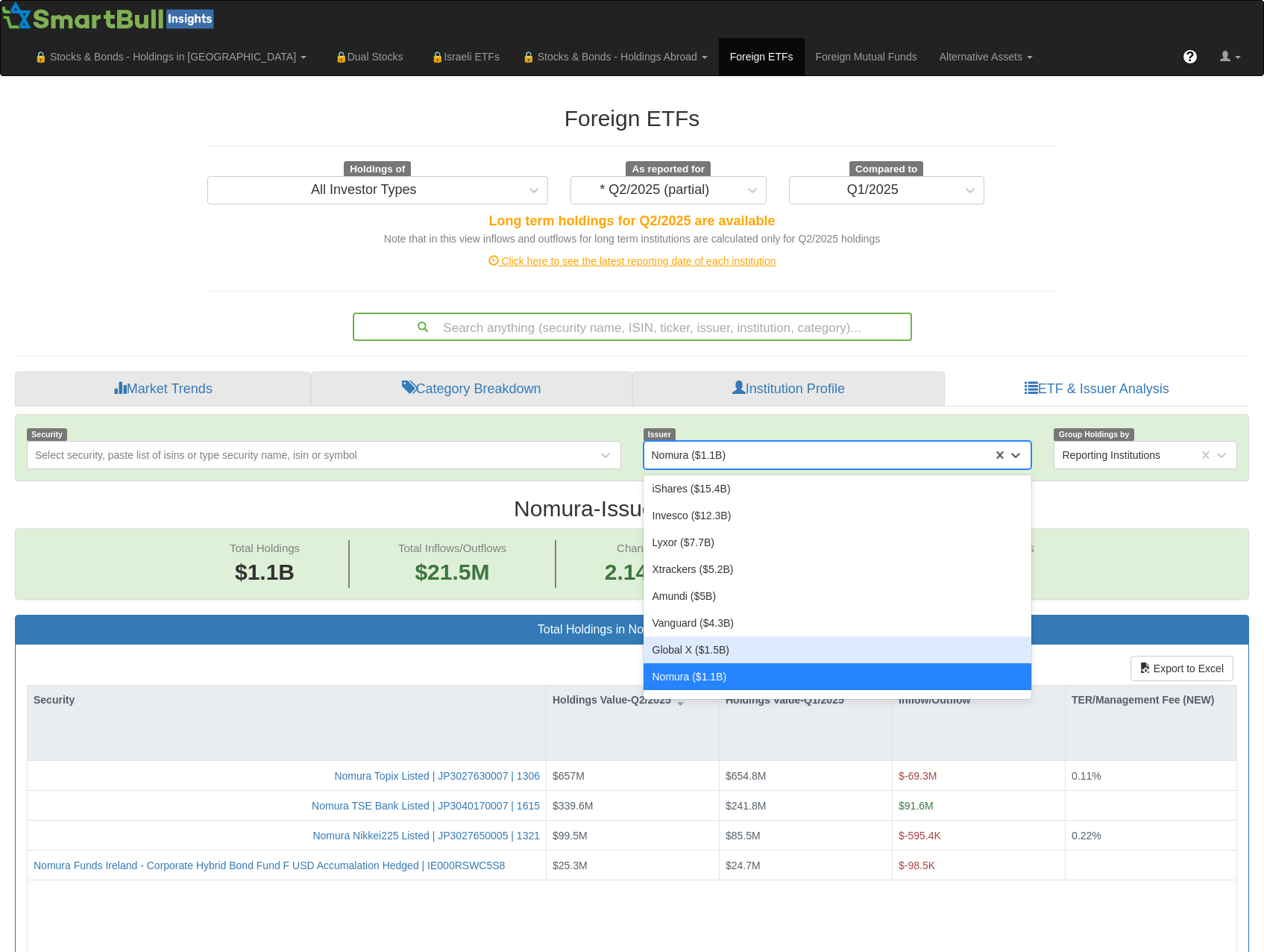
scroll to position [105, 0]
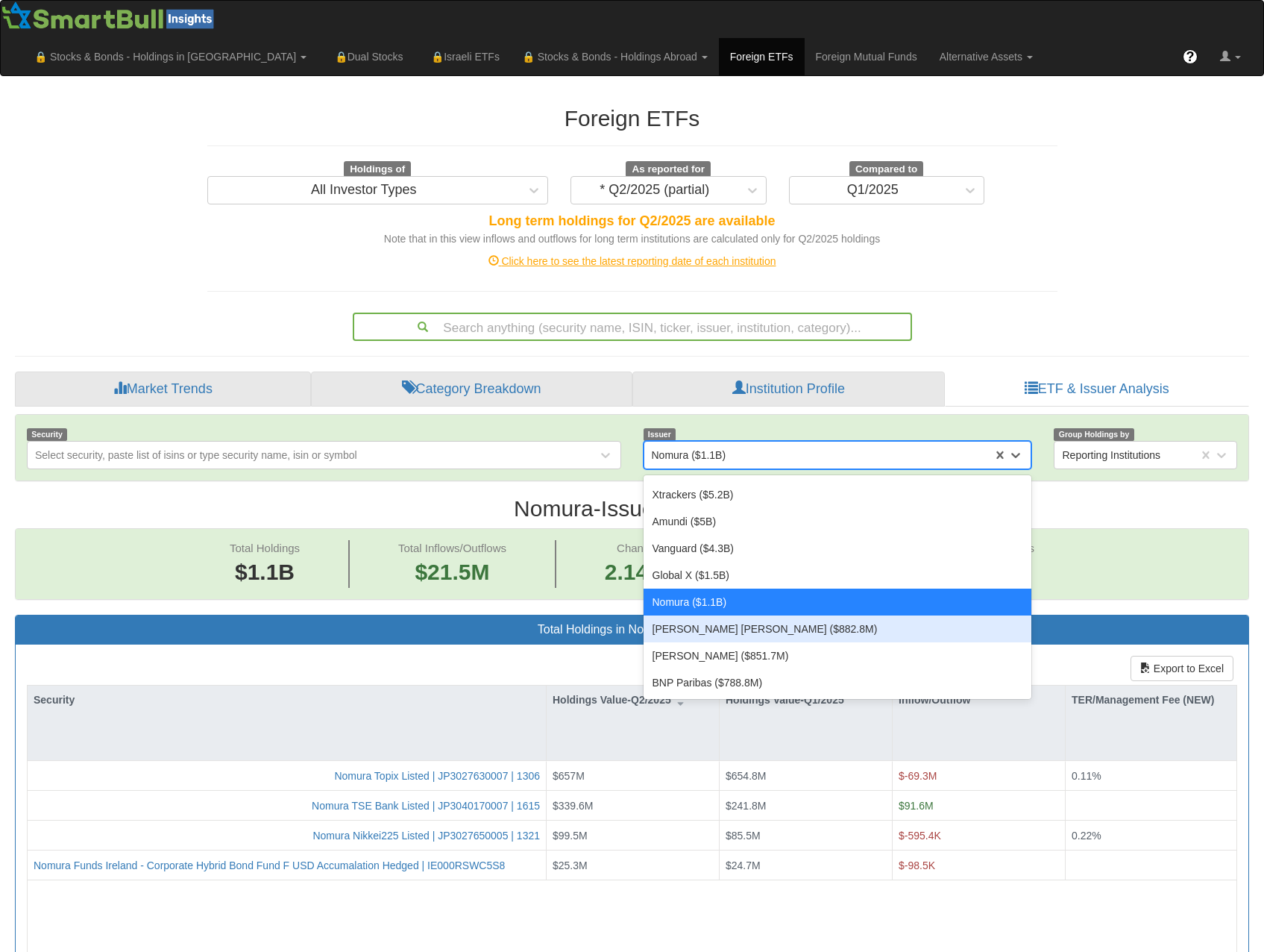
click at [815, 615] on div "[PERSON_NAME] [PERSON_NAME] ($882.8M)" at bounding box center [837, 629] width 388 height 27
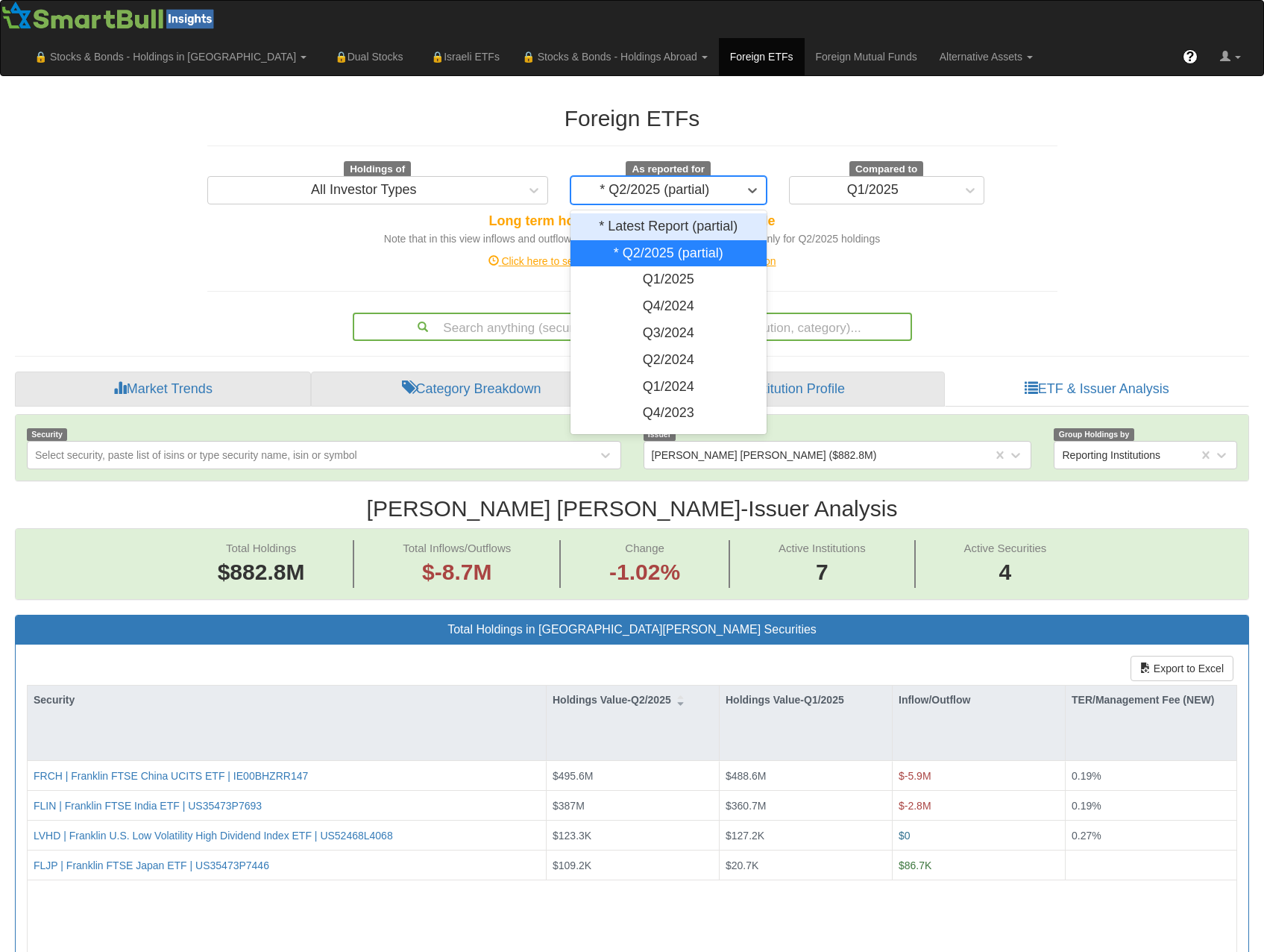
click at [730, 178] on div "* Q2/2025 (partial)" at bounding box center [654, 190] width 167 height 24
click at [665, 347] on div "Q2/2024" at bounding box center [668, 360] width 196 height 27
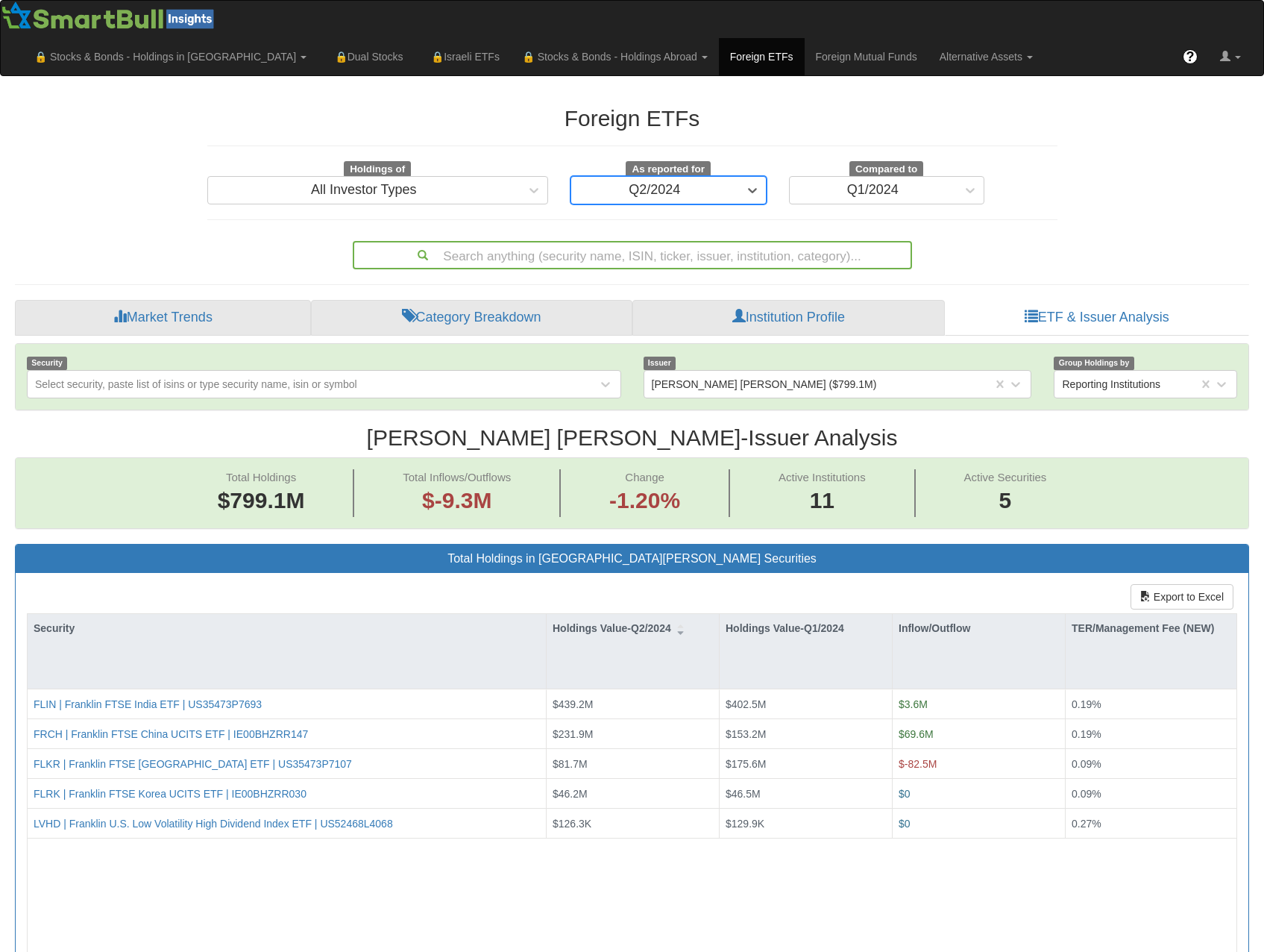
scroll to position [31, 1207]
click at [672, 178] on div "Q2/2024" at bounding box center [654, 190] width 167 height 24
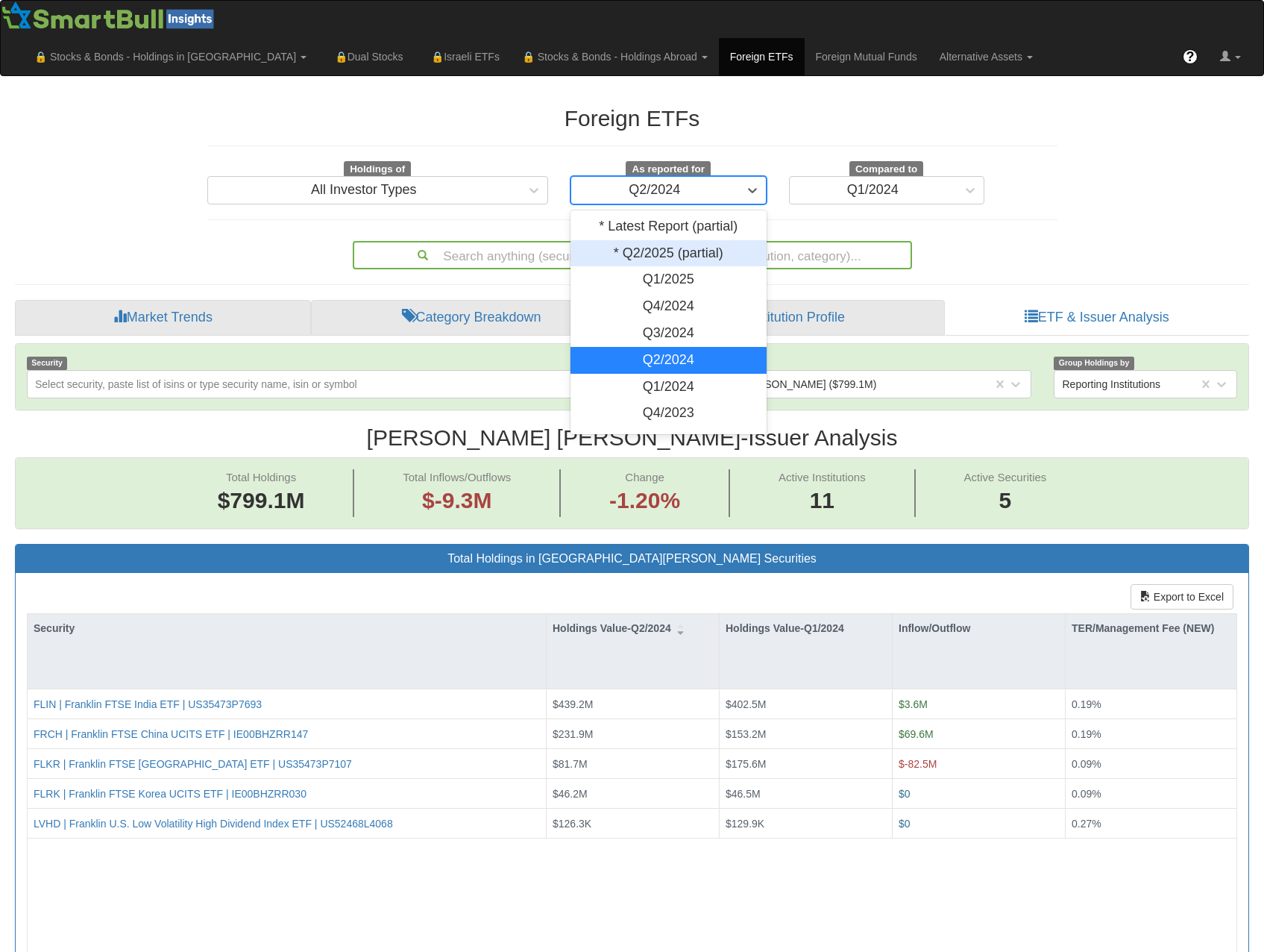
click at [680, 240] on div "* Q2/2025 (partial)" at bounding box center [668, 254] width 196 height 27
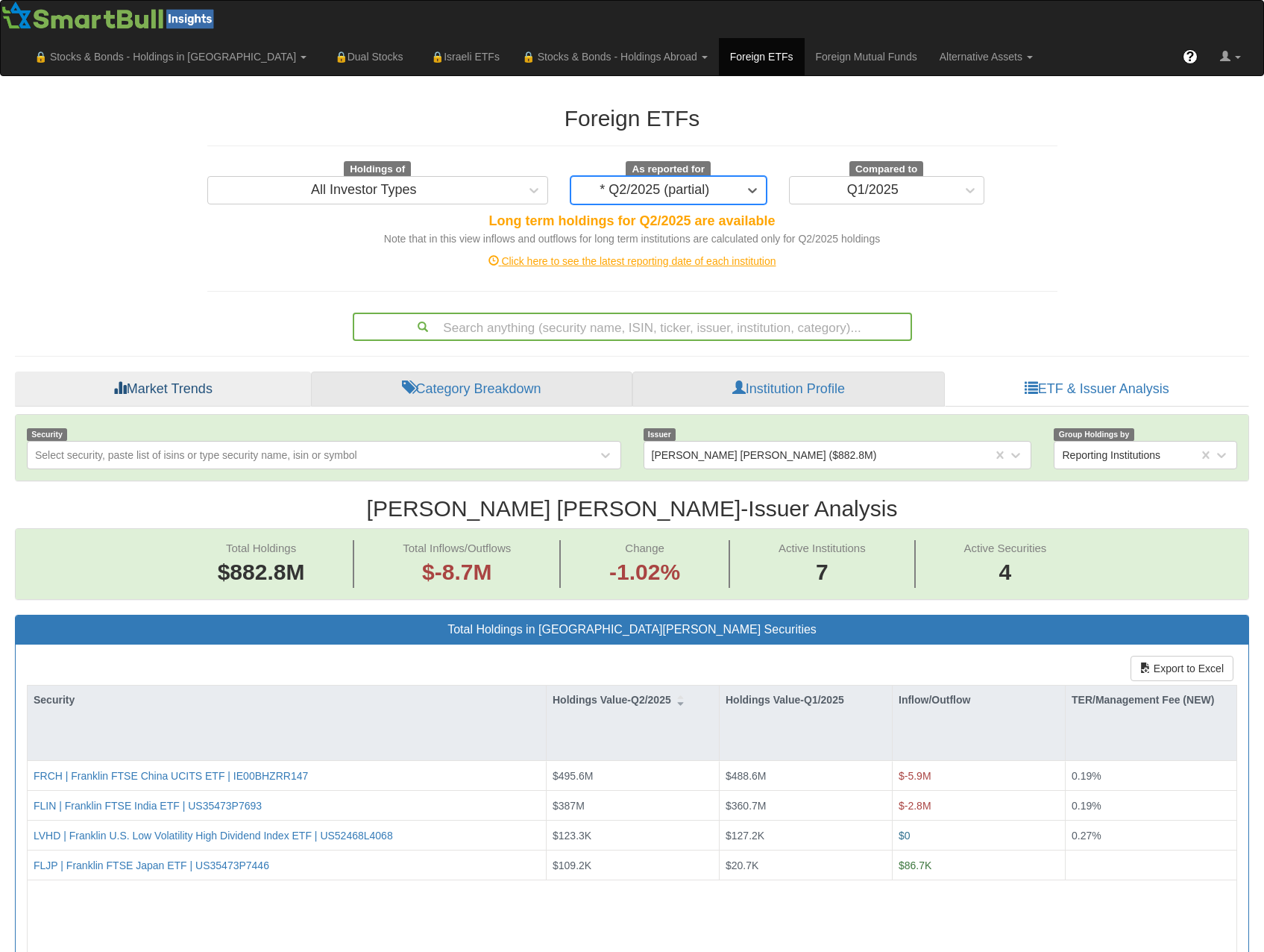
scroll to position [31, 1207]
click at [177, 371] on link "Market Trends" at bounding box center [163, 389] width 296 height 36
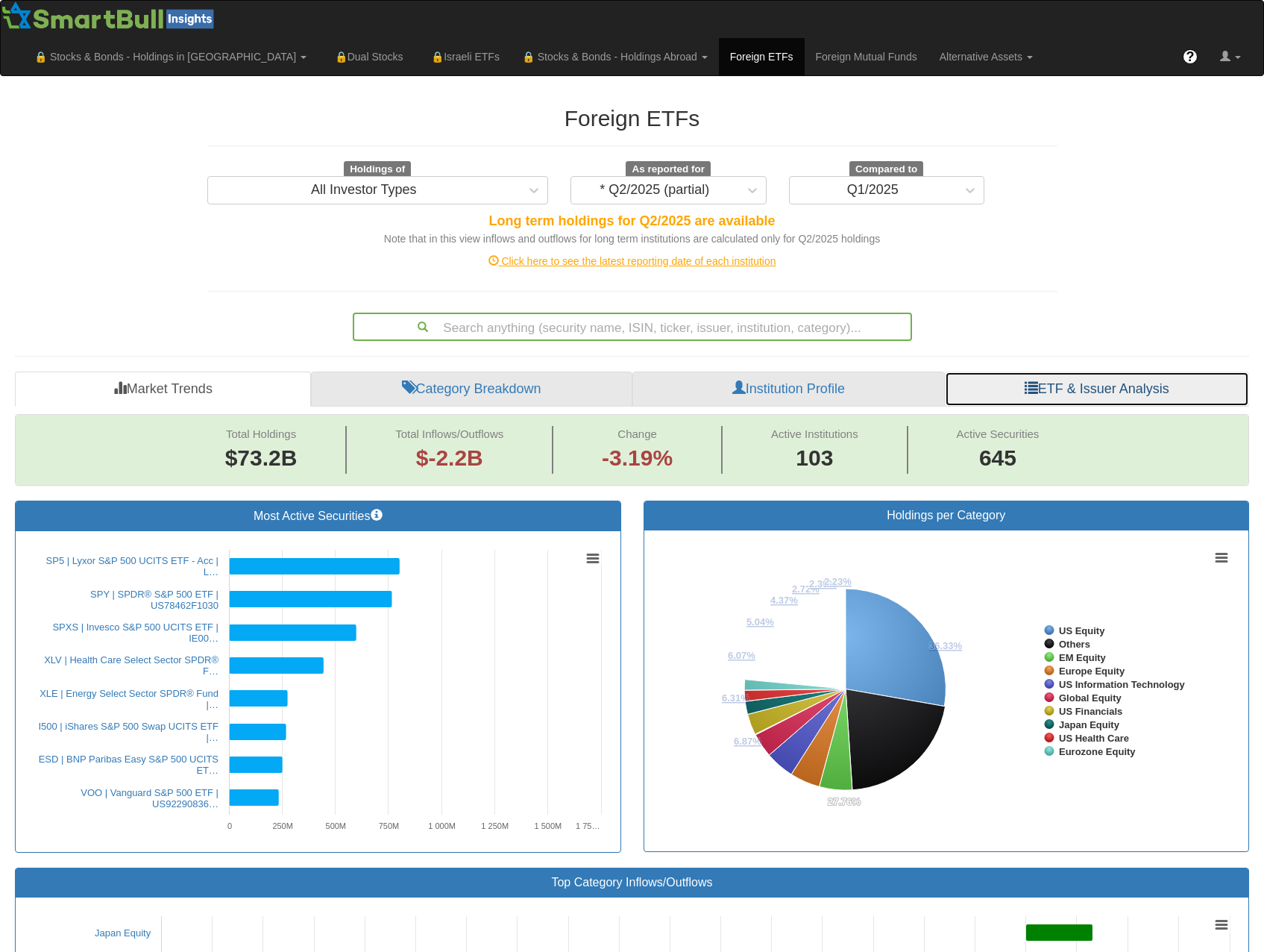
click at [1158, 371] on link "ETF & Issuer Analysis" at bounding box center [1097, 389] width 305 height 36
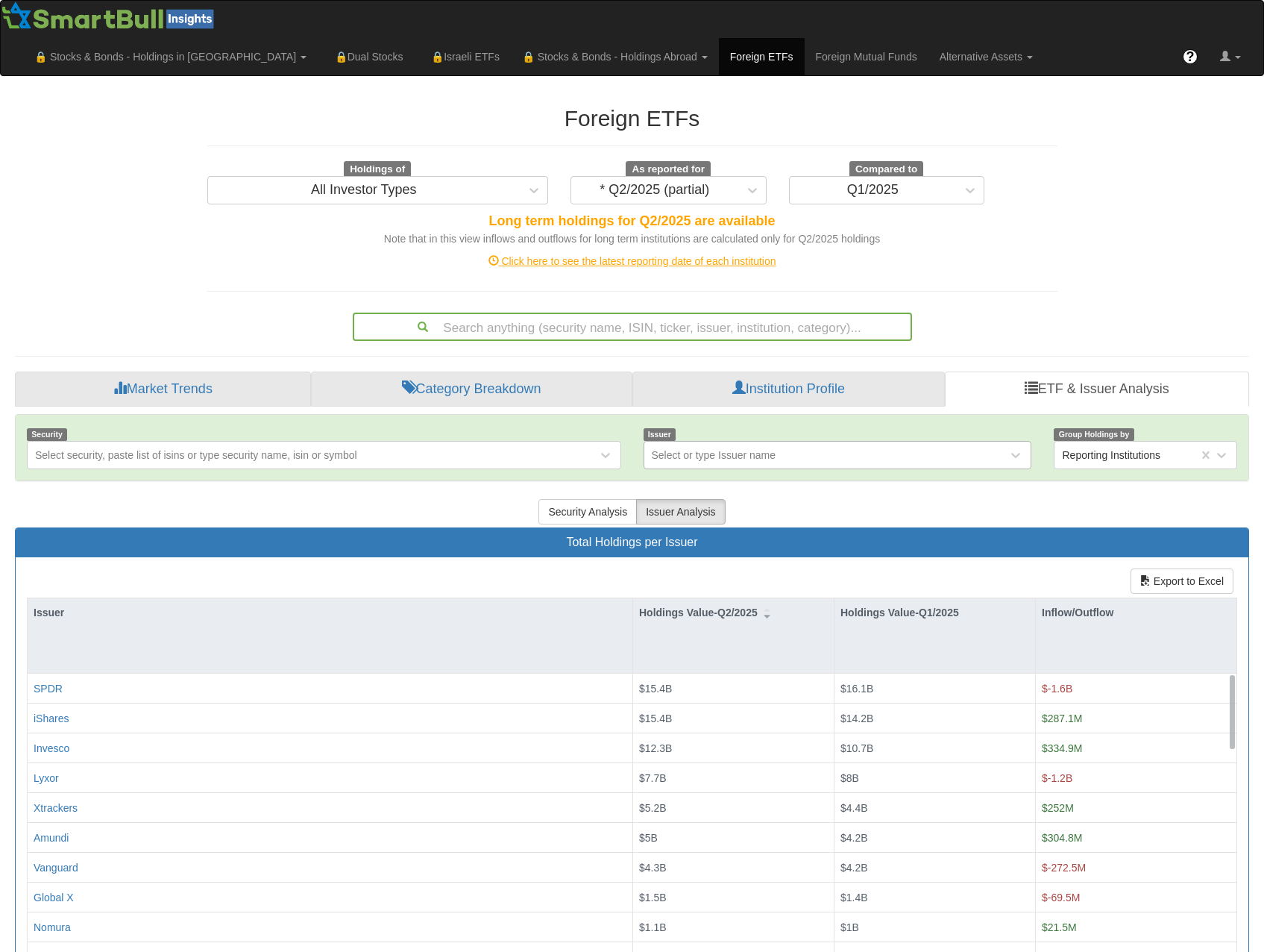
click at [761, 448] on div "Select or type Issuer name" at bounding box center [714, 455] width 124 height 15
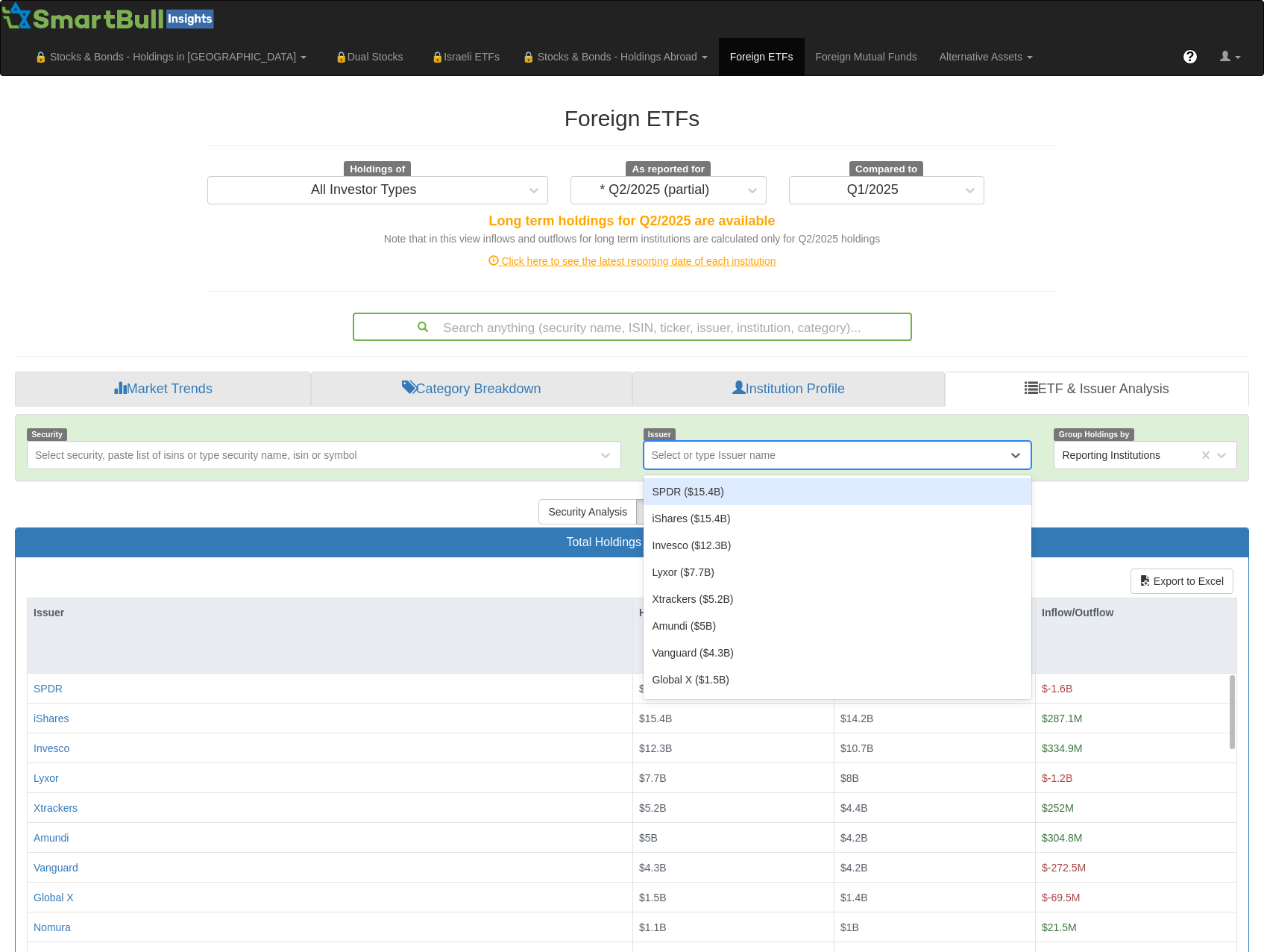
click at [738, 448] on div "Select or type Issuer name" at bounding box center [714, 455] width 124 height 15
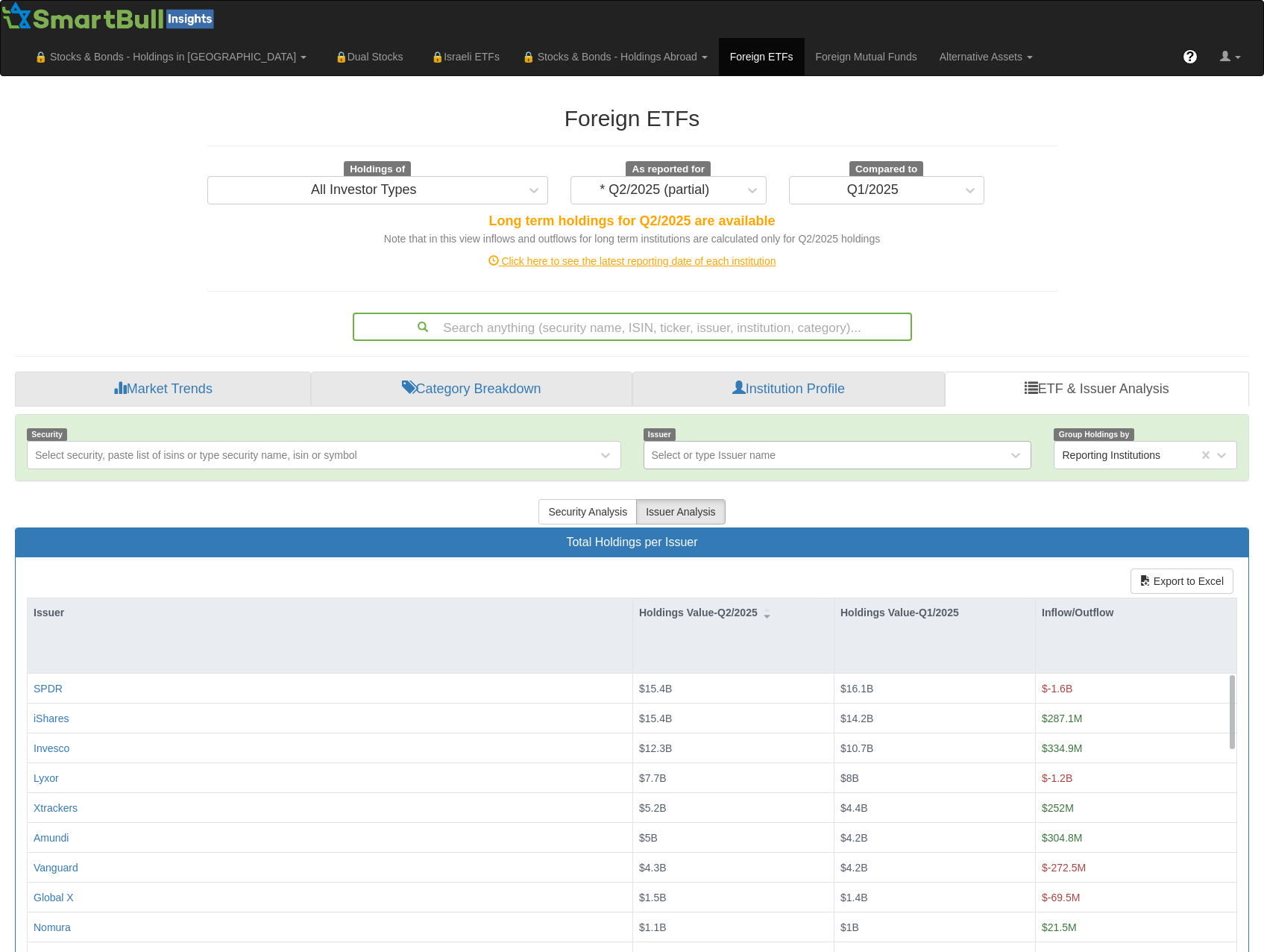
click at [769, 448] on div "Select or type Issuer name" at bounding box center [714, 455] width 124 height 15
click at [777, 443] on div "Select or type Issuer name" at bounding box center [826, 455] width 364 height 24
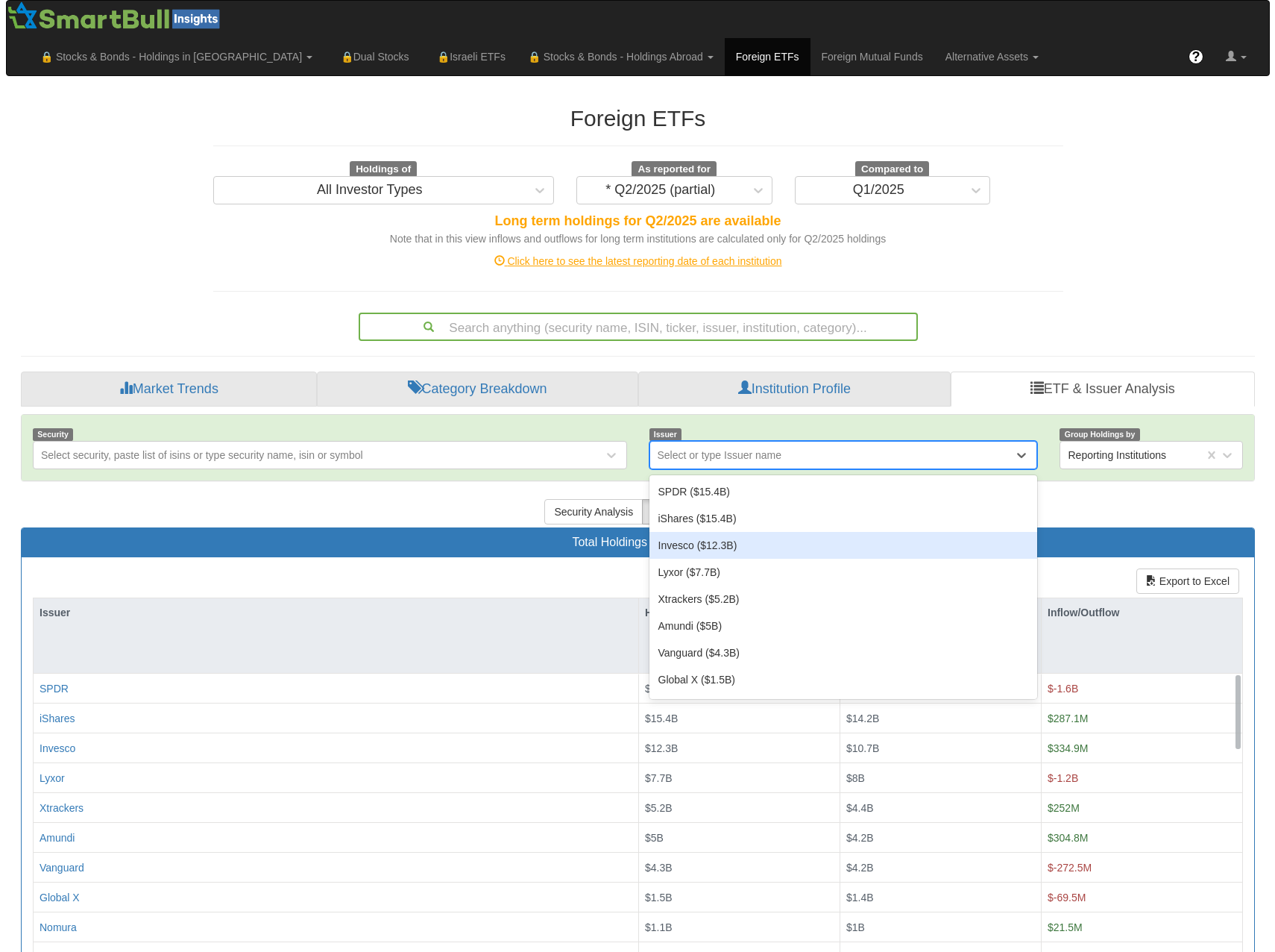
scroll to position [75, 0]
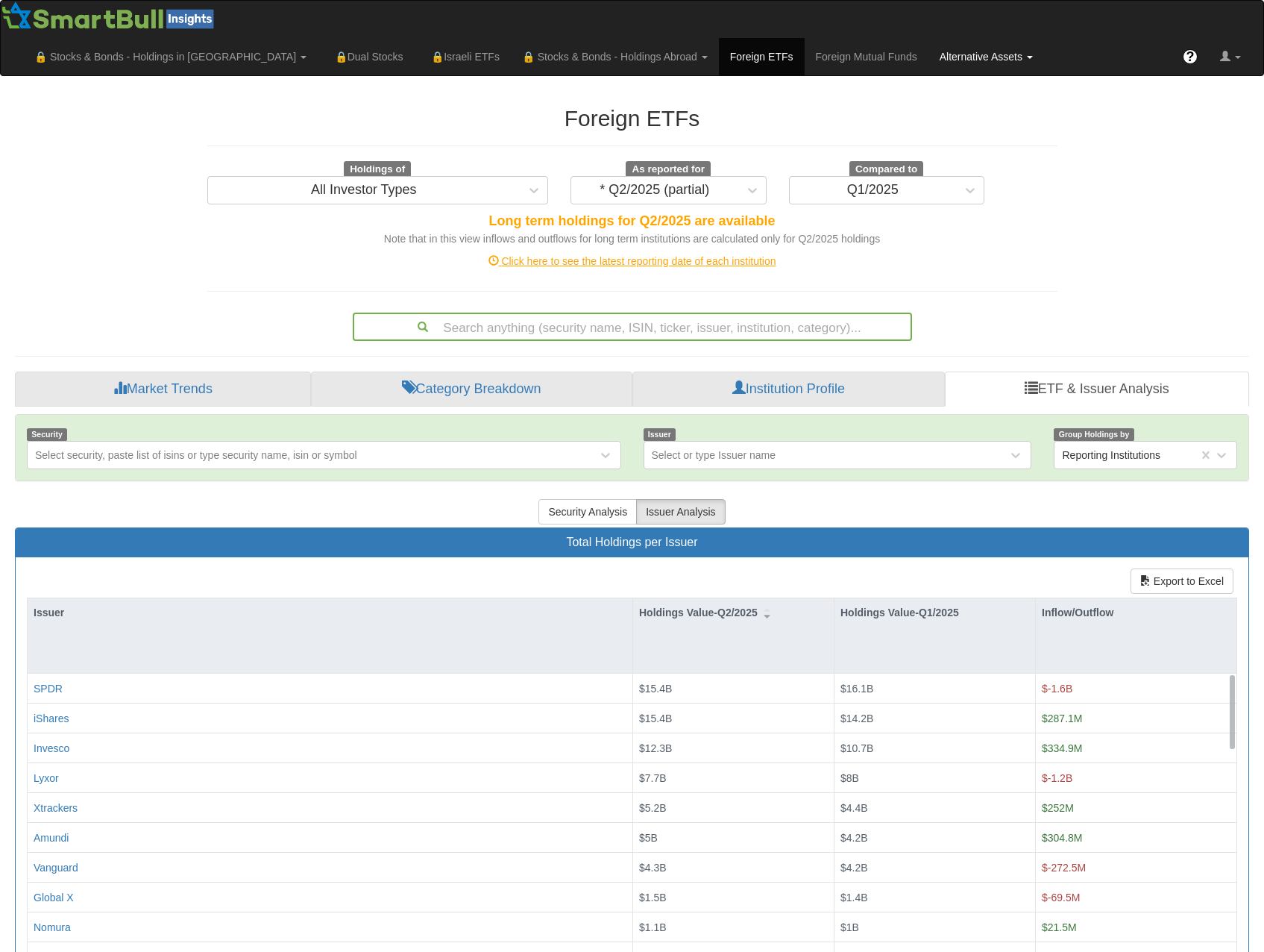
click at [1044, 38] on link "Alternative Assets" at bounding box center [986, 57] width 115 height 37
click at [1066, 118] on link "All Assets" at bounding box center [1006, 128] width 153 height 19
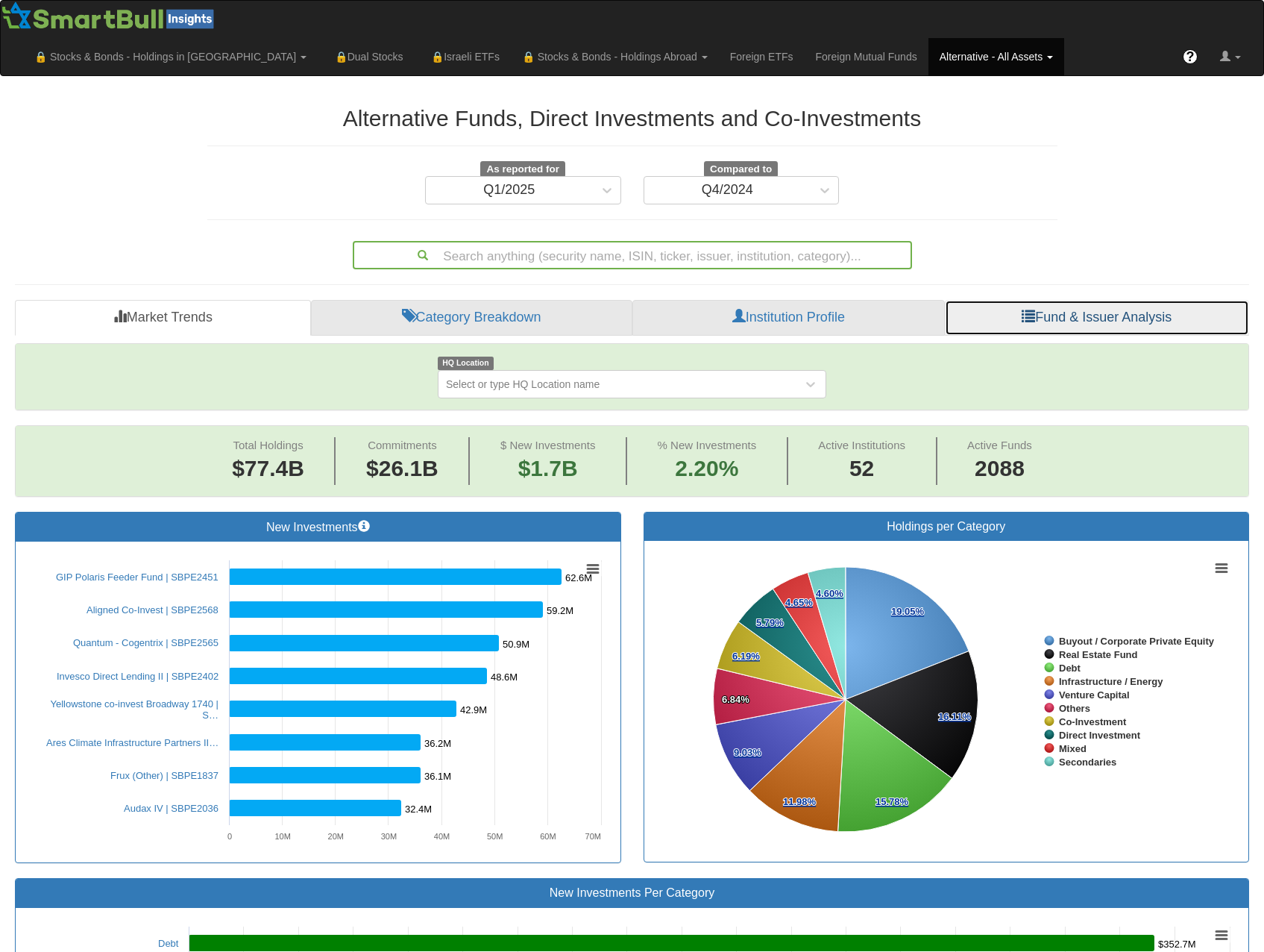
click at [1135, 300] on link "Fund & Issuer Analysis" at bounding box center [1097, 318] width 305 height 36
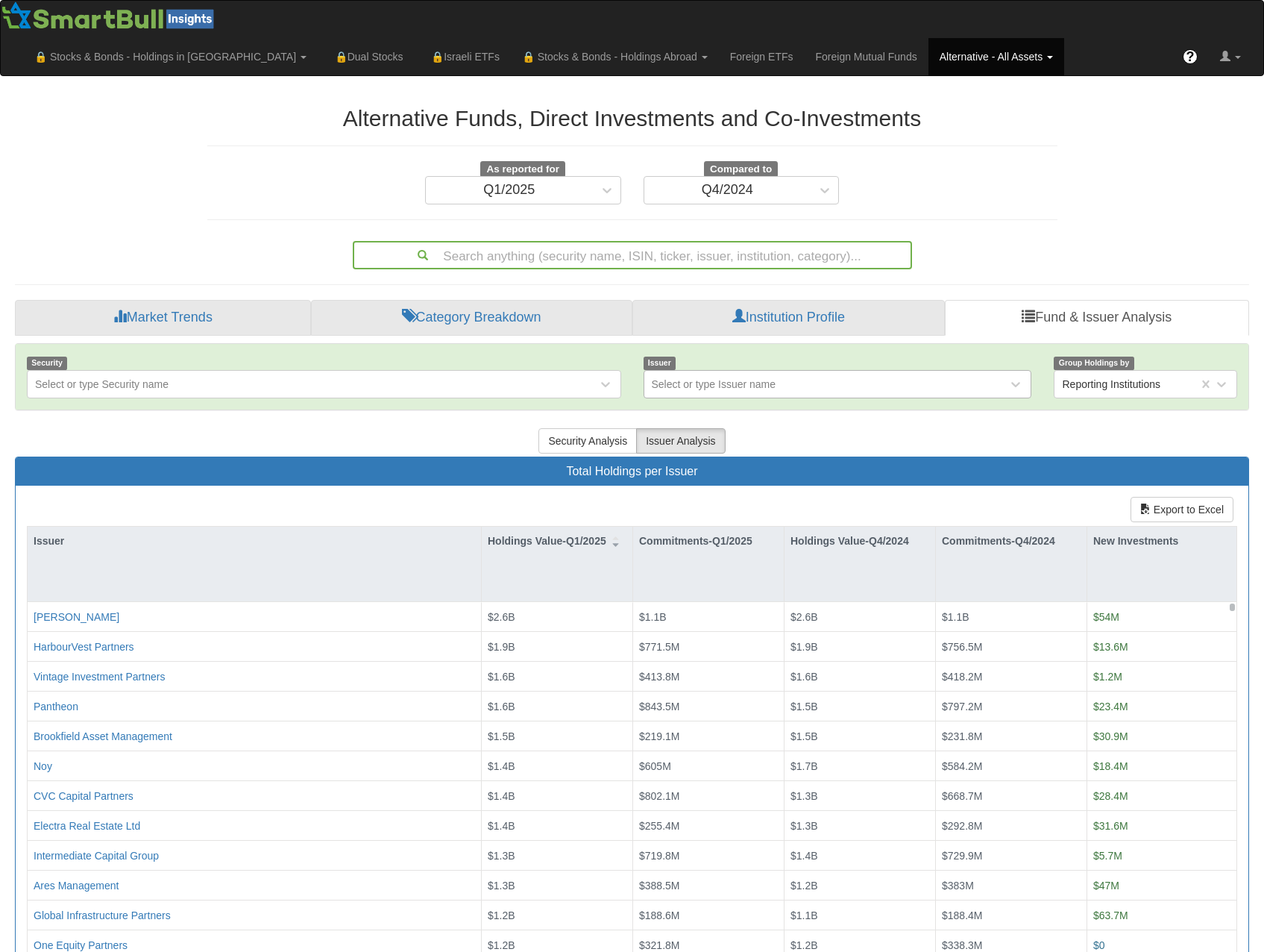
click at [729, 376] on div "Select or type Issuer name" at bounding box center [714, 384] width 124 height 15
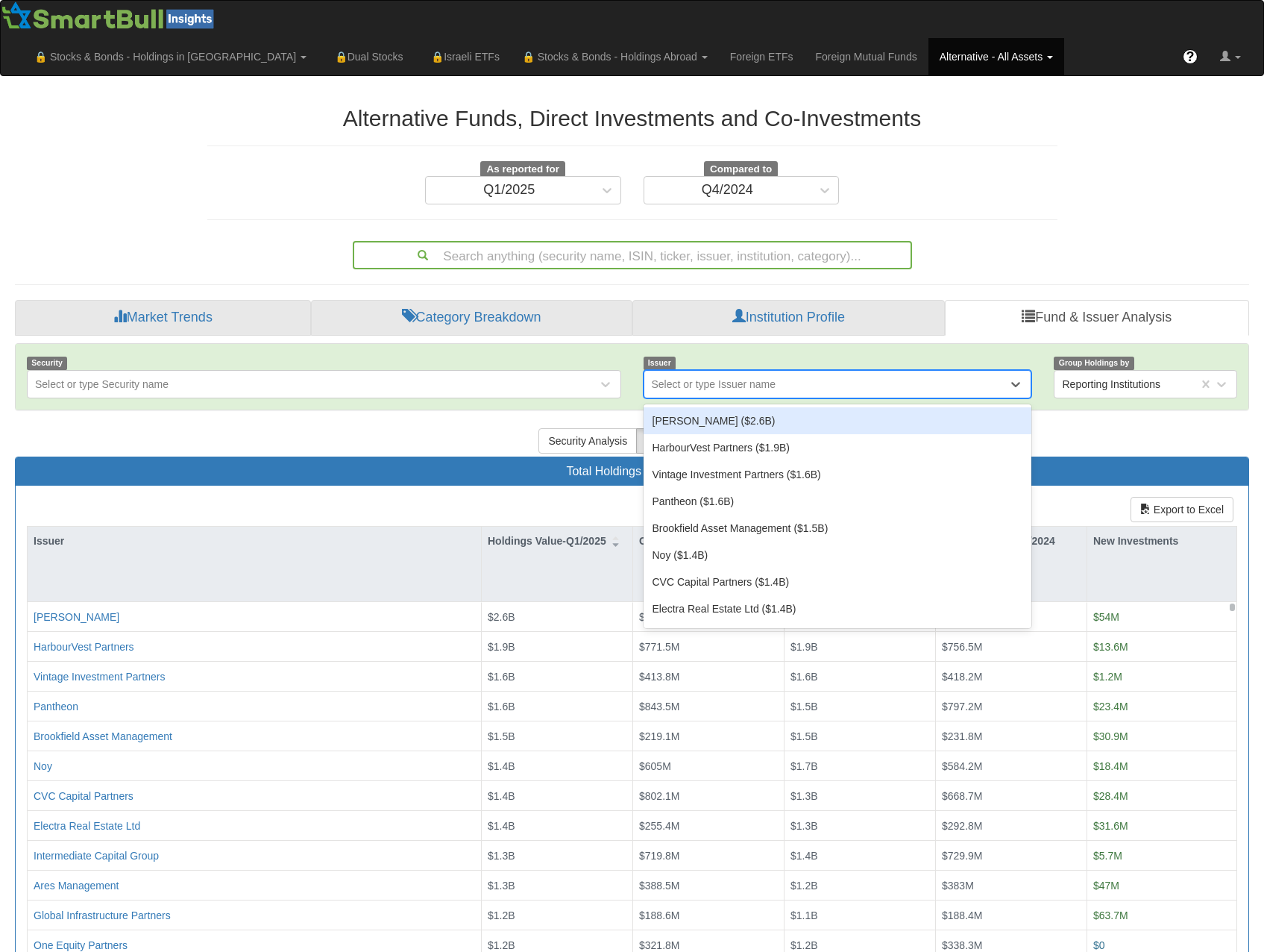
click at [745, 407] on div "Hamilton Lane ($2.6B)" at bounding box center [837, 421] width 388 height 27
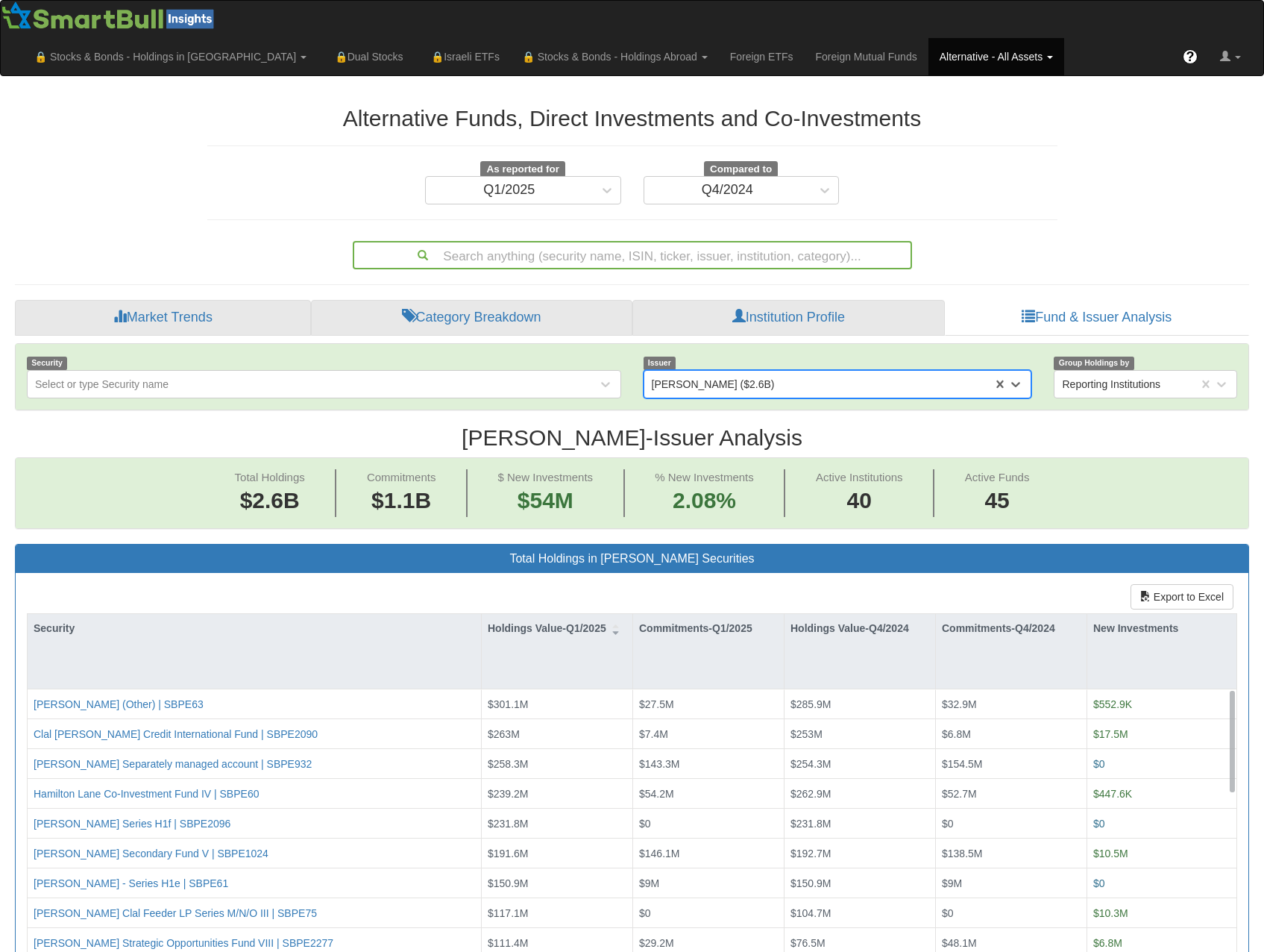
scroll to position [31, 1207]
click at [817, 372] on div "Hamilton Lane ($2.6B)" at bounding box center [819, 384] width 349 height 24
click at [722, 376] on div "Hamilton Lane ($2.6B)" at bounding box center [713, 384] width 123 height 15
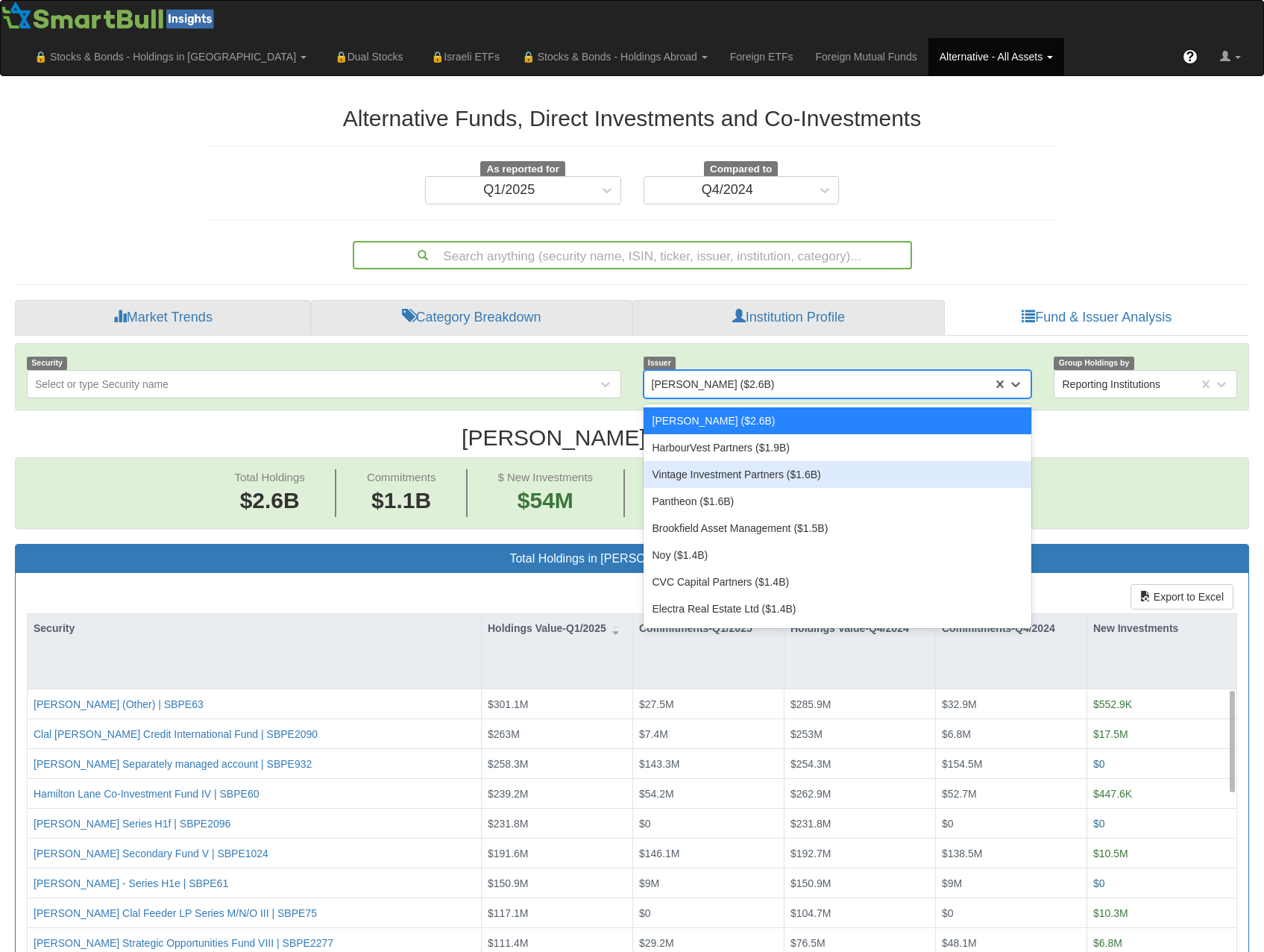
click at [751, 461] on div "Vintage Investment Partners ($1.6B)" at bounding box center [837, 475] width 388 height 27
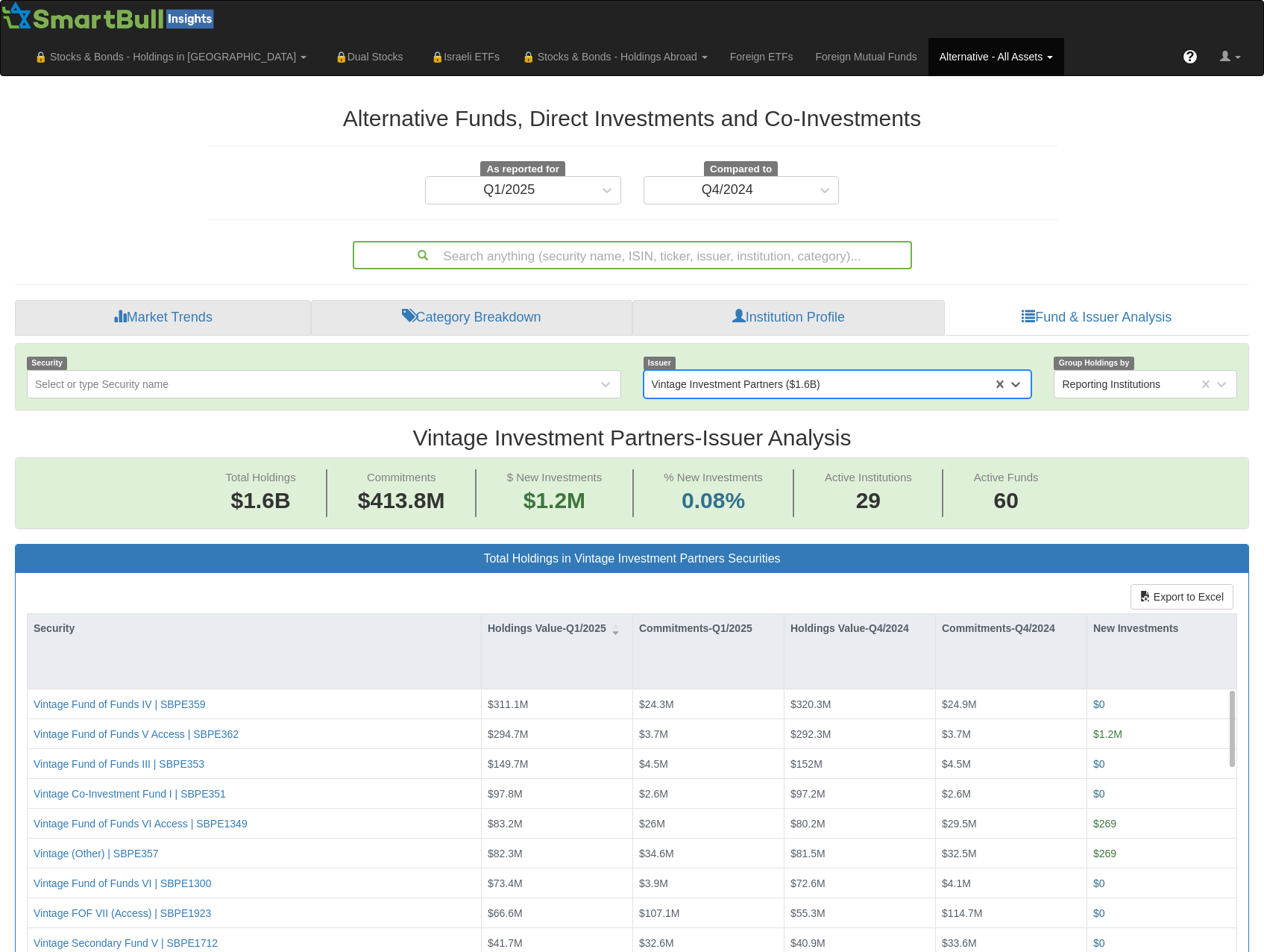
scroll to position [31, 1207]
